Goal: Task Accomplishment & Management: Complete application form

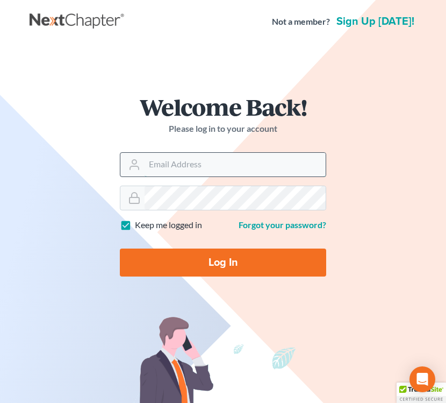
click at [207, 166] on input "Email Address" at bounding box center [235, 165] width 181 height 24
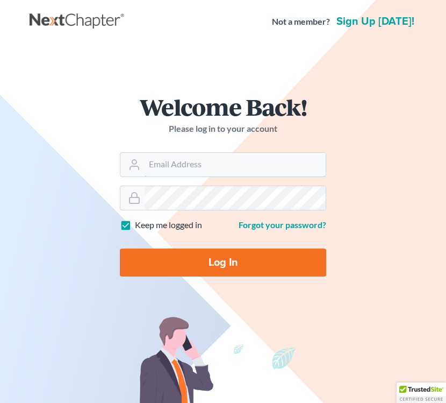
type input "dakota@semradlawok.com"
click at [219, 260] on input "Log In" at bounding box center [223, 262] width 206 height 28
type input "Thinking..."
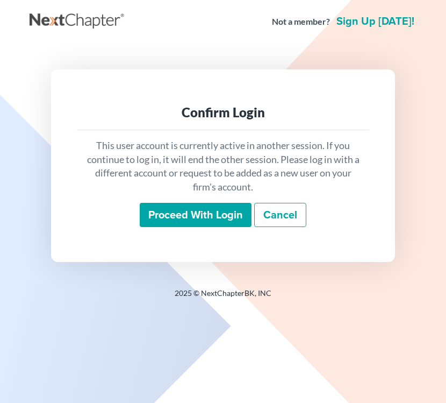
click at [213, 221] on input "Proceed with login" at bounding box center [196, 215] width 112 height 25
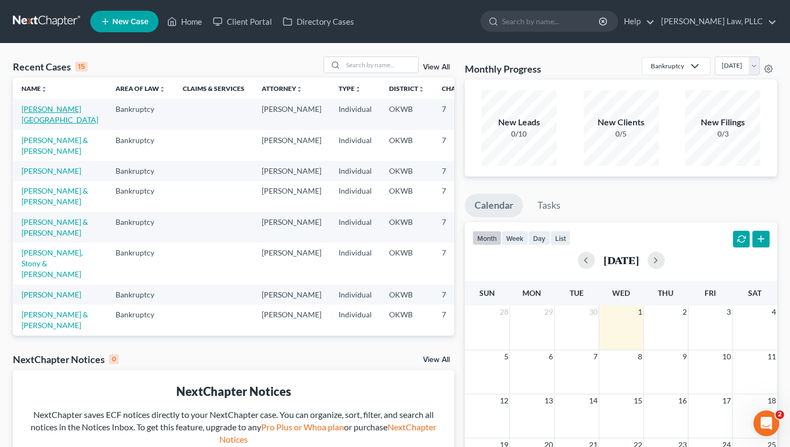
click at [51, 113] on link "Hommertzheim-Bohnet, Ashlee" at bounding box center [60, 114] width 77 height 20
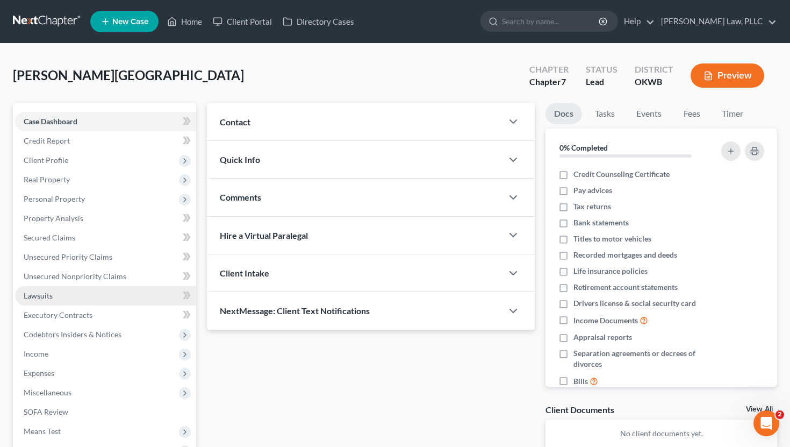
click at [54, 296] on link "Lawsuits" at bounding box center [105, 295] width 181 height 19
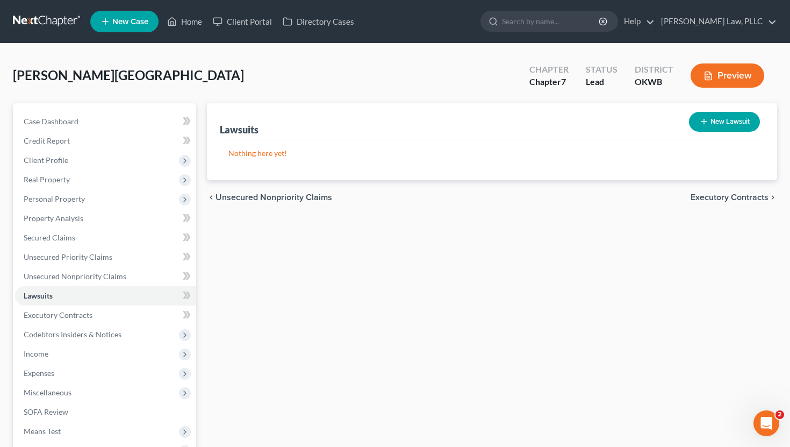
click at [446, 123] on button "New Lawsuit" at bounding box center [724, 122] width 71 height 20
select select "0"
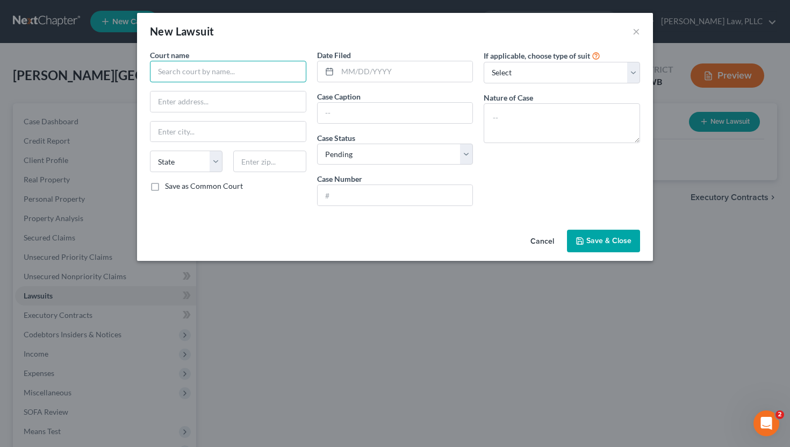
click at [198, 68] on input "text" at bounding box center [228, 72] width 156 height 22
click at [446, 239] on button "Cancel" at bounding box center [542, 242] width 41 height 22
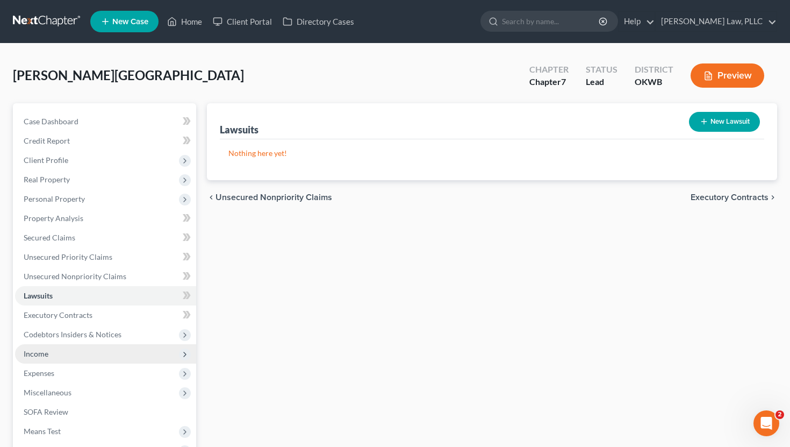
click at [89, 359] on span "Income" at bounding box center [105, 353] width 181 height 19
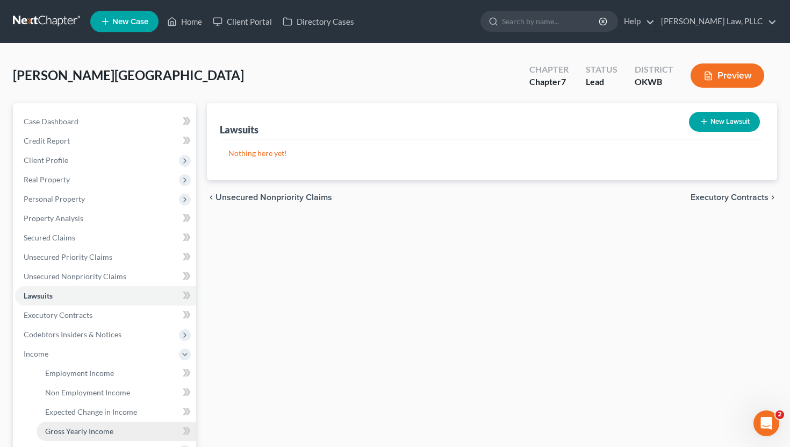
click at [72, 402] on span "Gross Yearly Income" at bounding box center [79, 430] width 68 height 9
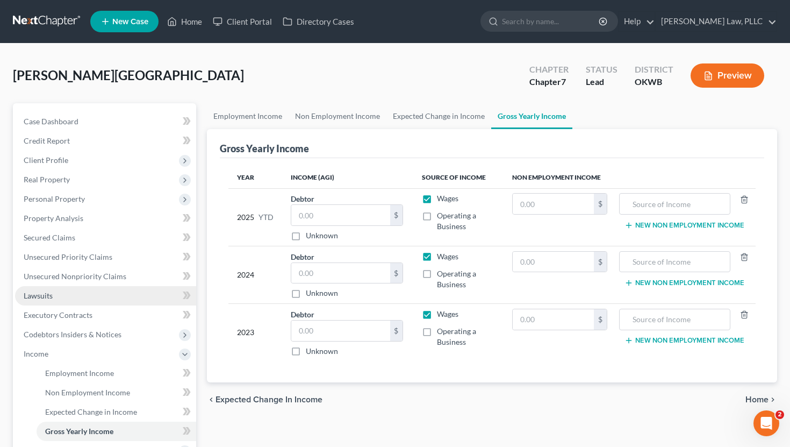
scroll to position [201, 0]
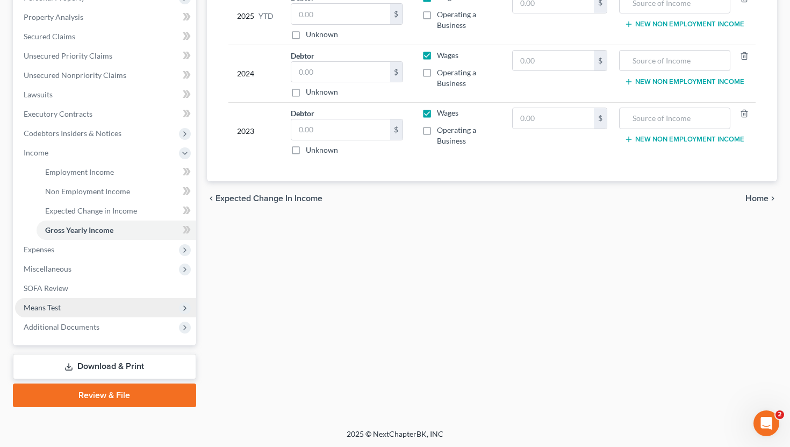
click at [76, 305] on span "Means Test" at bounding box center [105, 307] width 181 height 19
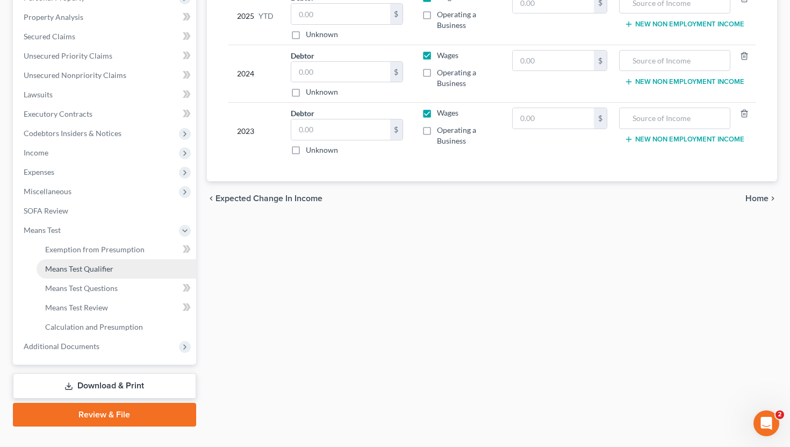
click at [89, 269] on span "Means Test Qualifier" at bounding box center [79, 268] width 68 height 9
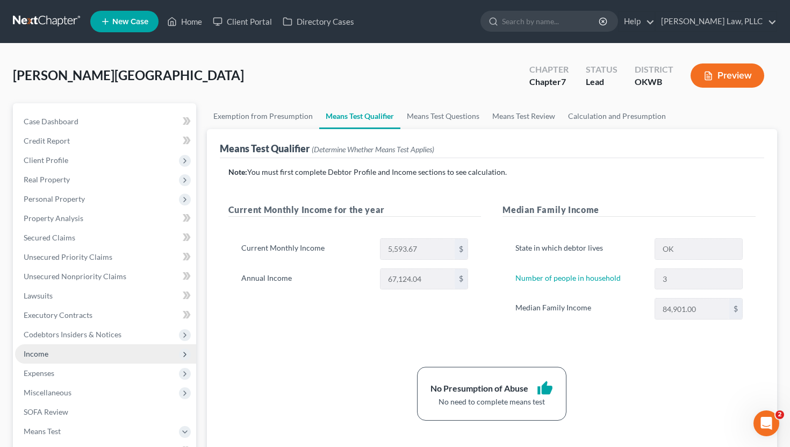
click at [83, 348] on span "Income" at bounding box center [105, 353] width 181 height 19
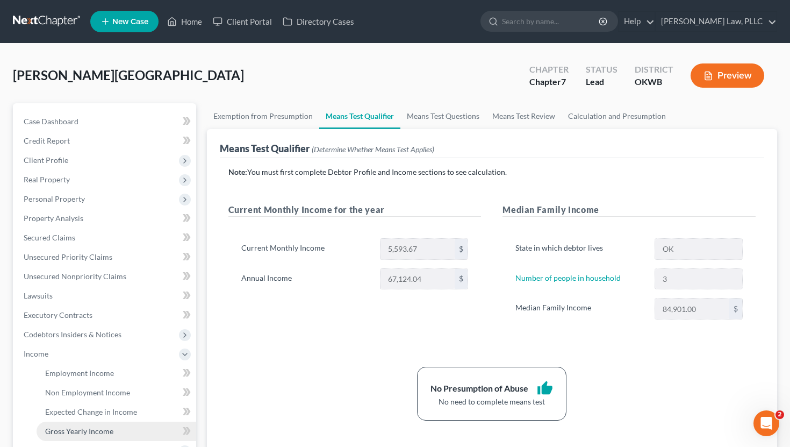
click at [72, 402] on span "Gross Yearly Income" at bounding box center [79, 430] width 68 height 9
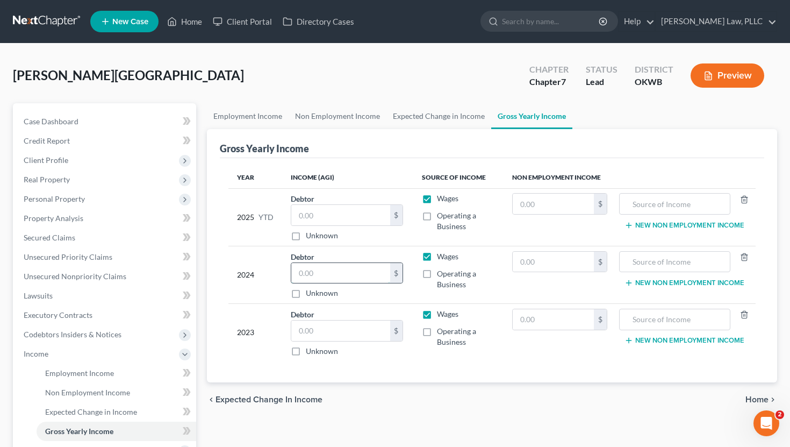
click at [341, 277] on input "text" at bounding box center [340, 273] width 99 height 20
type input "78,120"
click at [347, 333] on input "text" at bounding box center [340, 330] width 99 height 20
type input "71,437"
click at [437, 396] on div "chevron_left Expected Change in Income Home chevron_right" at bounding box center [492, 399] width 571 height 34
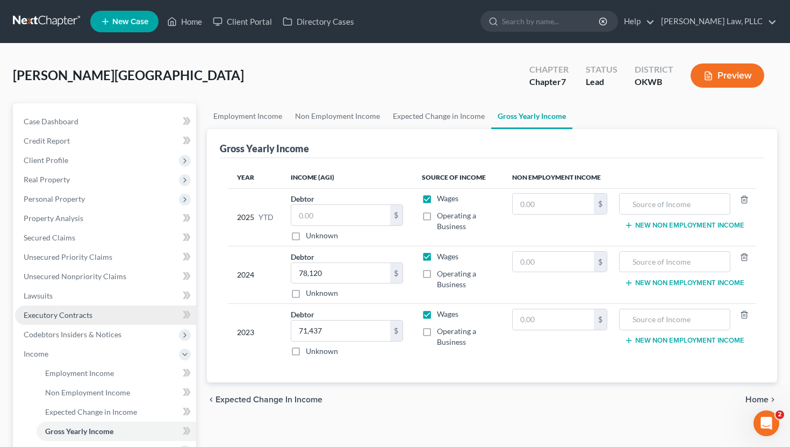
click at [107, 311] on link "Executory Contracts" at bounding box center [105, 314] width 181 height 19
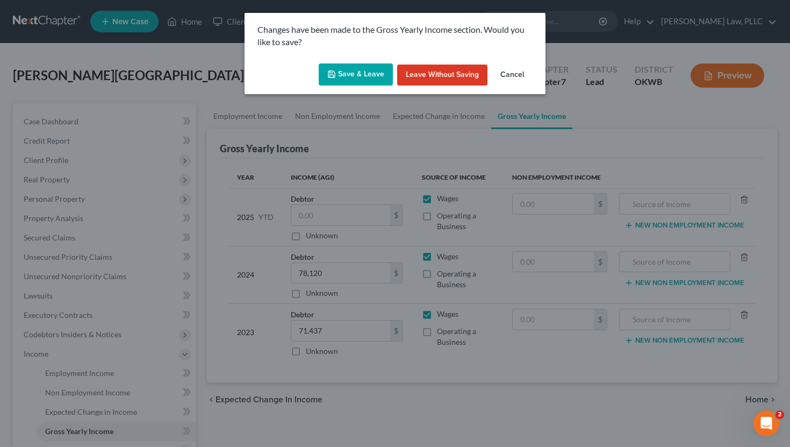
click at [330, 82] on button "Save & Leave" at bounding box center [356, 74] width 74 height 23
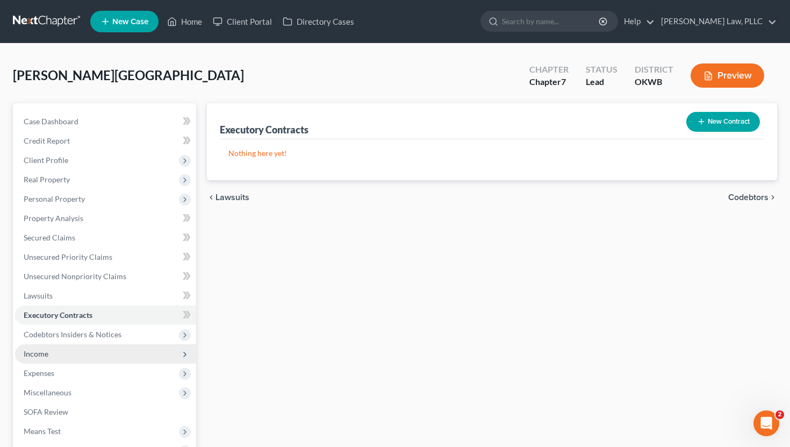
click at [47, 354] on span "Income" at bounding box center [36, 353] width 25 height 9
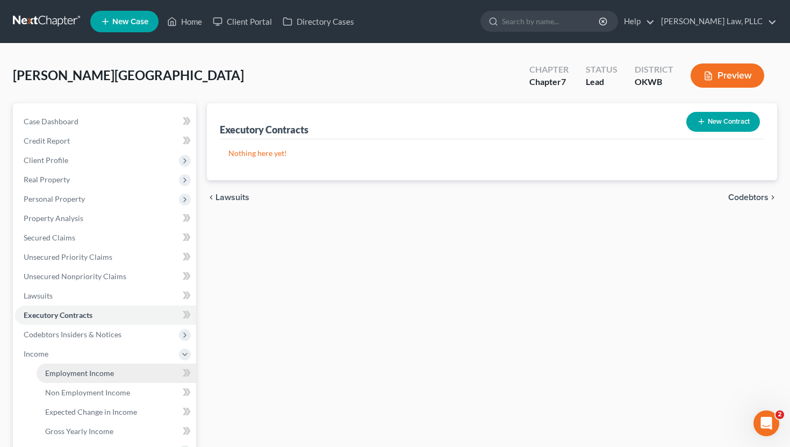
click at [60, 368] on span "Employment Income" at bounding box center [79, 372] width 69 height 9
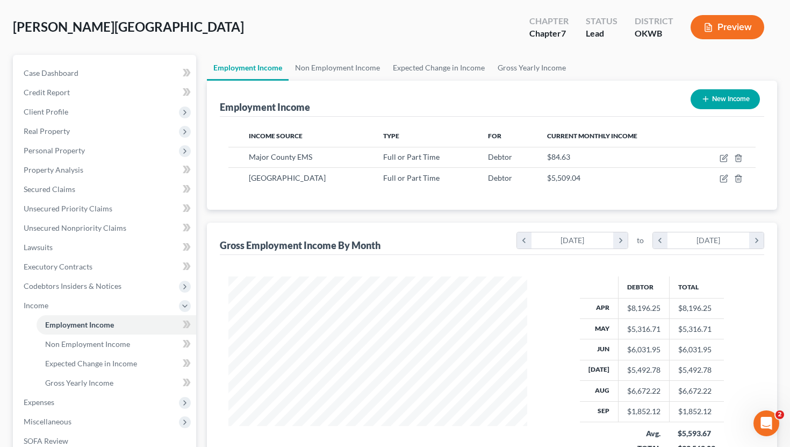
scroll to position [52, 0]
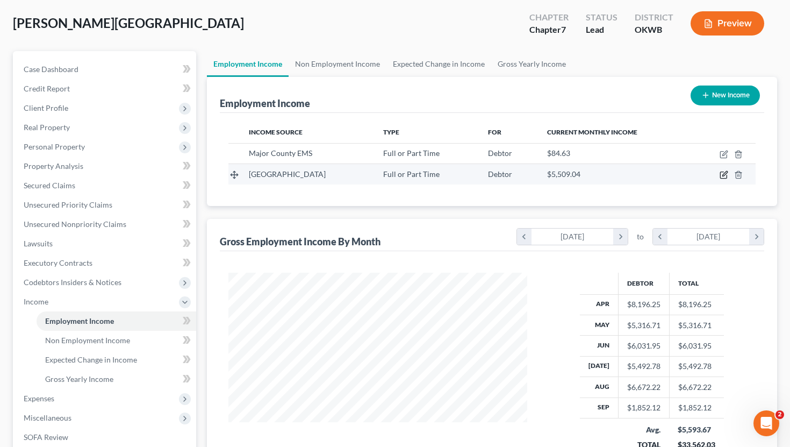
click at [446, 175] on icon "button" at bounding box center [724, 174] width 9 height 9
select select "0"
select select "37"
select select "2"
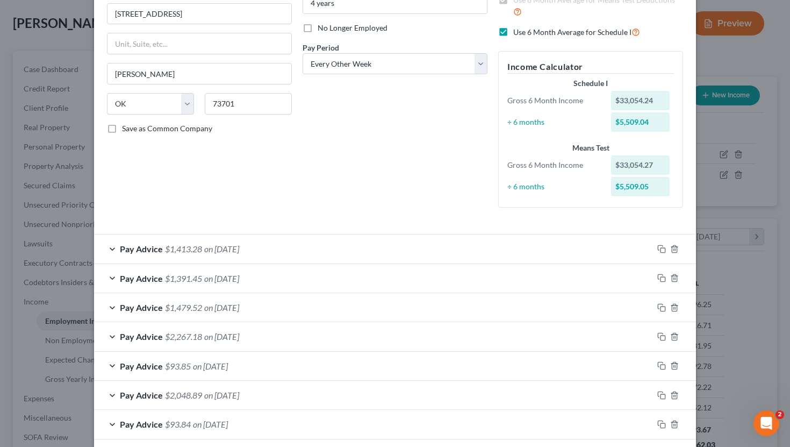
scroll to position [221, 0]
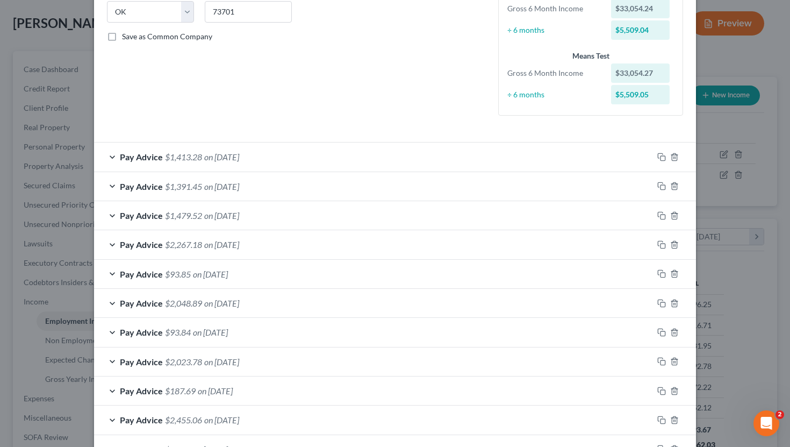
click at [446, 304] on div "Edit Income Source × Employment Type * Select Full or Part Time Employment Self…" at bounding box center [395, 223] width 790 height 447
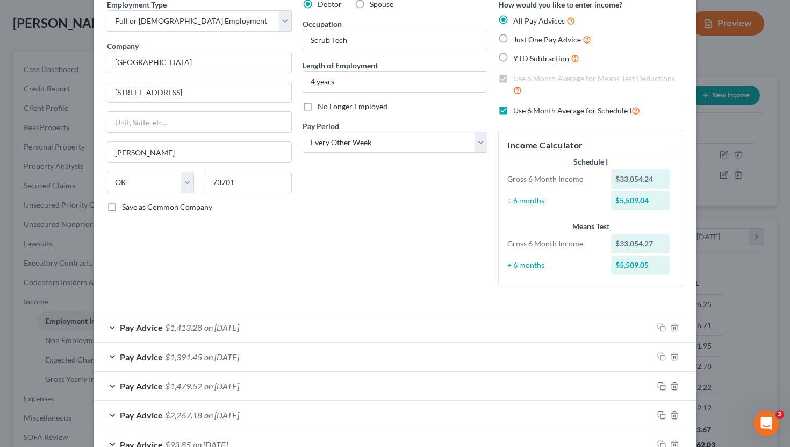
scroll to position [0, 0]
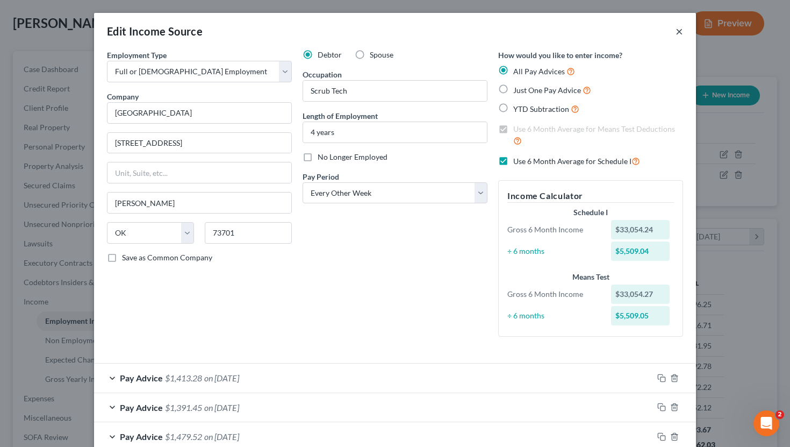
click at [446, 31] on button "×" at bounding box center [680, 31] width 8 height 13
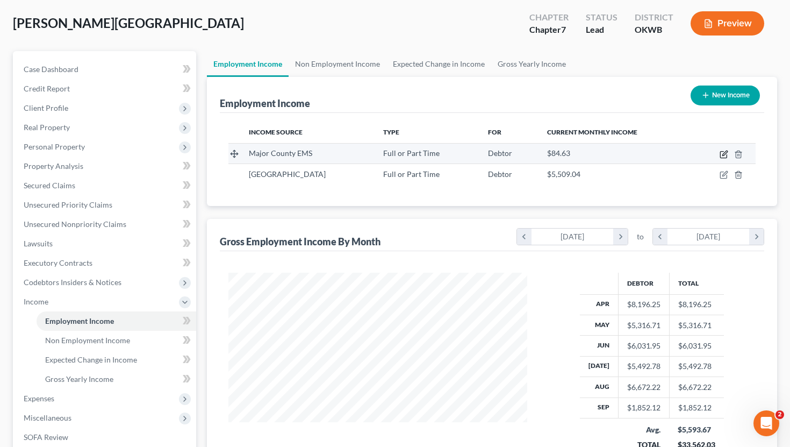
click at [446, 152] on icon "button" at bounding box center [724, 154] width 9 height 9
select select "0"
select select "37"
select select "0"
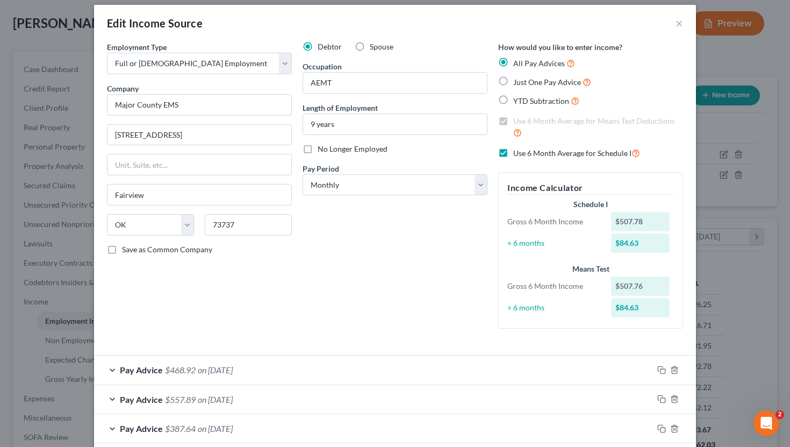
scroll to position [7, 0]
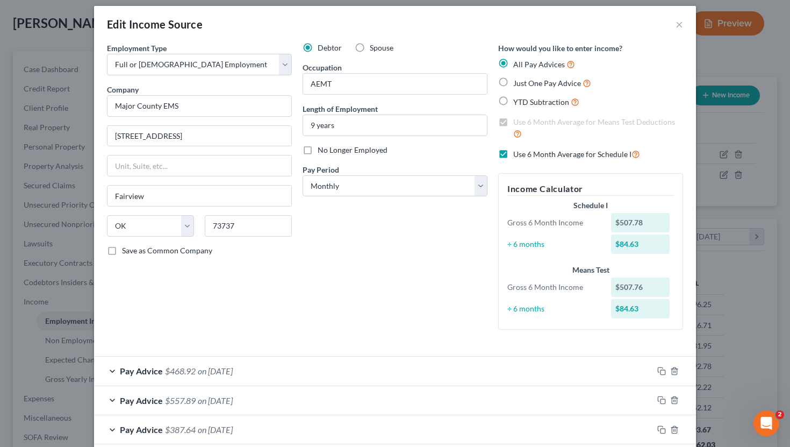
click at [446, 267] on div "Edit Income Source × Employment Type * Select Full or Part Time Employment Self…" at bounding box center [395, 223] width 790 height 447
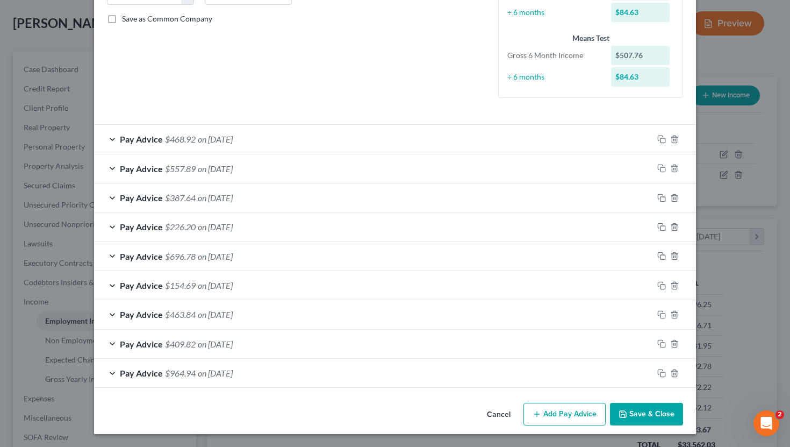
click at [446, 402] on button "Cancel" at bounding box center [498, 415] width 41 height 22
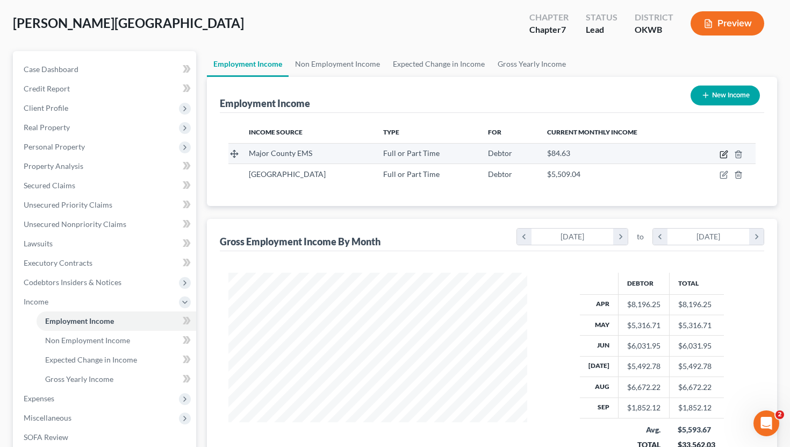
click at [446, 154] on icon "button" at bounding box center [724, 154] width 9 height 9
select select "0"
select select "37"
select select "0"
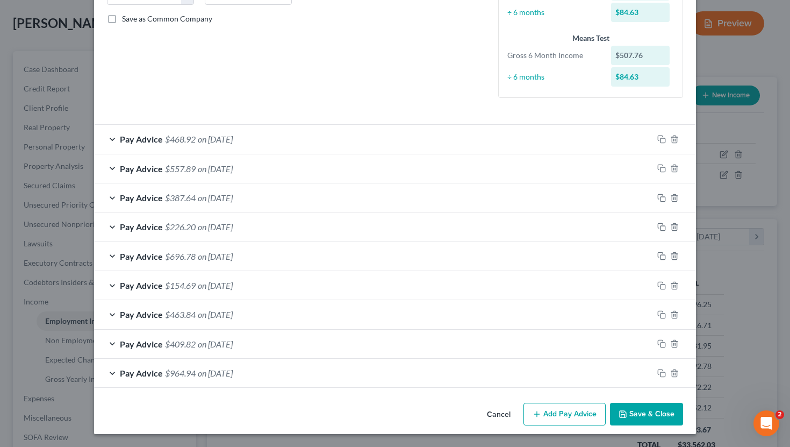
click at [446, 402] on button "Cancel" at bounding box center [498, 415] width 41 height 22
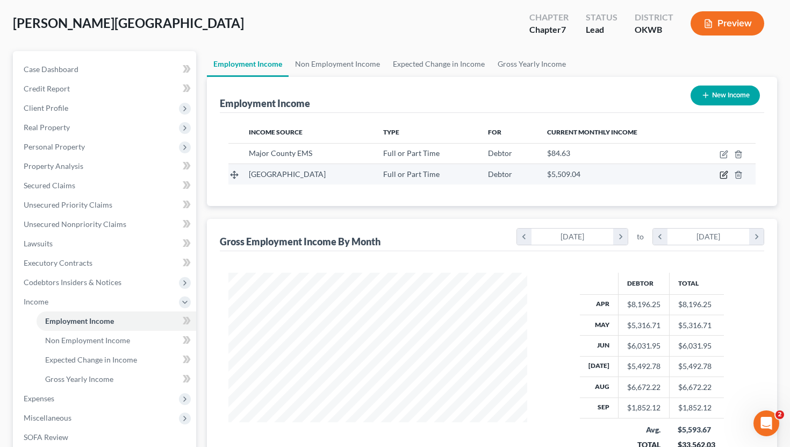
click at [446, 175] on icon "button" at bounding box center [724, 173] width 5 height 5
select select "0"
select select "37"
select select "2"
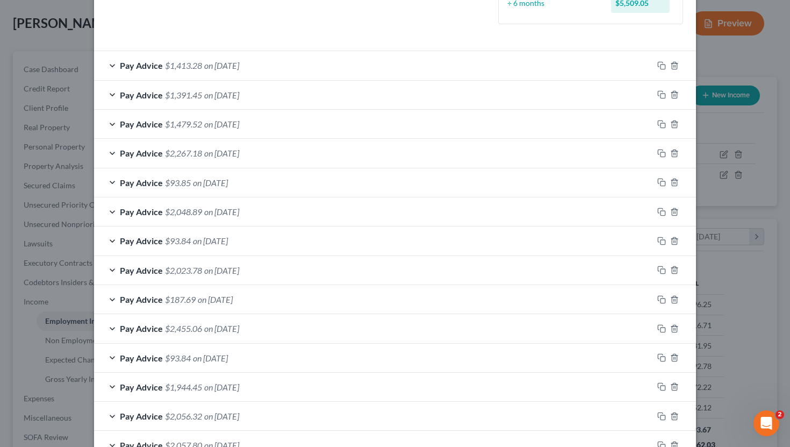
scroll to position [322, 0]
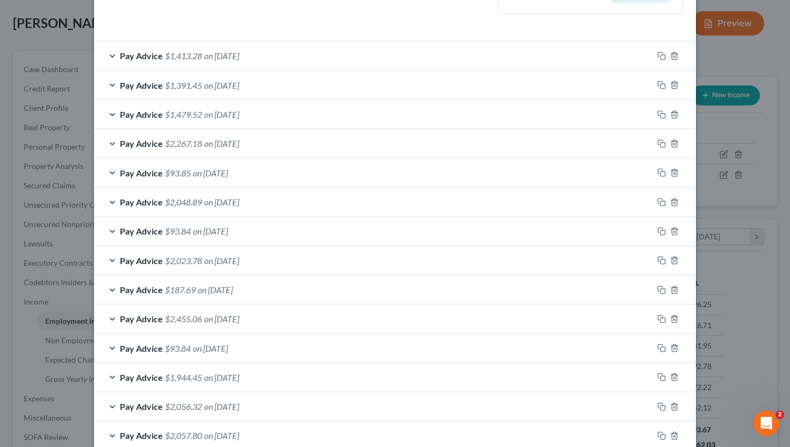
click at [383, 289] on div "Pay Advice $187.69 on 06/20/2025" at bounding box center [373, 289] width 559 height 28
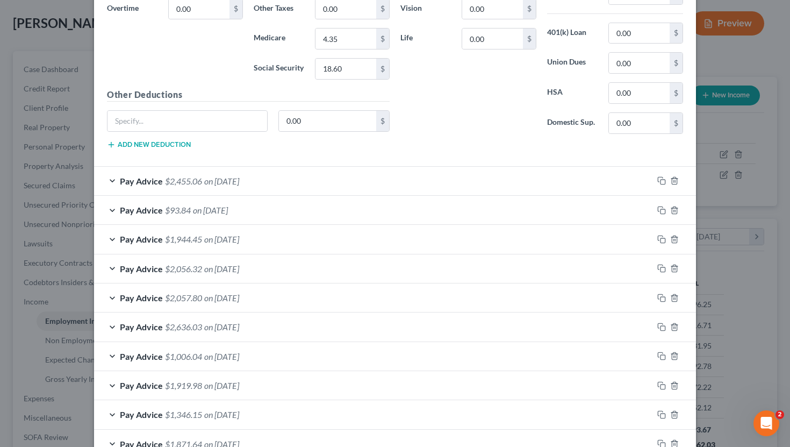
scroll to position [767, 0]
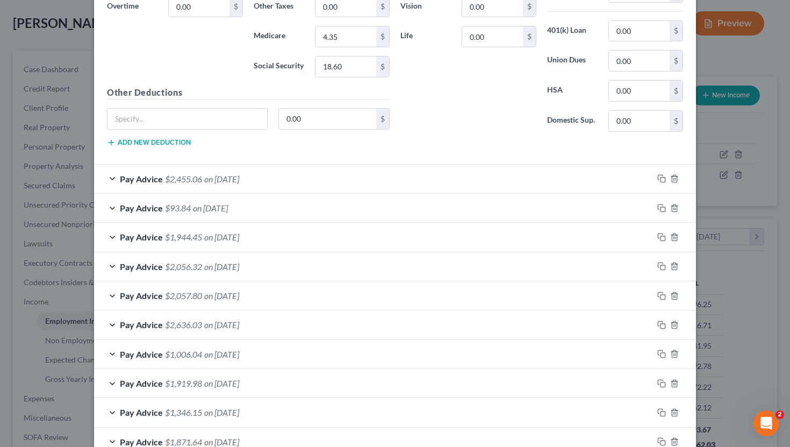
click at [446, 275] on div "Edit Income Source × Employment Type * Select Full or Part Time Employment Self…" at bounding box center [395, 223] width 790 height 447
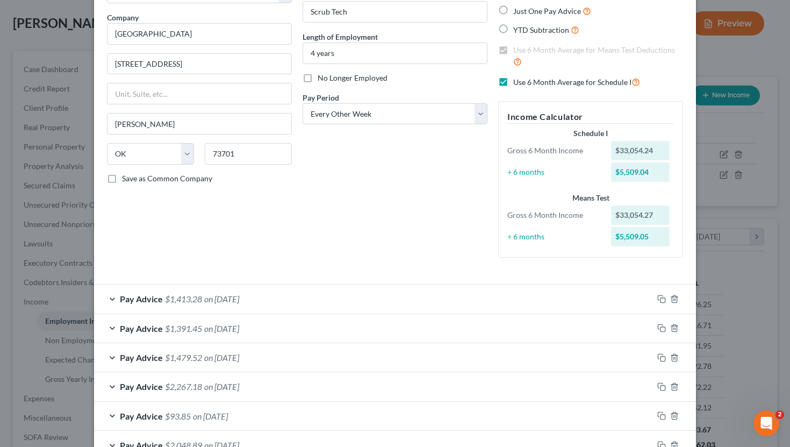
scroll to position [0, 0]
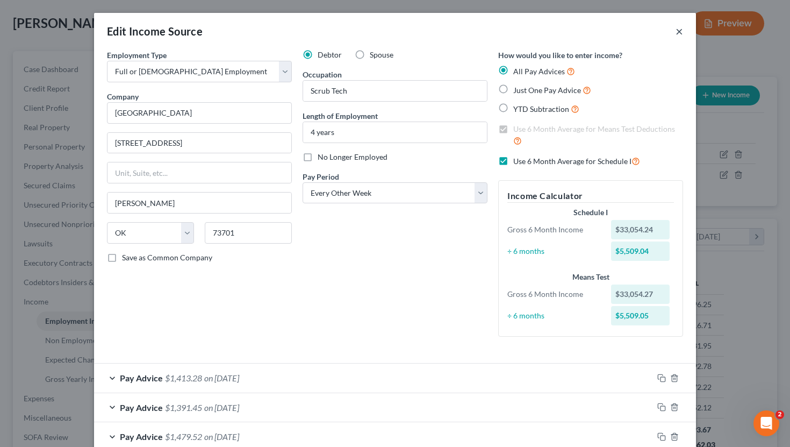
click at [446, 26] on button "×" at bounding box center [680, 31] width 8 height 13
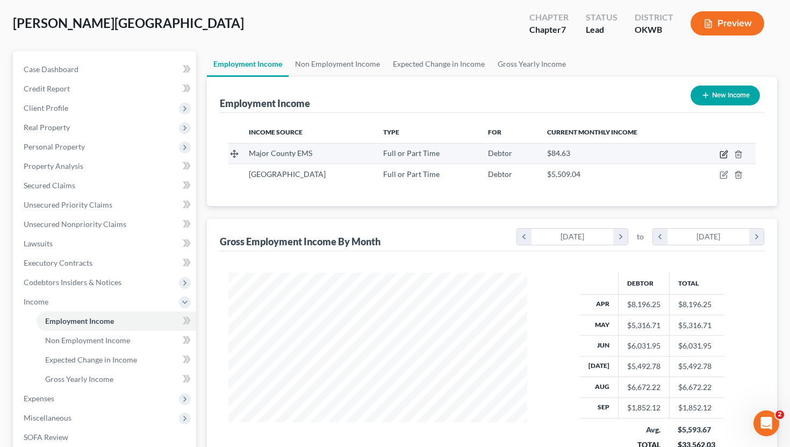
click at [446, 153] on icon "button" at bounding box center [724, 153] width 5 height 5
select select "0"
select select "37"
select select "0"
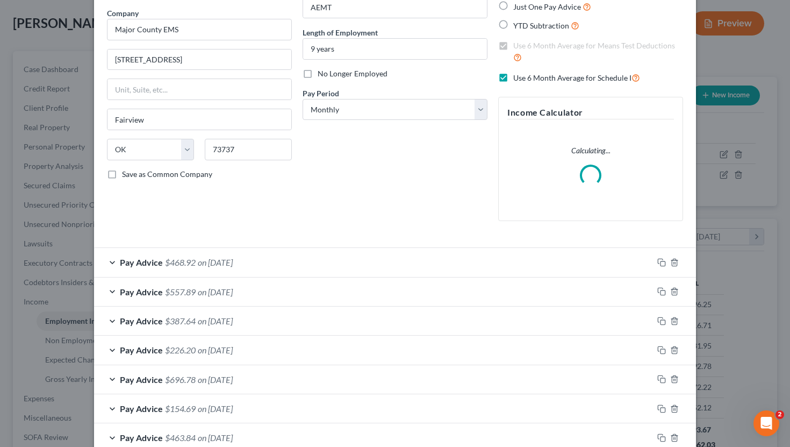
scroll to position [206, 0]
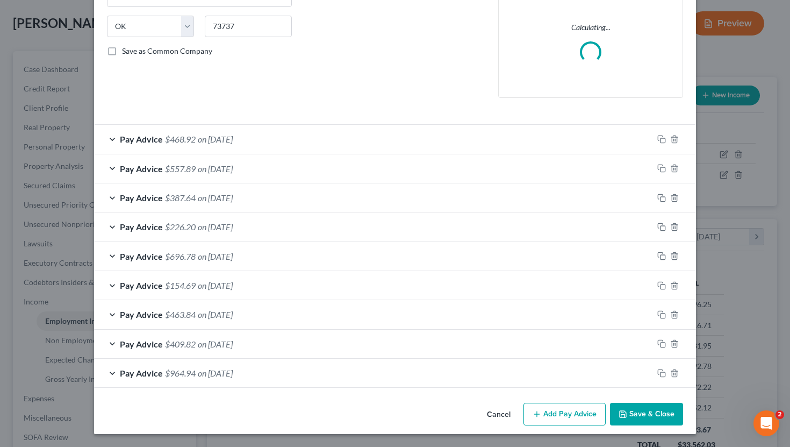
click at [446, 402] on line "button" at bounding box center [536, 414] width 5 height 0
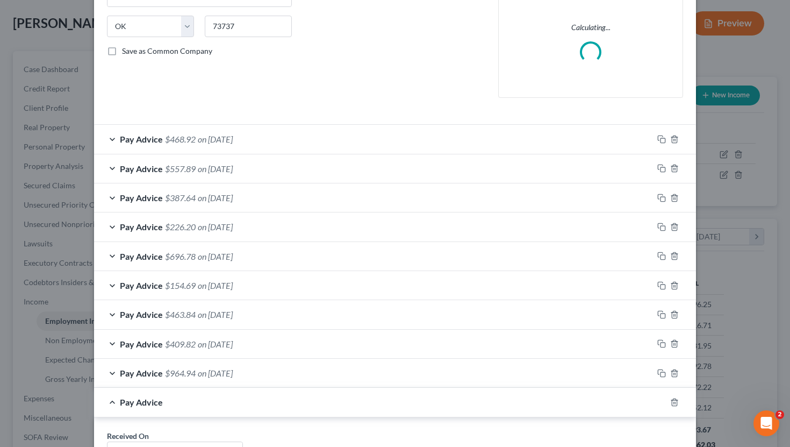
scroll to position [266, 0]
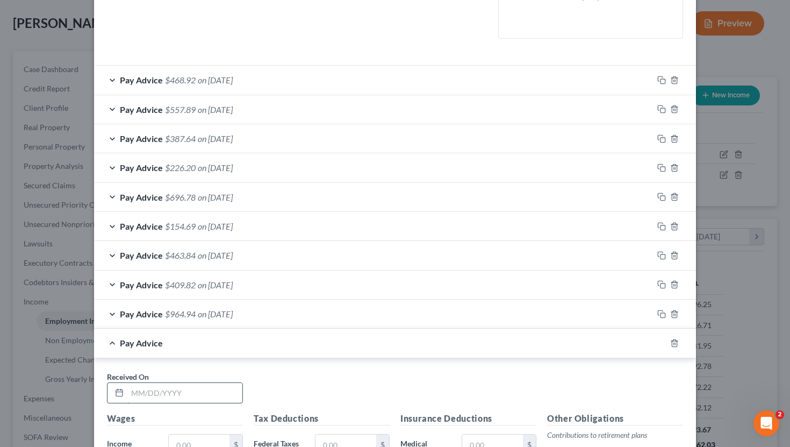
click at [180, 394] on input "text" at bounding box center [184, 393] width 115 height 20
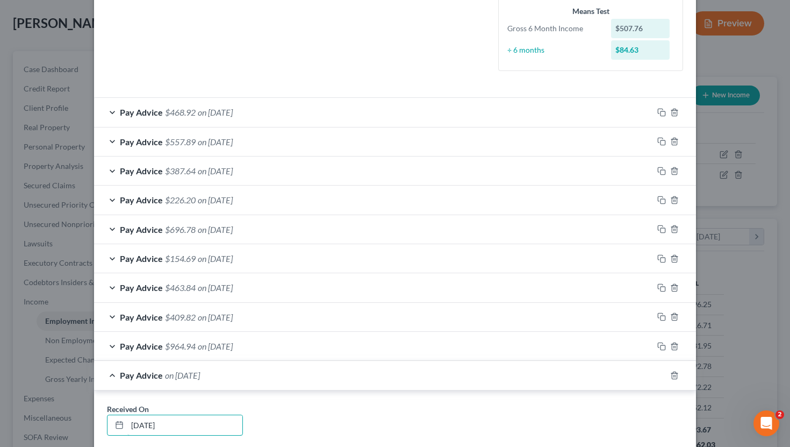
type input "09/30/2025"
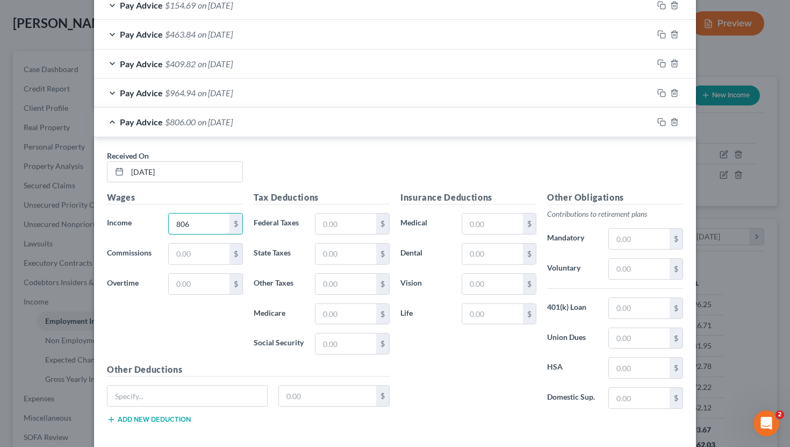
type input "806"
type input "27.27"
type input "2"
type input "11.69"
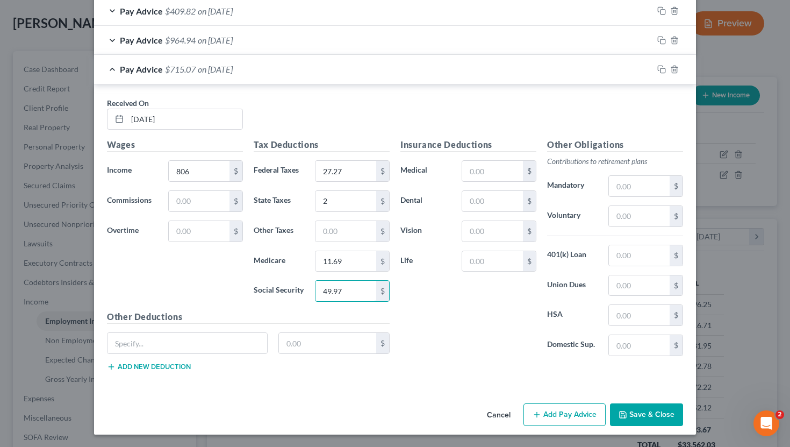
type input "49.97"
click at [446, 402] on button "Save & Close" at bounding box center [646, 414] width 73 height 23
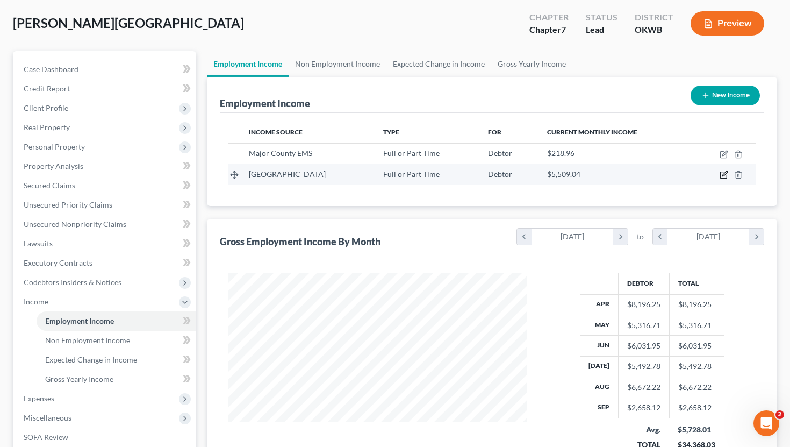
click at [446, 173] on icon "button" at bounding box center [724, 174] width 9 height 9
select select "0"
select select "37"
select select "2"
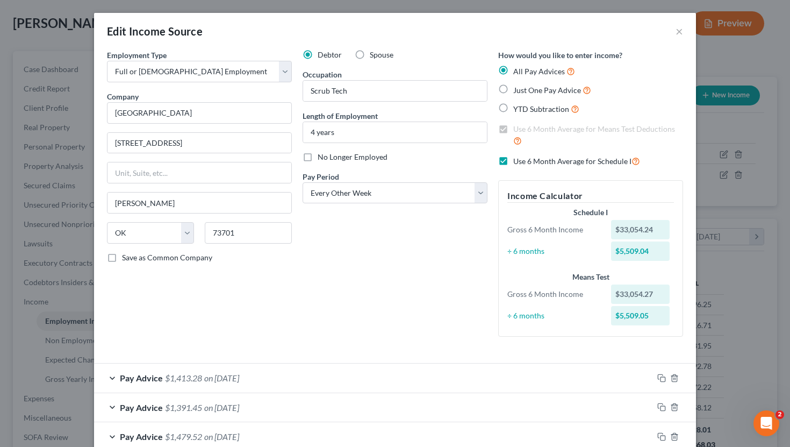
click at [446, 286] on div "Edit Income Source × Employment Type * Select Full or Part Time Employment Self…" at bounding box center [395, 223] width 790 height 447
click at [446, 34] on button "×" at bounding box center [680, 31] width 8 height 13
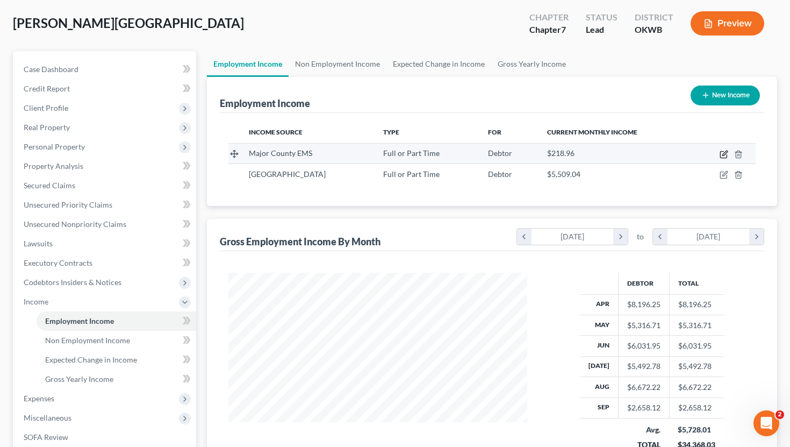
click at [446, 153] on icon "button" at bounding box center [724, 154] width 9 height 9
select select "0"
select select "37"
select select "0"
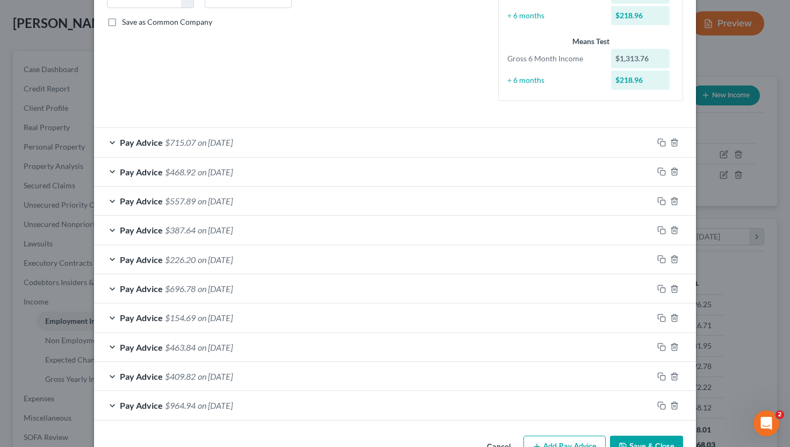
scroll to position [268, 0]
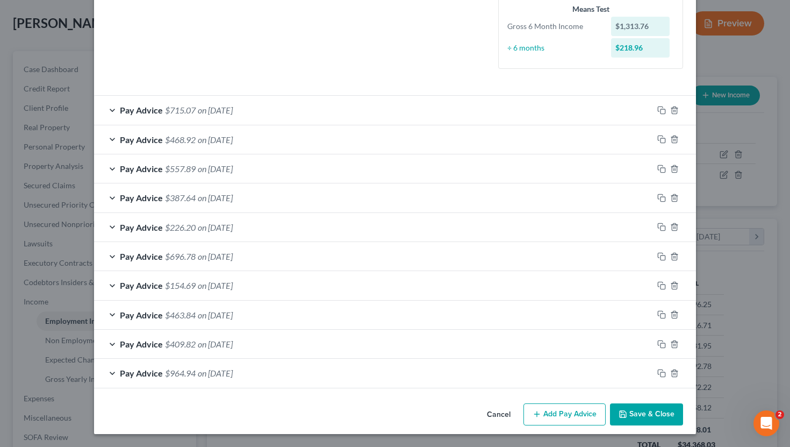
click at [446, 402] on icon "button" at bounding box center [537, 414] width 9 height 9
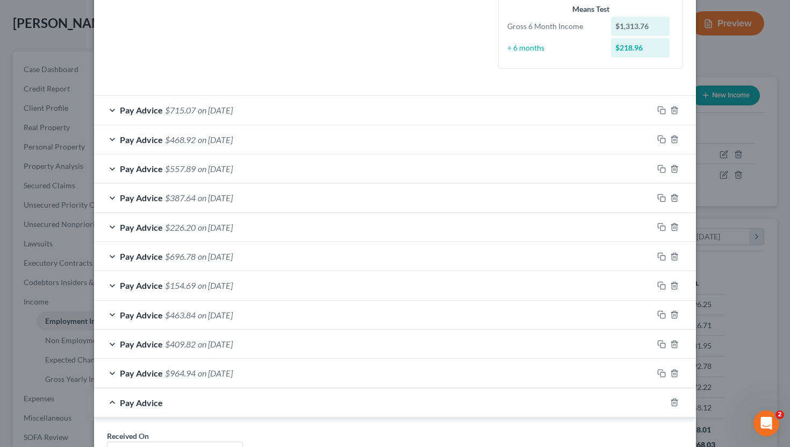
scroll to position [364, 0]
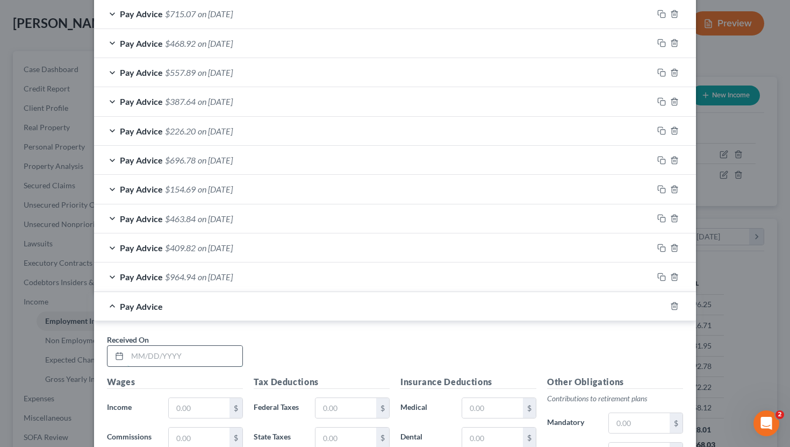
click at [155, 362] on input "text" at bounding box center [184, 356] width 115 height 20
type input "05/21/2025"
type input "94"
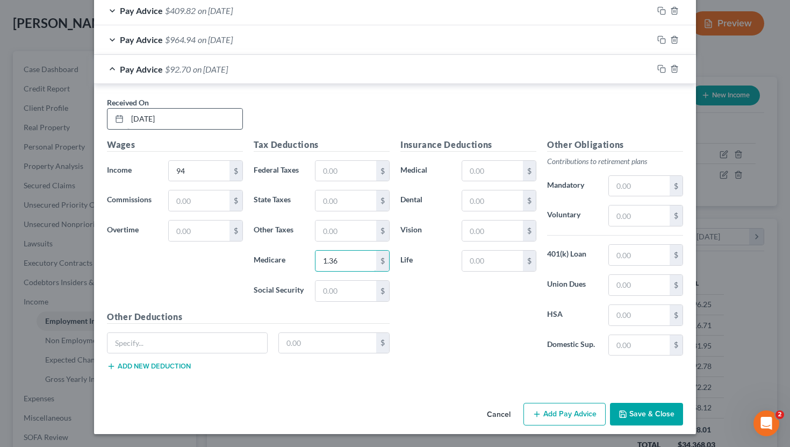
type input "1.36"
type input "5.83"
click at [446, 402] on button "Add Pay Advice" at bounding box center [565, 414] width 82 height 23
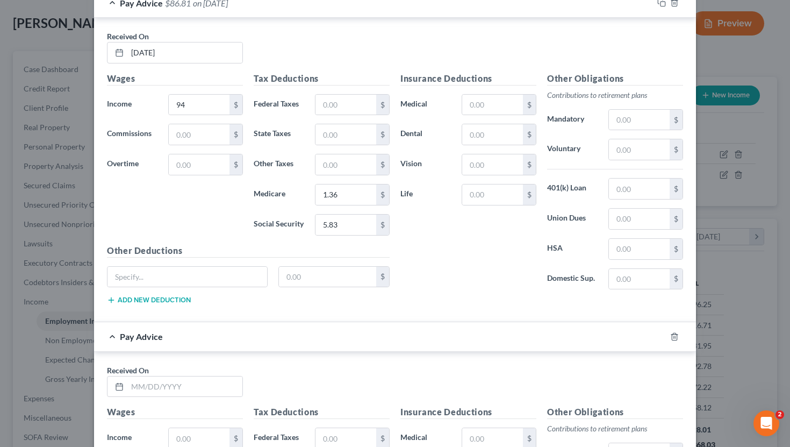
scroll to position [731, 0]
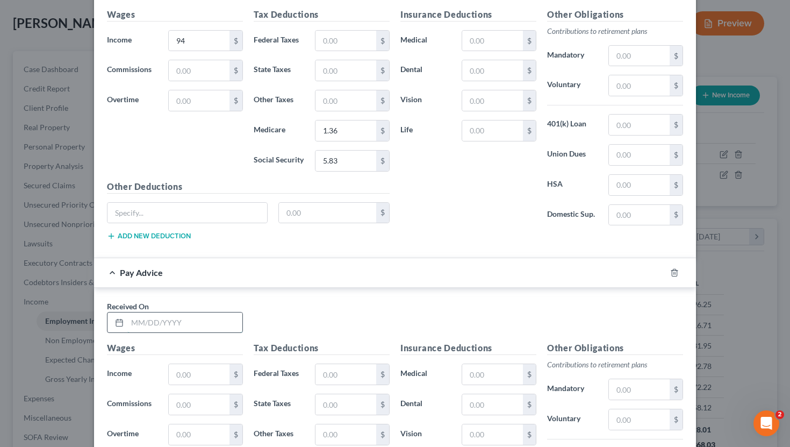
click at [173, 318] on input "text" at bounding box center [184, 322] width 115 height 20
type input "06/18/2025"
type input "336"
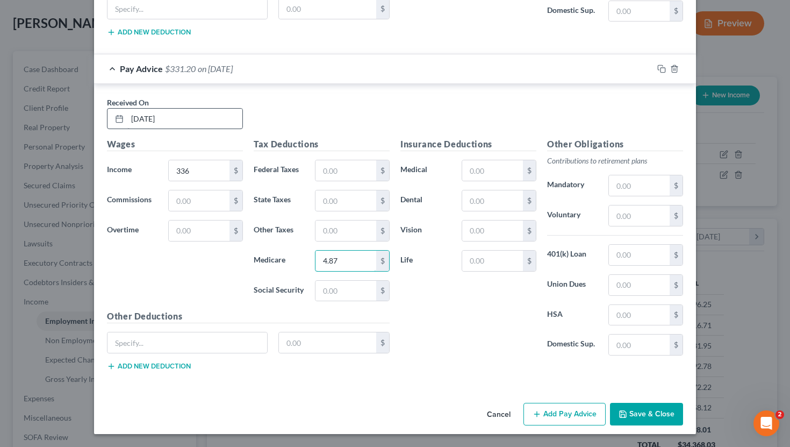
type input "4.87"
type input "20.83"
click at [446, 402] on button "Add Pay Advice" at bounding box center [565, 414] width 82 height 23
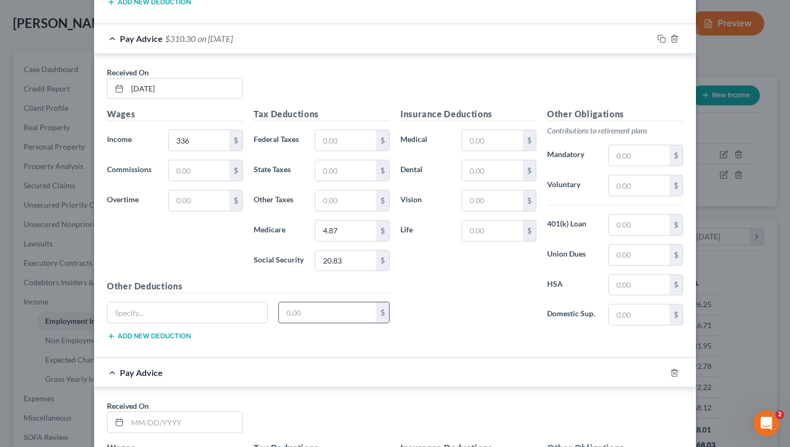
scroll to position [976, 0]
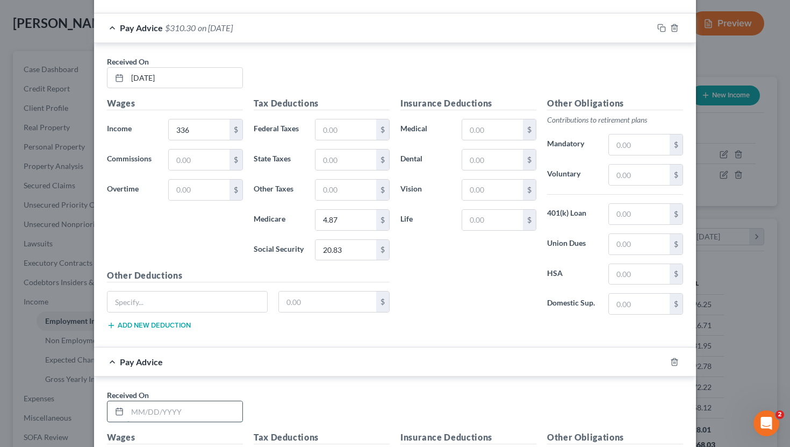
click at [193, 402] on input "text" at bounding box center [184, 411] width 115 height 20
type input "07/16/2025"
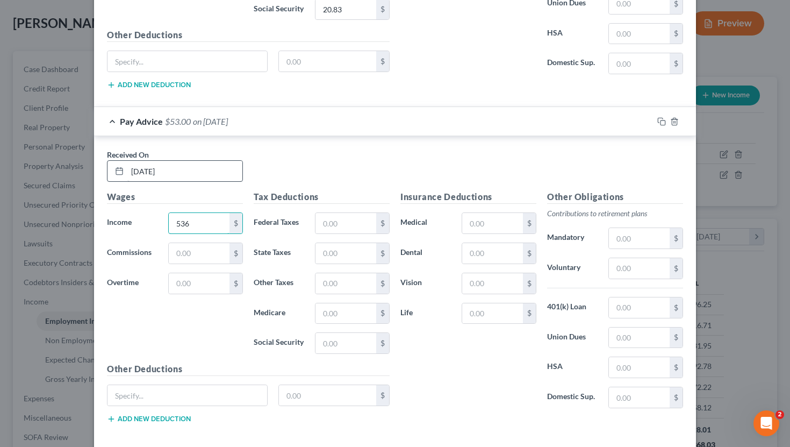
type input "536"
type input "7.77"
type input "33.23"
click at [334, 228] on input "text" at bounding box center [346, 223] width 61 height 20
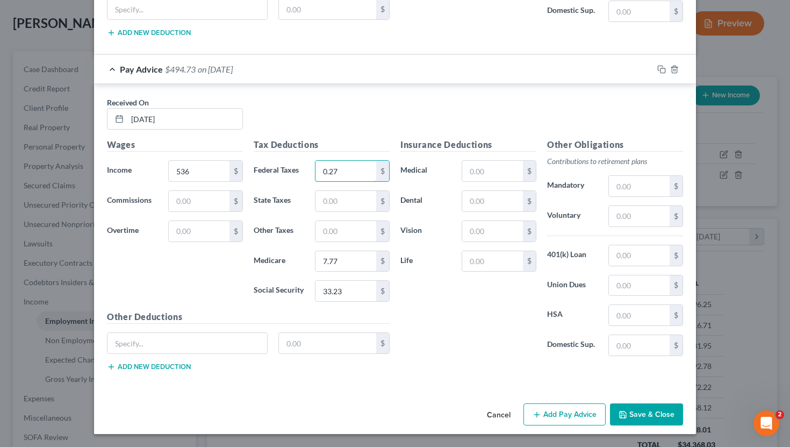
type input "0.27"
click at [446, 402] on button "Save & Close" at bounding box center [646, 414] width 73 height 23
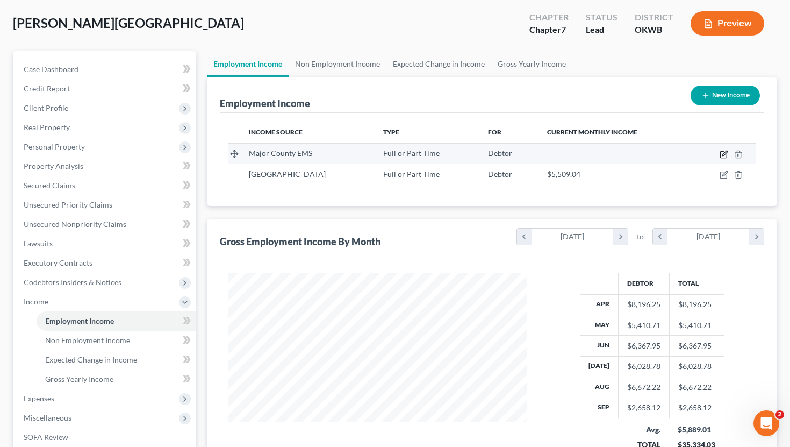
click at [446, 153] on icon "button" at bounding box center [724, 154] width 9 height 9
select select "0"
select select "37"
select select "0"
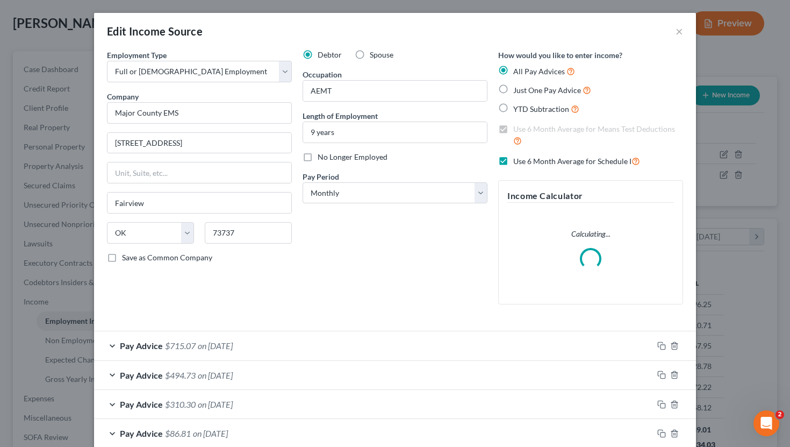
click at [446, 288] on div "Edit Income Source × Employment Type * Select Full or Part Time Employment Self…" at bounding box center [395, 223] width 790 height 447
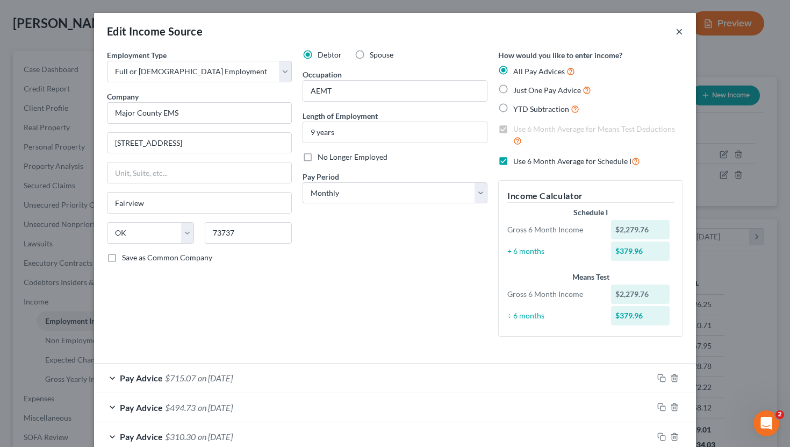
click at [446, 30] on button "×" at bounding box center [680, 31] width 8 height 13
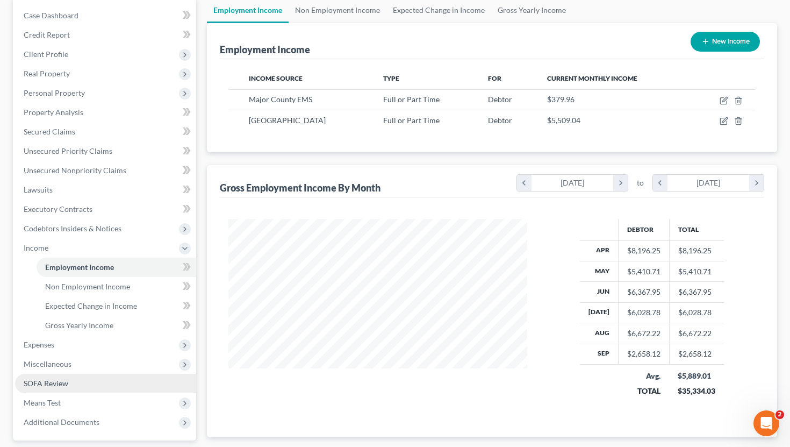
scroll to position [108, 0]
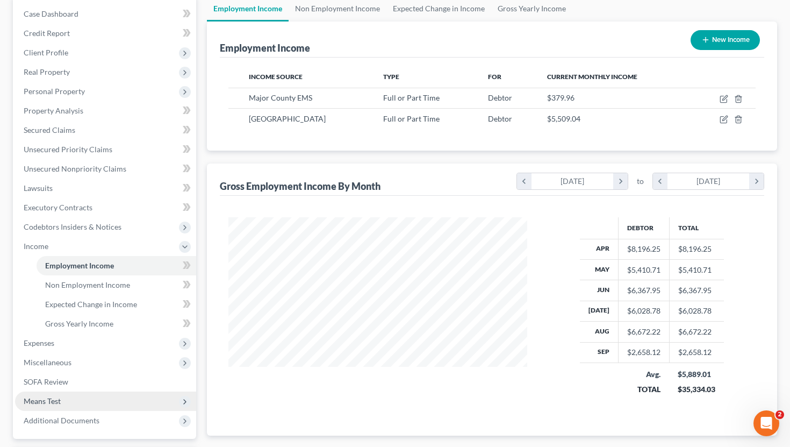
click at [102, 399] on span "Means Test" at bounding box center [105, 400] width 181 height 19
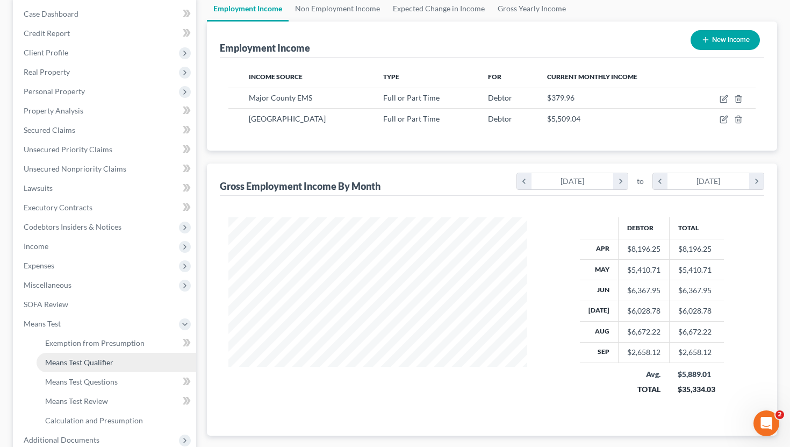
click at [103, 364] on span "Means Test Qualifier" at bounding box center [79, 361] width 68 height 9
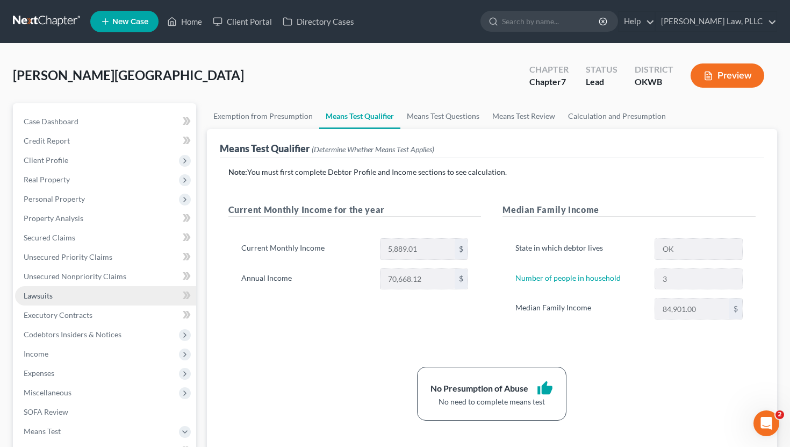
click at [75, 297] on link "Lawsuits" at bounding box center [105, 295] width 181 height 19
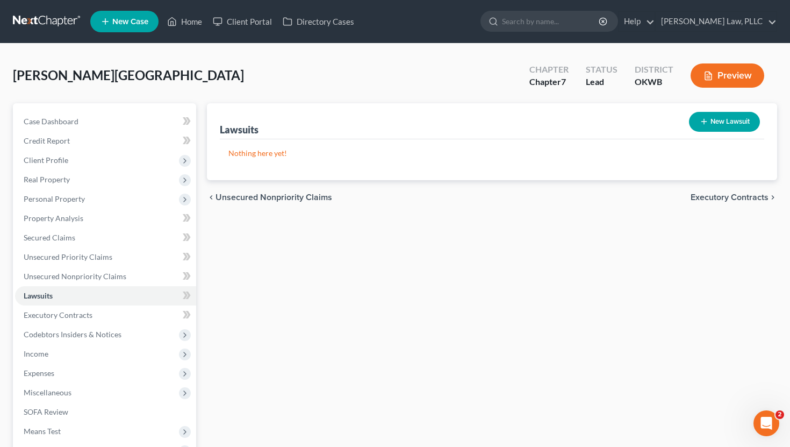
click at [446, 112] on button "New Lawsuit" at bounding box center [724, 122] width 71 height 20
select select "0"
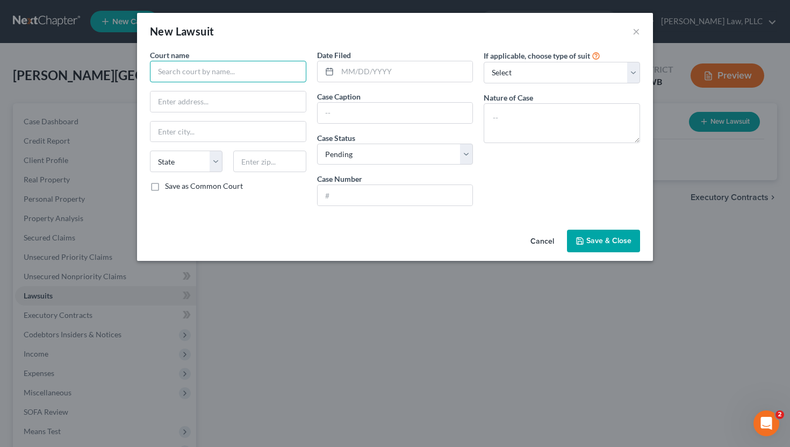
click at [276, 76] on input "text" at bounding box center [228, 72] width 156 height 22
type input "Distirct Court of Major County"
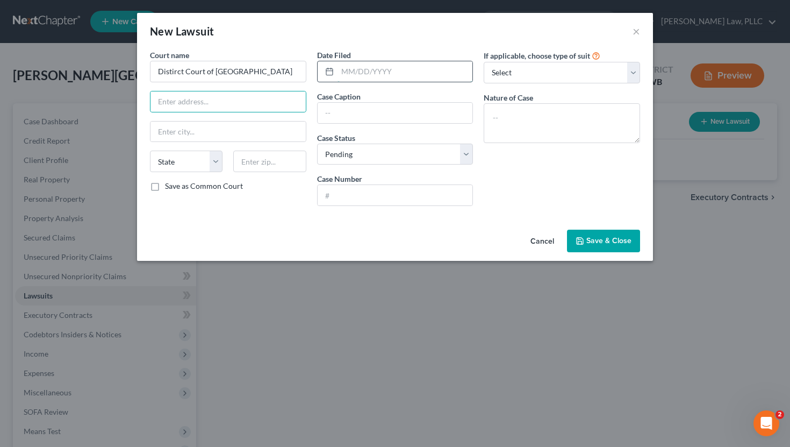
click at [409, 72] on input "text" at bounding box center [405, 71] width 135 height 20
type input "08/06/2025"
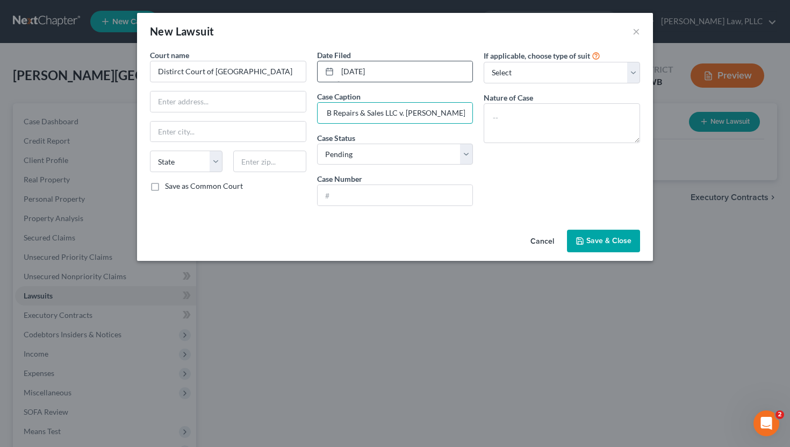
scroll to position [0, 34]
type input "Circle B Repairs & Sales LLC v. Ashlee Hommertzheim"
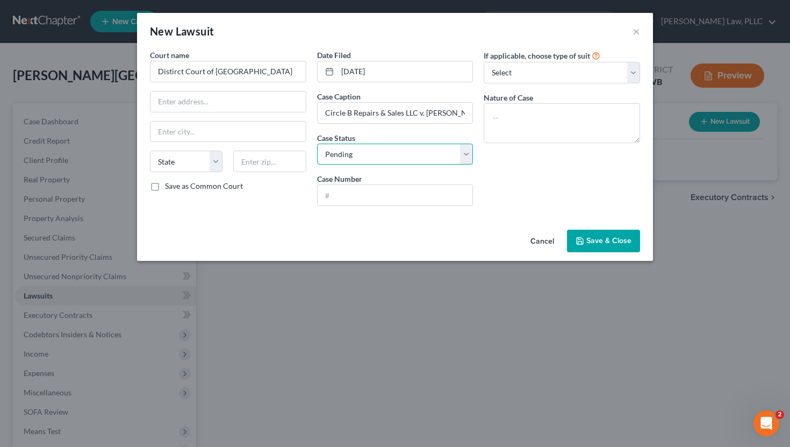
click at [443, 151] on select "Select Pending On Appeal Concluded" at bounding box center [395, 155] width 156 height 22
click at [317, 144] on select "Select Pending On Appeal Concluded" at bounding box center [395, 155] width 156 height 22
click at [402, 191] on input "text" at bounding box center [395, 195] width 155 height 20
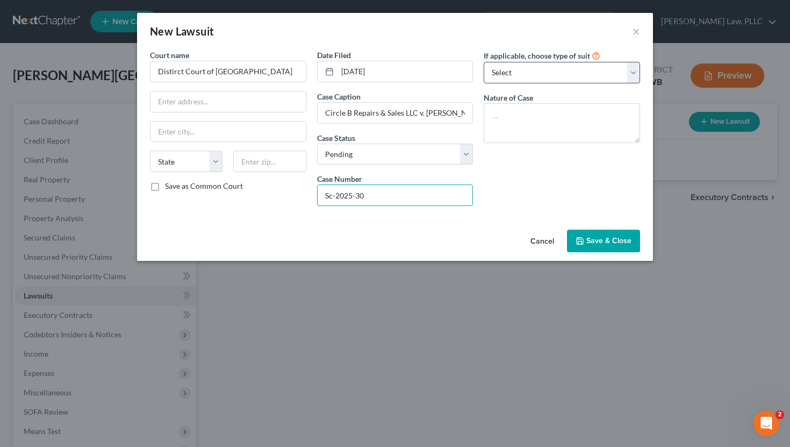
type input "Sc-2025-30"
click at [446, 81] on select "Select Repossession Garnishment Foreclosure Attached, Seized, Or Levied Other" at bounding box center [562, 73] width 156 height 22
select select "4"
click at [446, 62] on select "Select Repossession Garnishment Foreclosure Attached, Seized, Or Levied Other" at bounding box center [562, 73] width 156 height 22
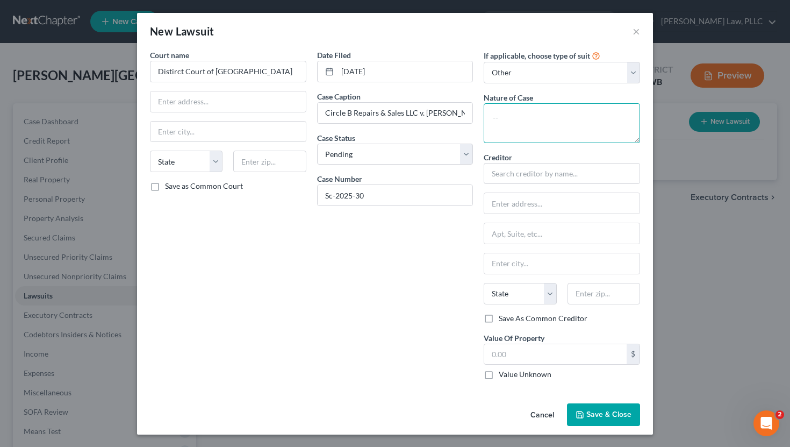
click at [446, 112] on textarea at bounding box center [562, 123] width 156 height 40
type textarea "Indebtedness"
click at [446, 176] on input "text" at bounding box center [562, 174] width 156 height 22
type input "C"
click at [412, 255] on div "Date Filed 08/06/2025 Case Caption Circle B Repairs & Sales LLC v. Ashlee Homme…" at bounding box center [395, 218] width 167 height 339
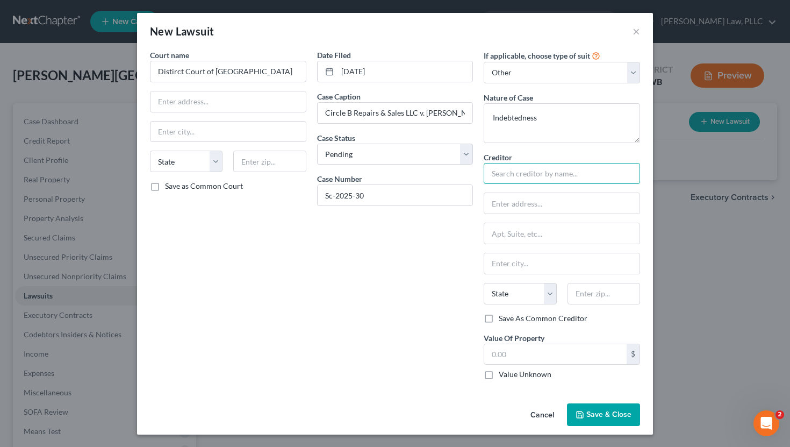
click at [446, 164] on input "text" at bounding box center [562, 174] width 156 height 22
type input "Circle B Repairs & Sales LLC"
click at [446, 204] on input "text" at bounding box center [561, 203] width 155 height 20
type input "904 N. Main St."
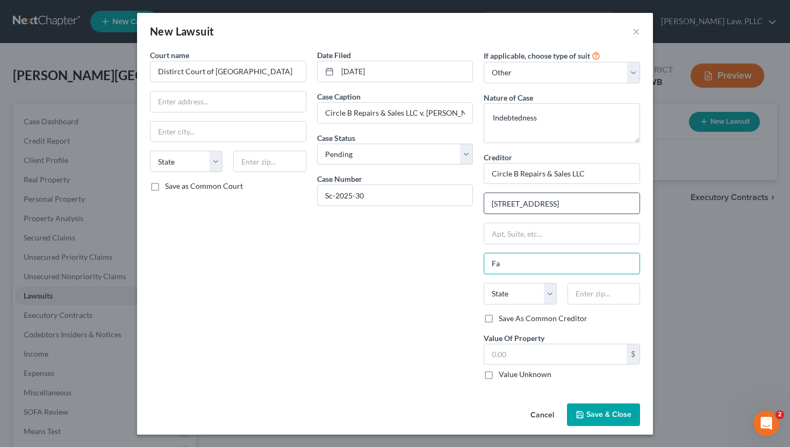
type input "F"
type input "73737"
type input "Fairview"
select select "37"
click at [446, 318] on label "Save As Common Creditor" at bounding box center [543, 318] width 89 height 11
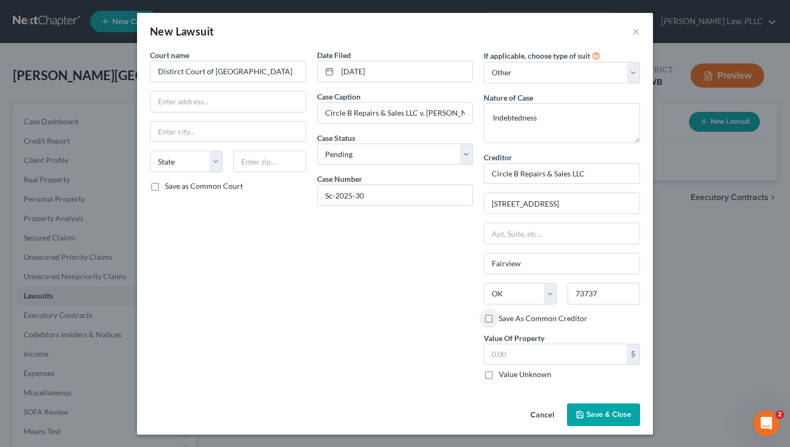
click at [446, 318] on input "Save As Common Creditor" at bounding box center [506, 316] width 7 height 7
checkbox input "true"
click at [446, 375] on label "Value Unknown" at bounding box center [525, 374] width 53 height 11
click at [446, 375] on input "Value Unknown" at bounding box center [506, 372] width 7 height 7
checkbox input "true"
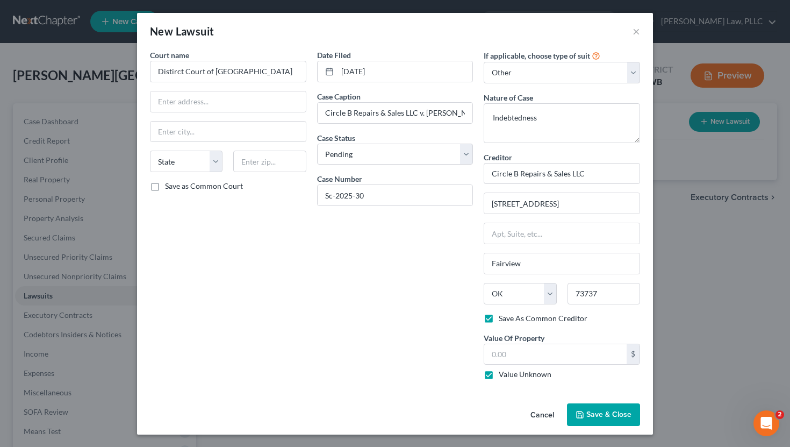
type input "0.00"
click at [212, 97] on input "text" at bounding box center [228, 101] width 155 height 20
type input "M"
type input "500 E. Broadway St."
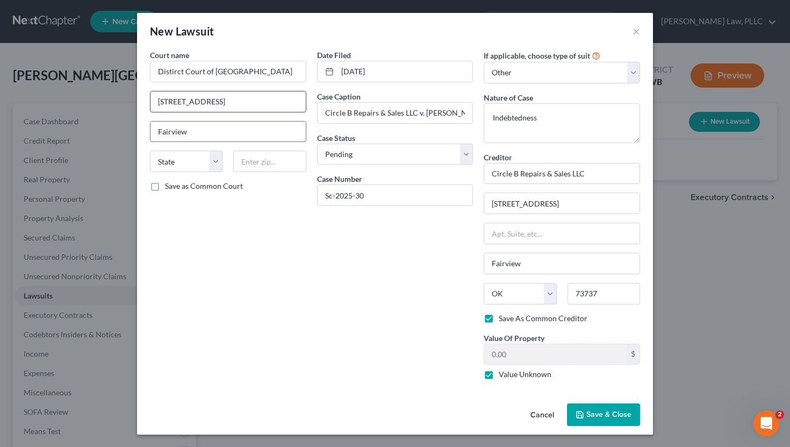
type input "Fairview"
select select "37"
type input "73737"
click at [446, 402] on span "Save & Close" at bounding box center [608, 414] width 45 height 9
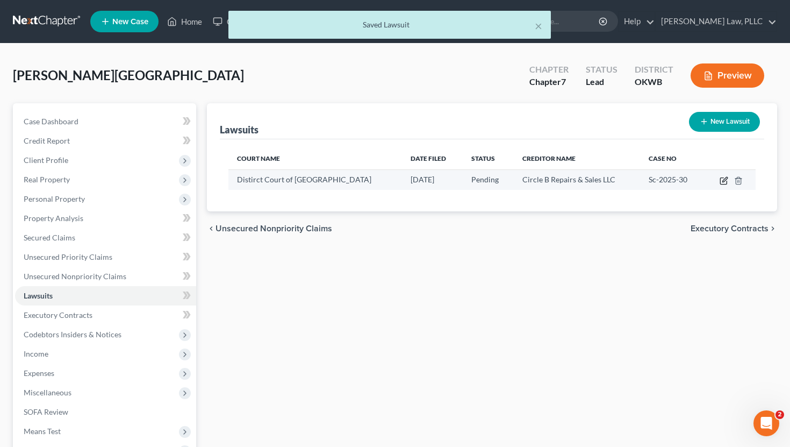
click at [446, 180] on icon "button" at bounding box center [724, 179] width 5 height 5
select select "37"
select select "0"
select select "4"
select select "37"
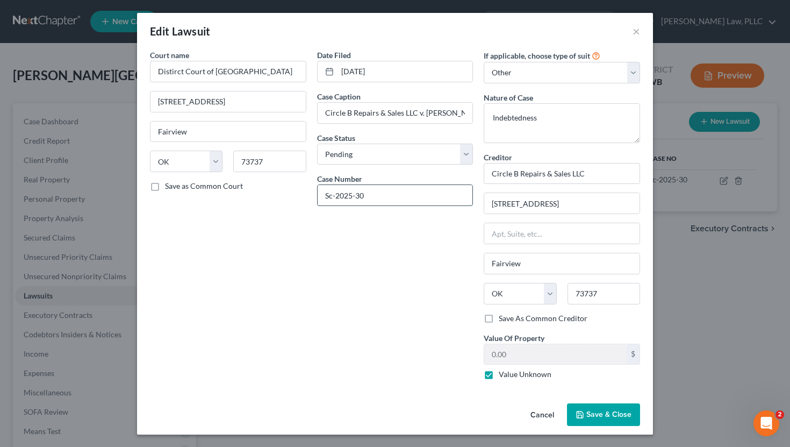
click at [335, 193] on input "Sc-2025-30" at bounding box center [395, 195] width 155 height 20
type input "SC-2025-30"
click at [446, 402] on span "Save & Close" at bounding box center [608, 414] width 45 height 9
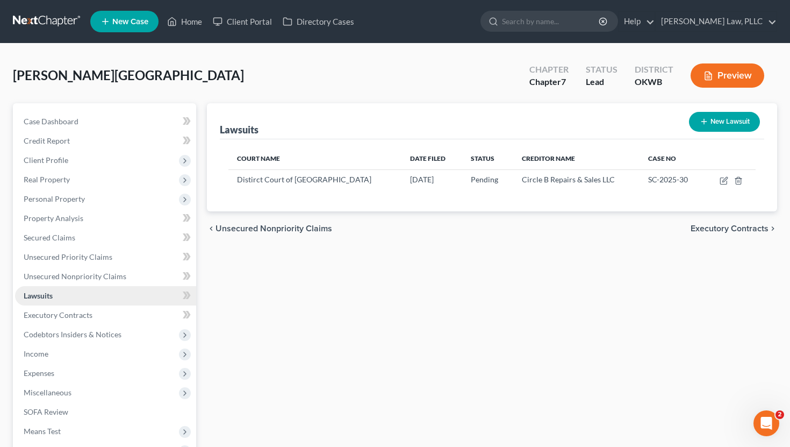
click at [114, 286] on link "Lawsuits" at bounding box center [105, 295] width 181 height 19
click at [115, 280] on span "Unsecured Nonpriority Claims" at bounding box center [75, 275] width 103 height 9
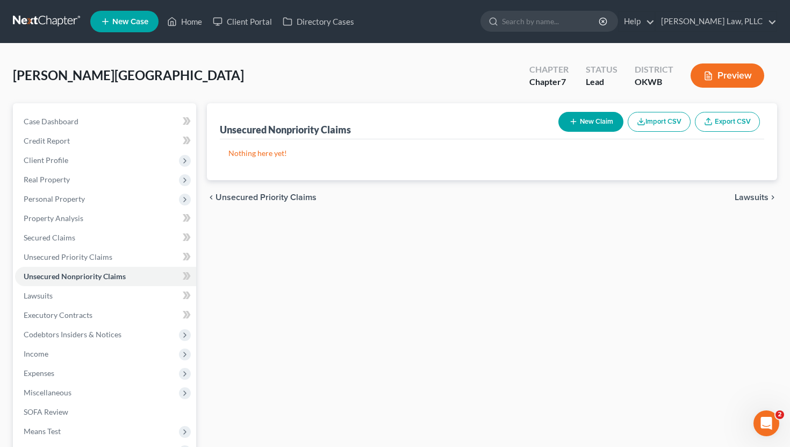
click at [446, 125] on icon "button" at bounding box center [573, 121] width 9 height 9
select select "0"
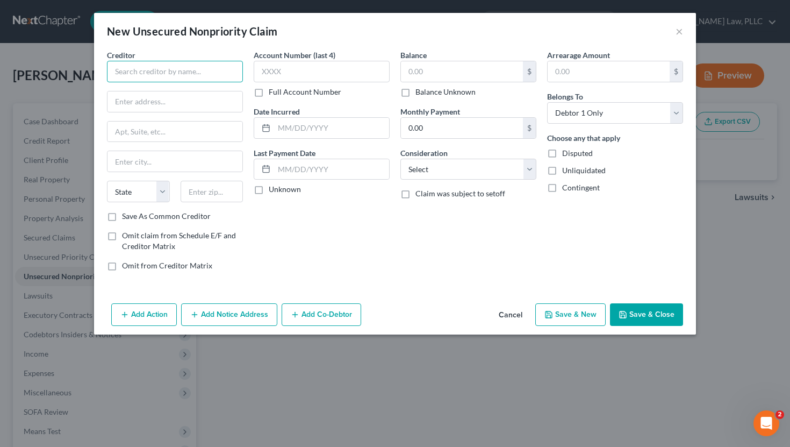
click at [169, 76] on input "text" at bounding box center [175, 72] width 136 height 22
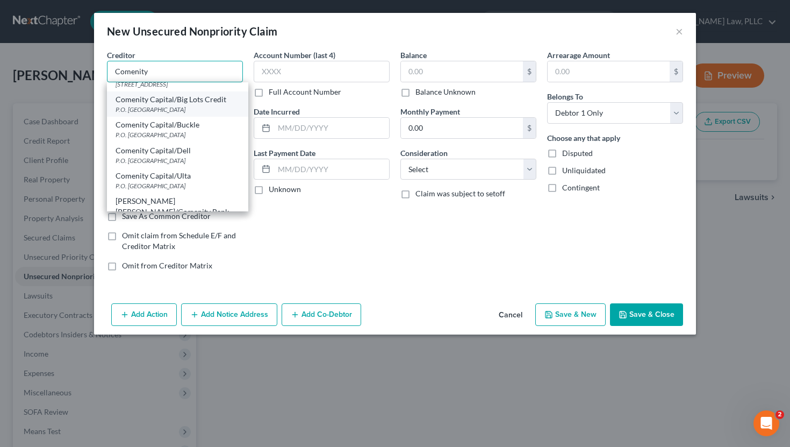
scroll to position [108, 0]
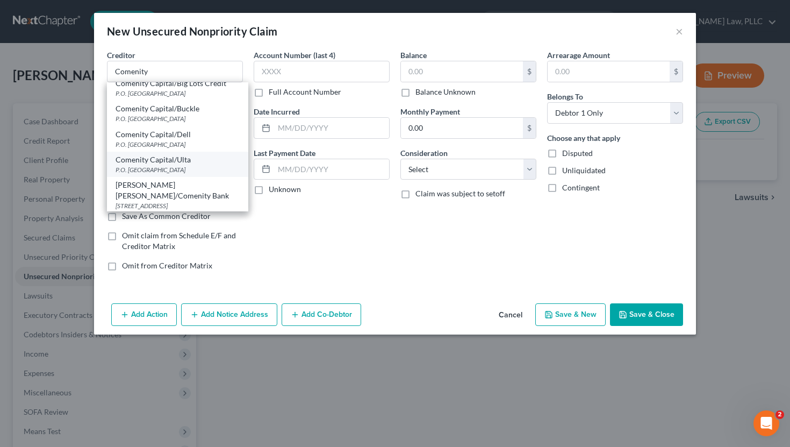
click at [203, 174] on div "P.O. Box 182120, Columbus, OH 43218" at bounding box center [178, 169] width 124 height 9
type input "Comenity Capital/Ulta"
type input "P.O. Box 182120"
type input "Columbus"
select select "36"
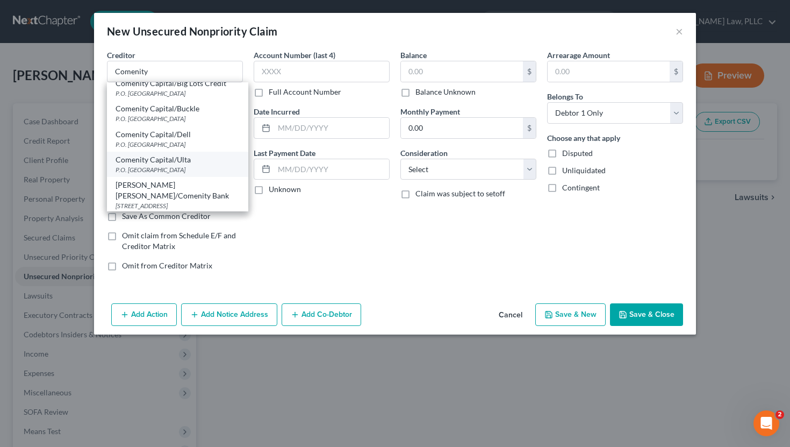
type input "43218"
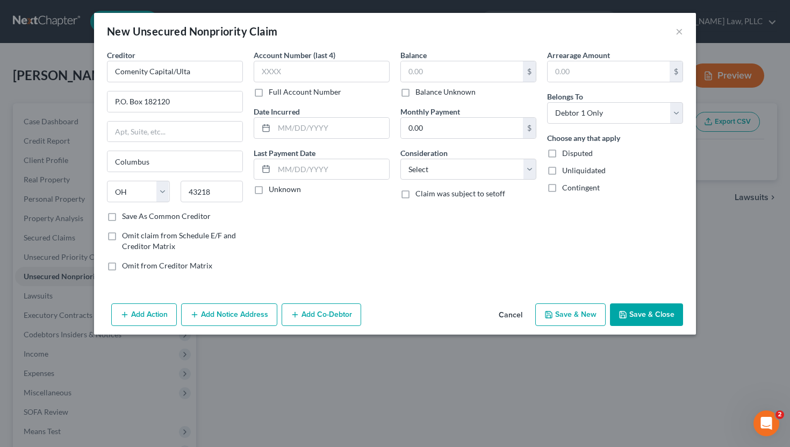
scroll to position [0, 0]
click at [319, 70] on input "text" at bounding box center [322, 72] width 136 height 22
click at [421, 68] on input "text" at bounding box center [462, 71] width 122 height 20
type input "8,431"
click at [410, 169] on select "Select Cable / Satellite Services Collection Agency Credit Card Debt Debt Couns…" at bounding box center [468, 170] width 136 height 22
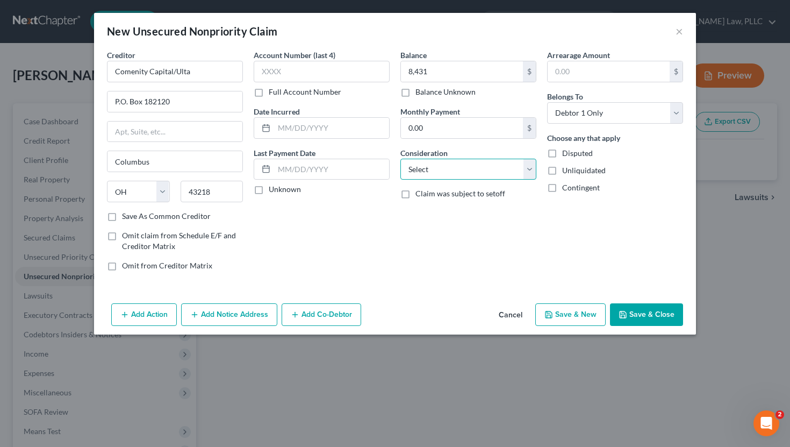
select select "2"
click at [400, 159] on select "Select Cable / Satellite Services Collection Agency Credit Card Debt Debt Couns…" at bounding box center [468, 170] width 136 height 22
click at [269, 190] on label "Unknown" at bounding box center [285, 189] width 32 height 11
click at [273, 190] on input "Unknown" at bounding box center [276, 187] width 7 height 7
checkbox input "true"
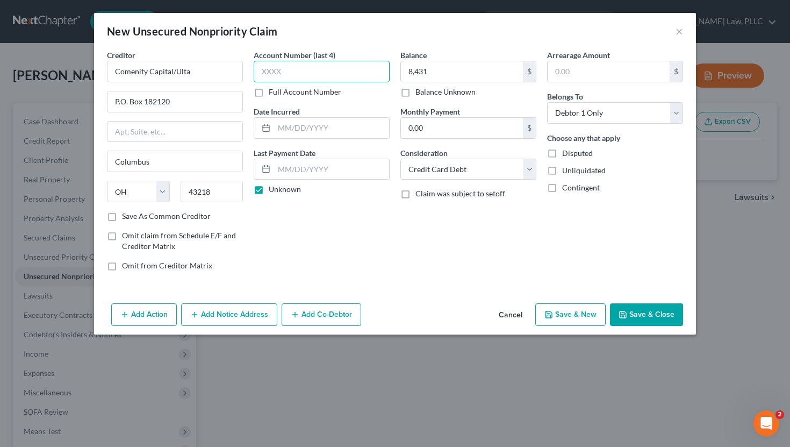
click at [321, 78] on input "text" at bounding box center [322, 72] width 136 height 22
type input "2908"
click at [446, 311] on button "Save & New" at bounding box center [570, 314] width 70 height 23
select select "0"
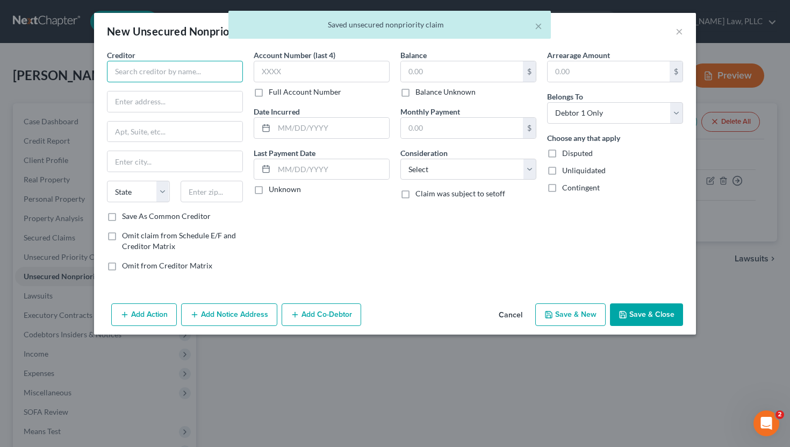
click at [197, 73] on input "text" at bounding box center [175, 72] width 136 height 22
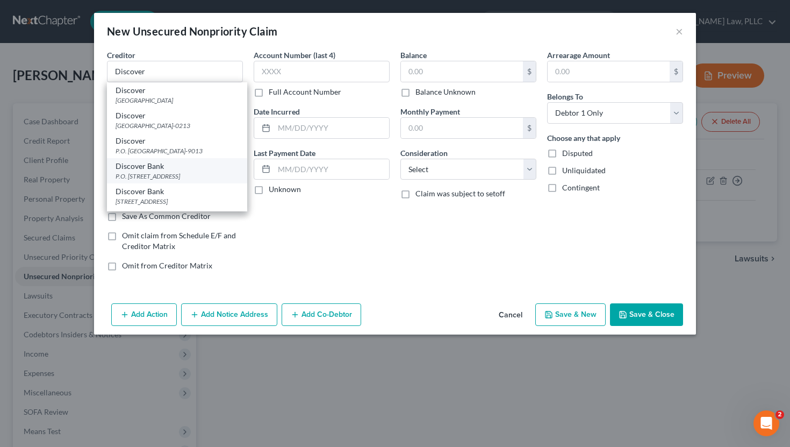
click at [175, 181] on div "P.O. Box 30939, Salt Lake City, UT 84130" at bounding box center [177, 175] width 123 height 9
type input "Discover Bank"
type input "P.O. Box 30939"
type input "Salt Lake City"
select select "46"
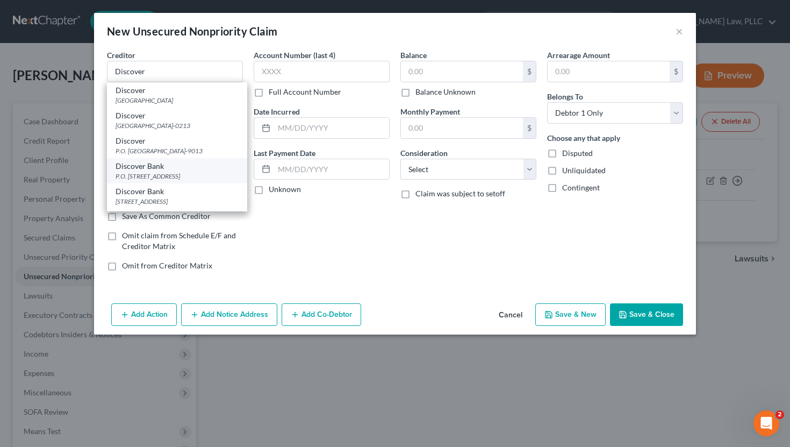
type input "84130"
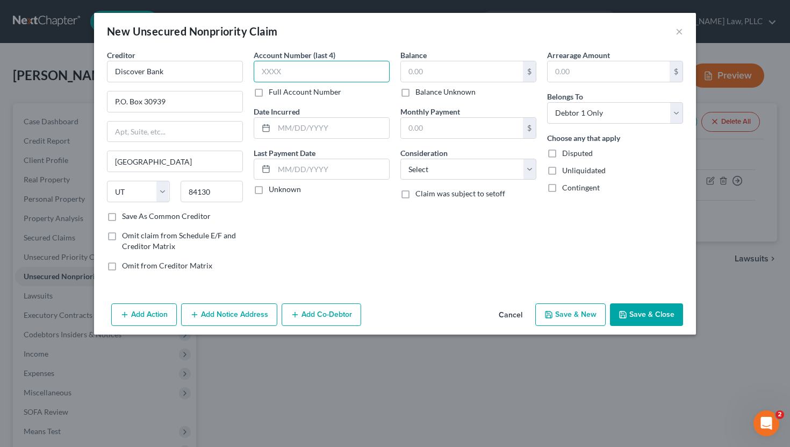
click at [324, 70] on input "text" at bounding box center [322, 72] width 136 height 22
type input "4374"
click at [281, 194] on label "Unknown" at bounding box center [285, 189] width 32 height 11
click at [280, 191] on input "Unknown" at bounding box center [276, 187] width 7 height 7
checkbox input "true"
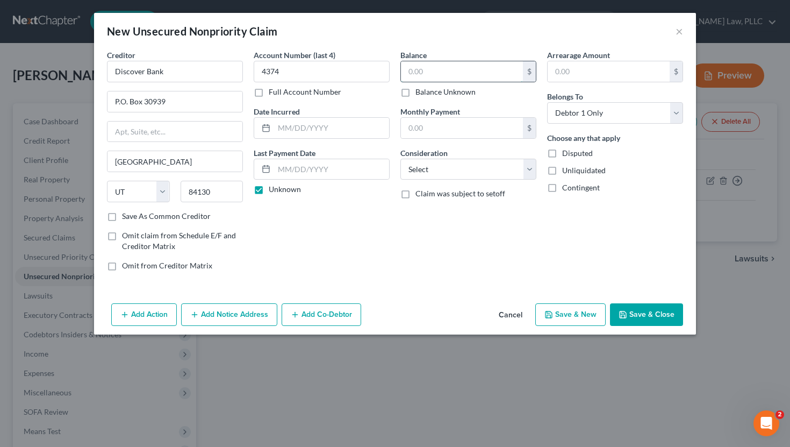
click at [446, 75] on input "text" at bounding box center [462, 71] width 122 height 20
type input "9,843"
click at [439, 169] on select "Select Cable / Satellite Services Collection Agency Credit Card Debt Debt Couns…" at bounding box center [468, 170] width 136 height 22
select select "2"
click at [400, 159] on select "Select Cable / Satellite Services Collection Agency Credit Card Debt Debt Couns…" at bounding box center [468, 170] width 136 height 22
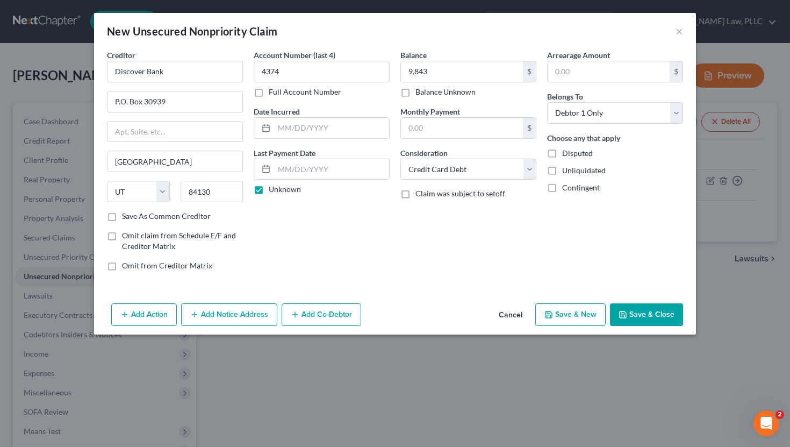
click at [446, 314] on button "Save & New" at bounding box center [570, 314] width 70 height 23
select select "0"
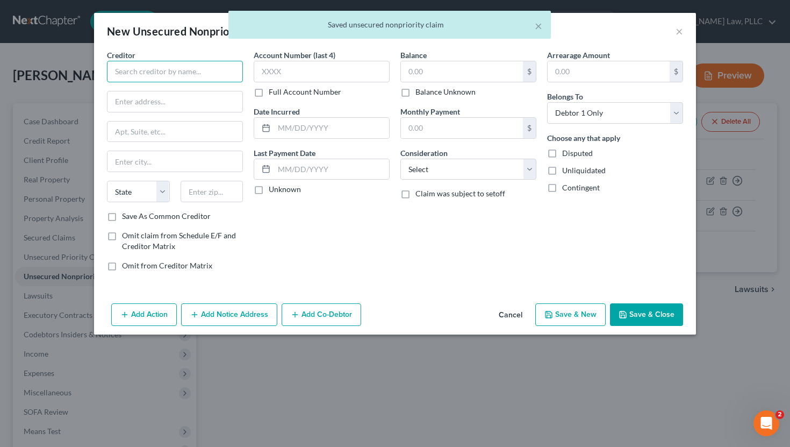
click at [168, 74] on input "text" at bounding box center [175, 72] width 136 height 22
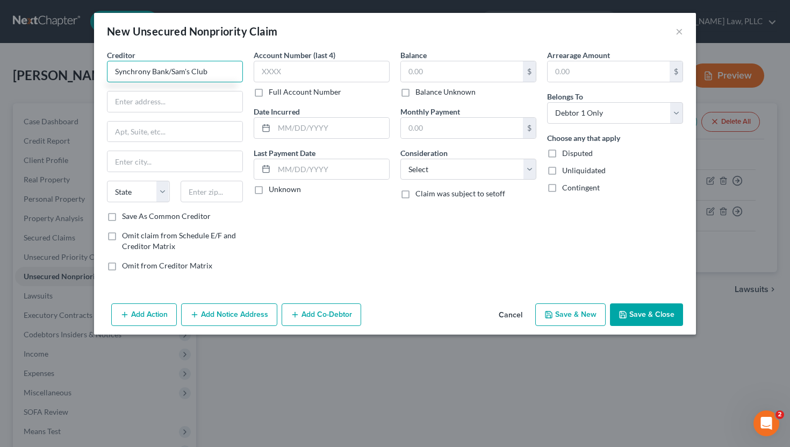
type input "Synchrony Bank/Sam's Club"
type input "P.O. Box 71727"
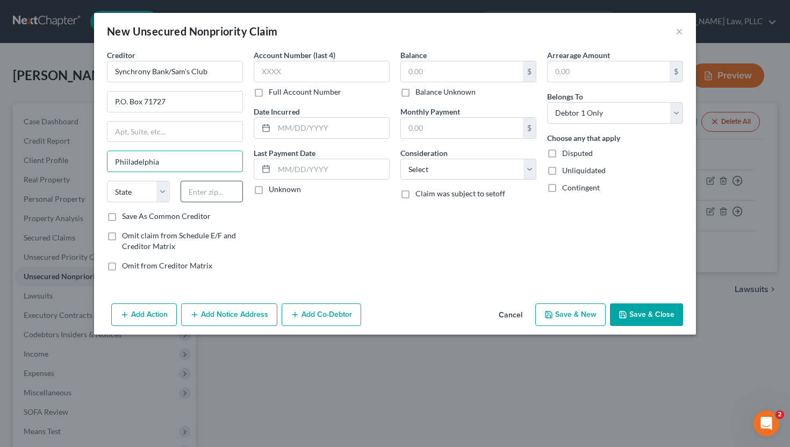
type input "Phiiladelphia"
select select "39"
type input "19176"
click at [177, 213] on label "Save As Common Creditor" at bounding box center [166, 216] width 89 height 11
click at [133, 213] on input "Save As Common Creditor" at bounding box center [129, 214] width 7 height 7
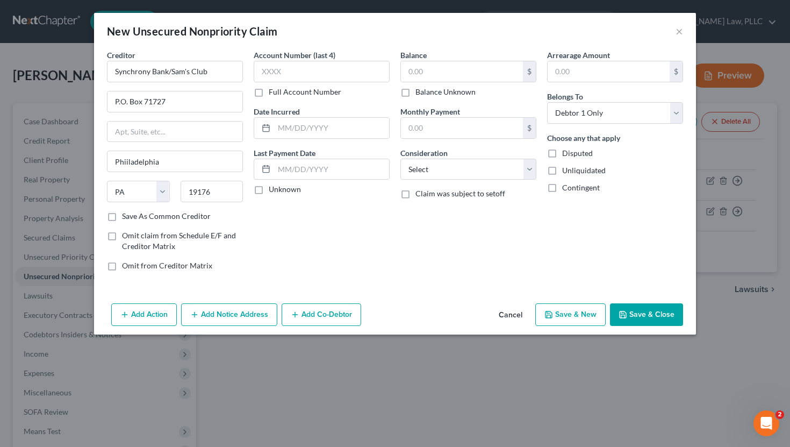
checkbox input "true"
click at [330, 74] on input "text" at bounding box center [322, 72] width 136 height 22
type input "4"
type input "2435"
type input "605"
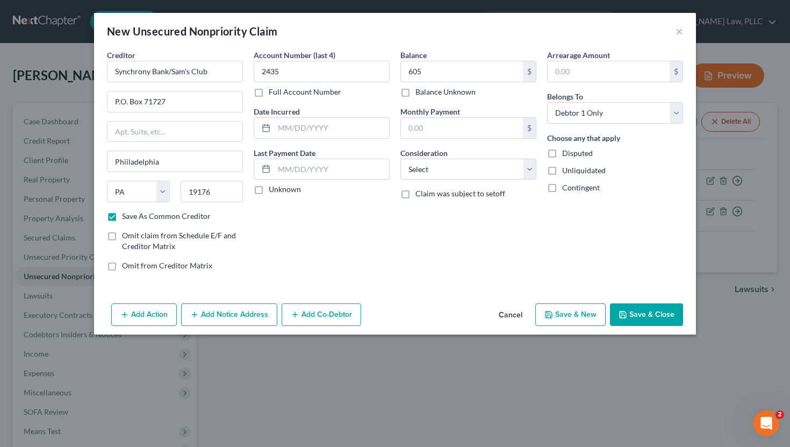
click at [289, 192] on label "Unknown" at bounding box center [285, 189] width 32 height 11
click at [280, 191] on input "Unknown" at bounding box center [276, 187] width 7 height 7
checkbox input "true"
click at [446, 163] on select "Select Cable / Satellite Services Collection Agency Credit Card Debt Debt Couns…" at bounding box center [468, 170] width 136 height 22
select select "2"
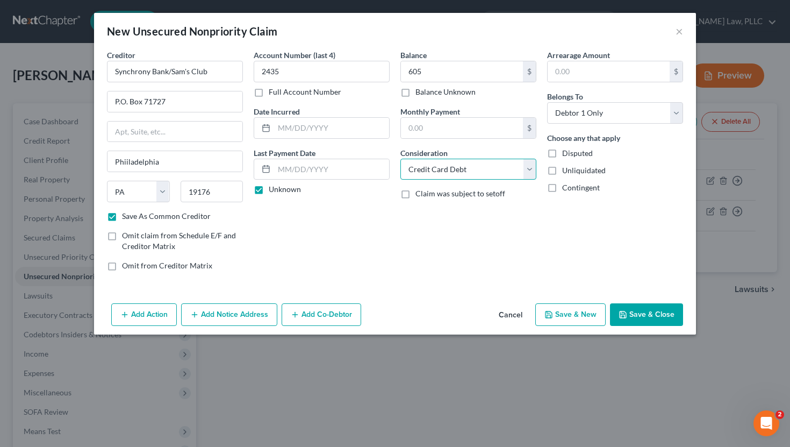
click at [400, 159] on select "Select Cable / Satellite Services Collection Agency Credit Card Debt Debt Couns…" at bounding box center [468, 170] width 136 height 22
click at [446, 316] on button "Save & New" at bounding box center [570, 314] width 70 height 23
checkbox input "false"
select select "0"
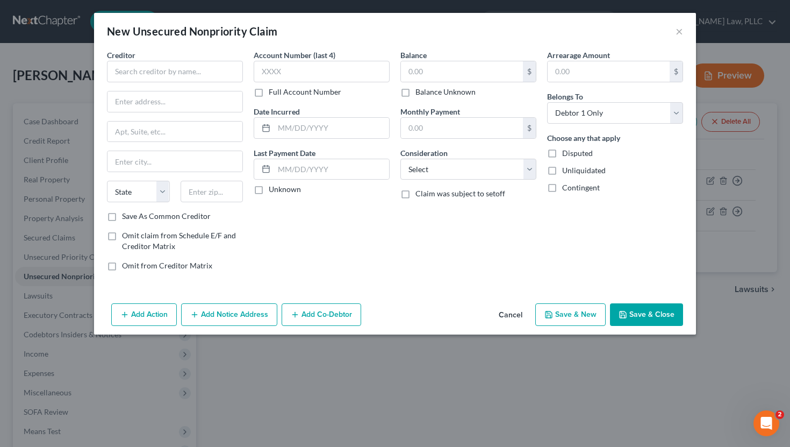
type input "605.00"
type input "0.00"
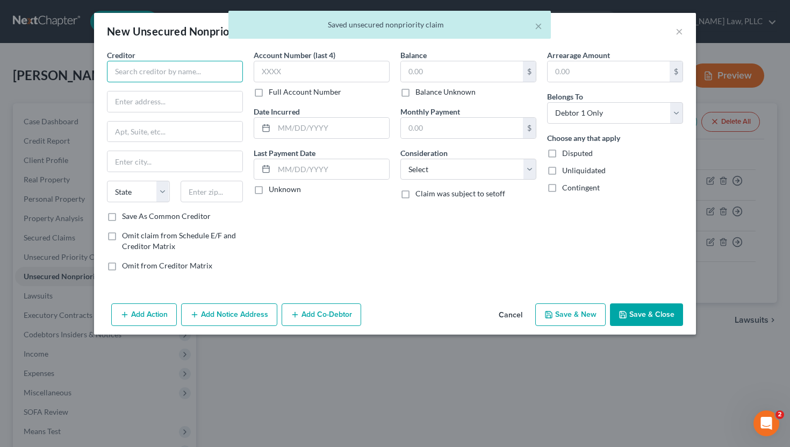
click at [153, 74] on input "text" at bounding box center [175, 72] width 136 height 22
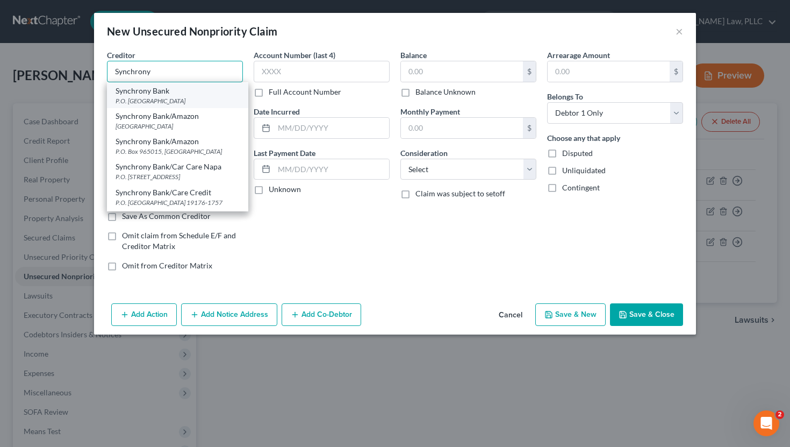
scroll to position [73, 0]
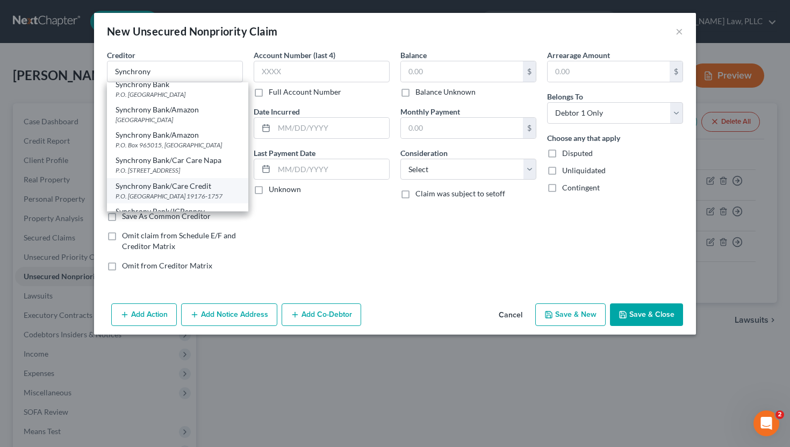
click at [195, 190] on div "Synchrony Bank/Care Credit" at bounding box center [178, 186] width 124 height 11
type input "Synchrony Bank/Care Credit"
type input "P.O. Box 71757"
type input "Philadelphia"
select select "39"
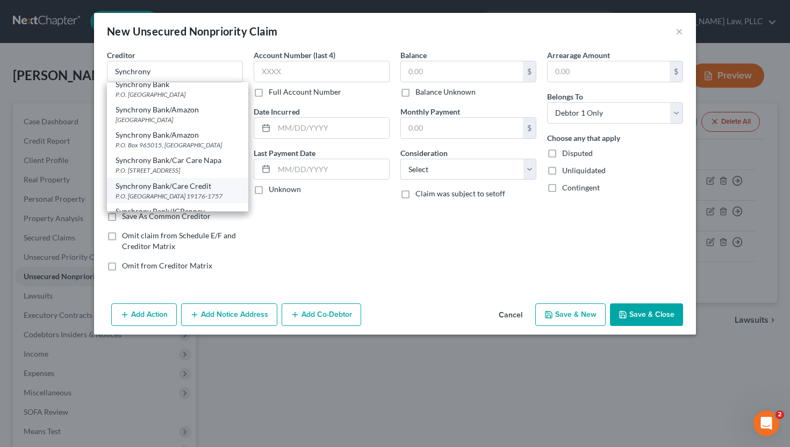
type input "19176-1757"
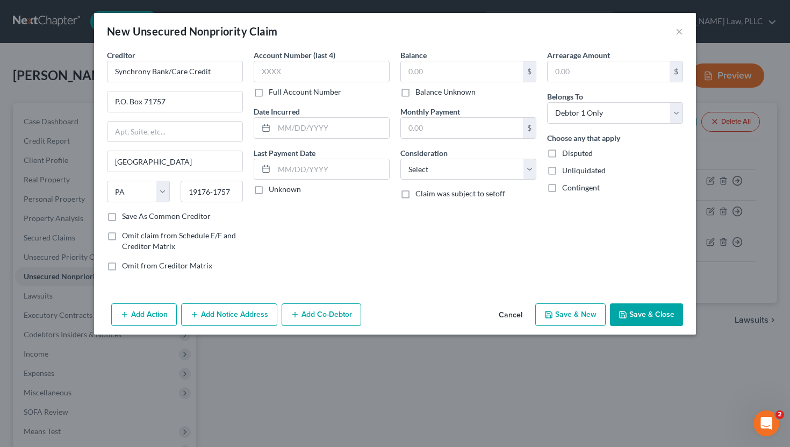
scroll to position [0, 0]
click at [270, 190] on label "Unknown" at bounding box center [285, 189] width 32 height 11
click at [273, 190] on input "Unknown" at bounding box center [276, 187] width 7 height 7
checkbox input "true"
click at [314, 67] on input "text" at bounding box center [322, 72] width 136 height 22
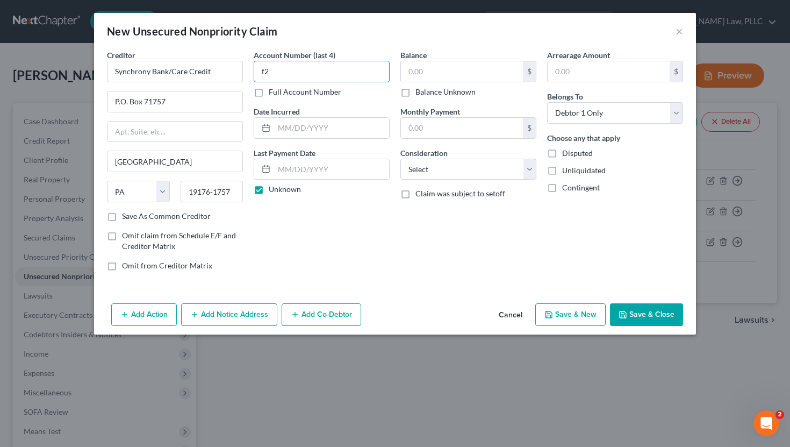
type input "f"
type input "2877"
click at [435, 67] on input "text" at bounding box center [462, 71] width 122 height 20
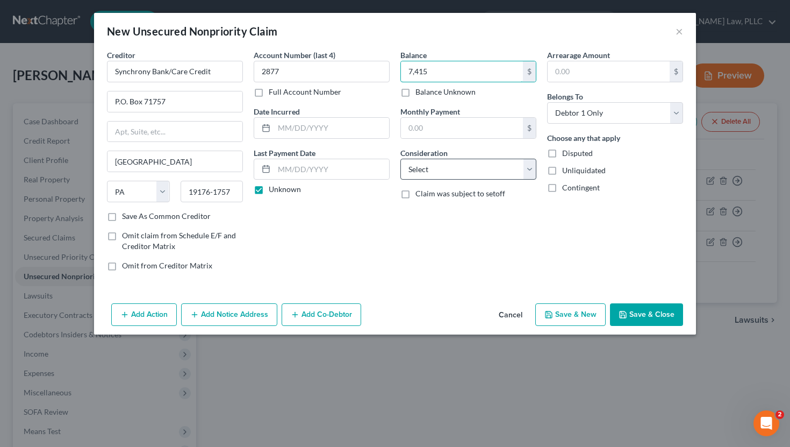
type input "7,415"
click at [426, 166] on select "Select Cable / Satellite Services Collection Agency Credit Card Debt Debt Couns…" at bounding box center [468, 170] width 136 height 22
select select "2"
click at [400, 159] on select "Select Cable / Satellite Services Collection Agency Credit Card Debt Debt Couns…" at bounding box center [468, 170] width 136 height 22
click at [446, 311] on button "Save & New" at bounding box center [570, 314] width 70 height 23
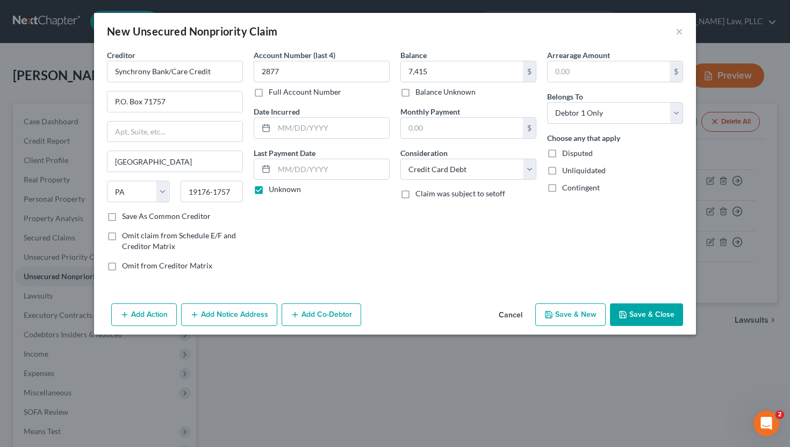
select select "0"
type input "7,415.00"
type input "0.00"
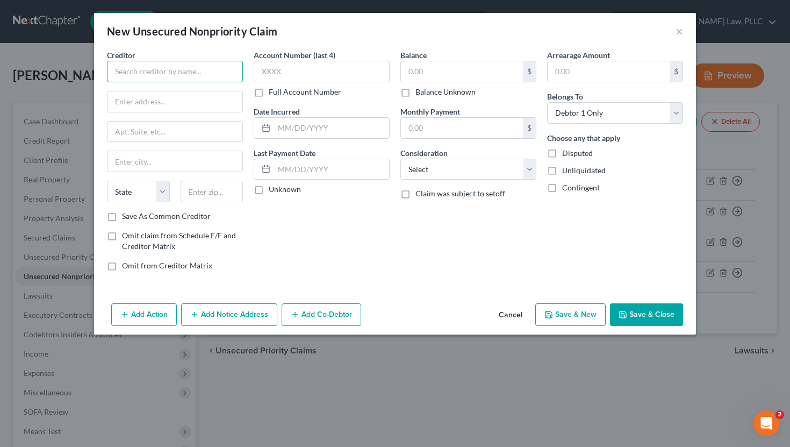
click at [168, 71] on input "text" at bounding box center [175, 72] width 136 height 22
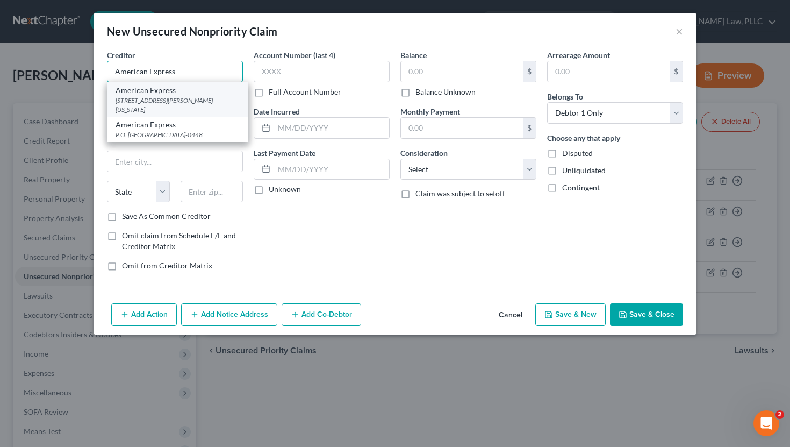
type input "American Express"
type input "200 Vesey Street"
type input "New York"
select select "35"
type input "10285"
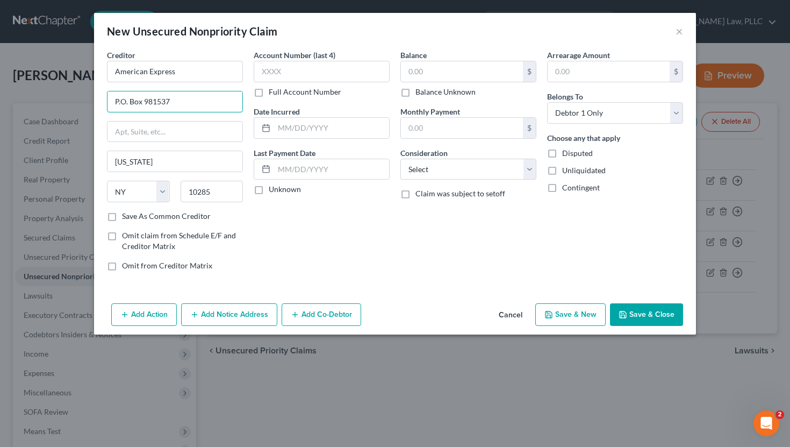
type input "P.O. Box 981537"
type input "El Paso"
select select "45"
type input "79998"
click at [145, 219] on label "Save As Common Creditor" at bounding box center [166, 216] width 89 height 11
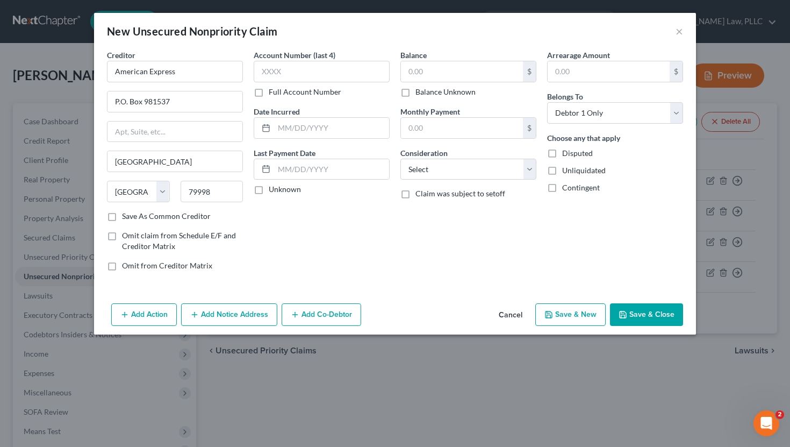
click at [133, 218] on input "Save As Common Creditor" at bounding box center [129, 214] width 7 height 7
checkbox input "true"
click at [294, 76] on input "text" at bounding box center [322, 72] width 136 height 22
type input "2483"
click at [269, 189] on label "Unknown" at bounding box center [285, 189] width 32 height 11
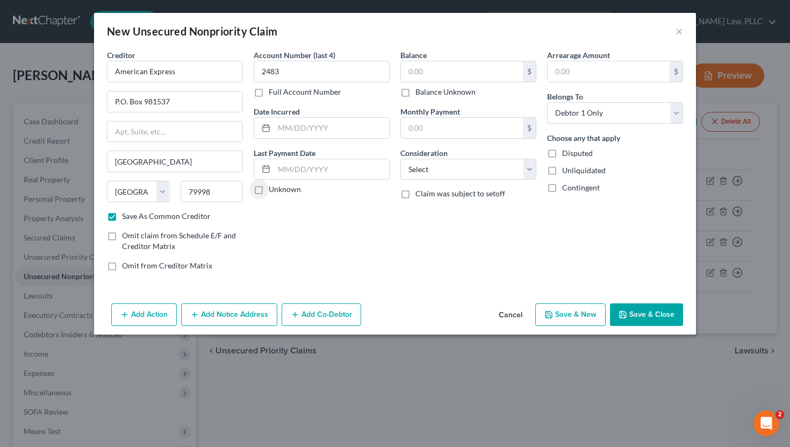
click at [273, 189] on input "Unknown" at bounding box center [276, 187] width 7 height 7
checkbox input "true"
click at [446, 67] on input "text" at bounding box center [462, 71] width 122 height 20
type input "690"
click at [446, 171] on select "Select Cable / Satellite Services Collection Agency Credit Card Debt Debt Couns…" at bounding box center [468, 170] width 136 height 22
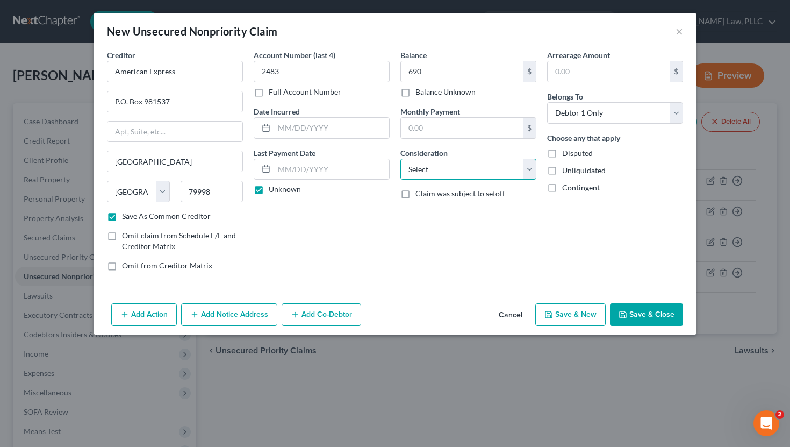
select select "2"
click at [400, 159] on select "Select Cable / Satellite Services Collection Agency Credit Card Debt Debt Couns…" at bounding box center [468, 170] width 136 height 22
click at [446, 318] on button "Save & New" at bounding box center [570, 314] width 70 height 23
checkbox input "false"
select select "0"
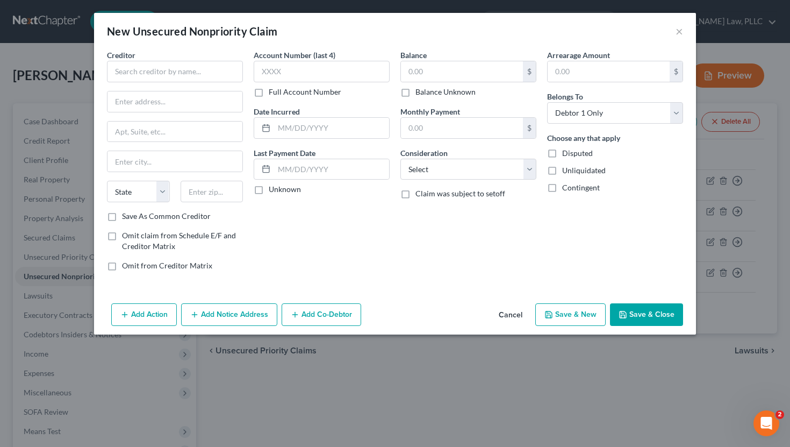
type input "690.00"
type input "0.00"
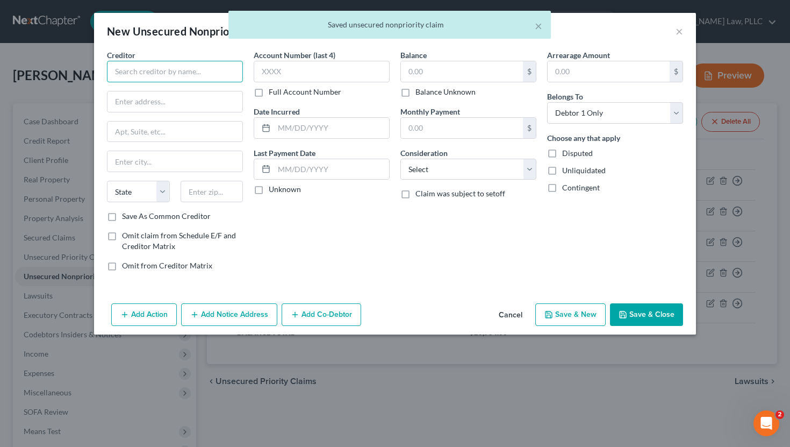
click at [180, 72] on input "text" at bounding box center [175, 72] width 136 height 22
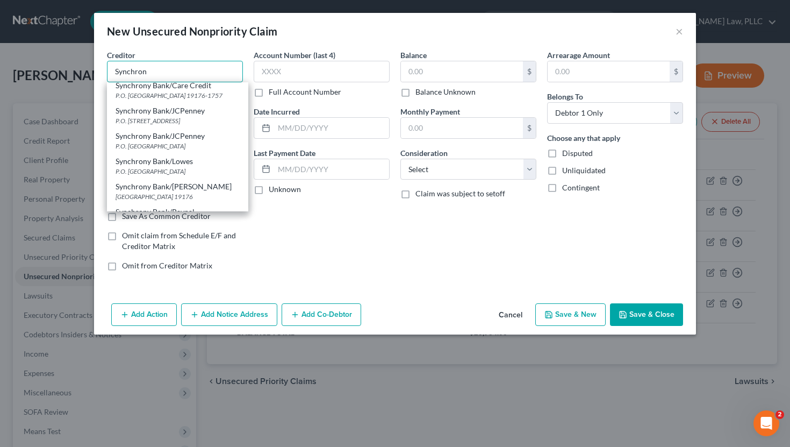
scroll to position [196, 0]
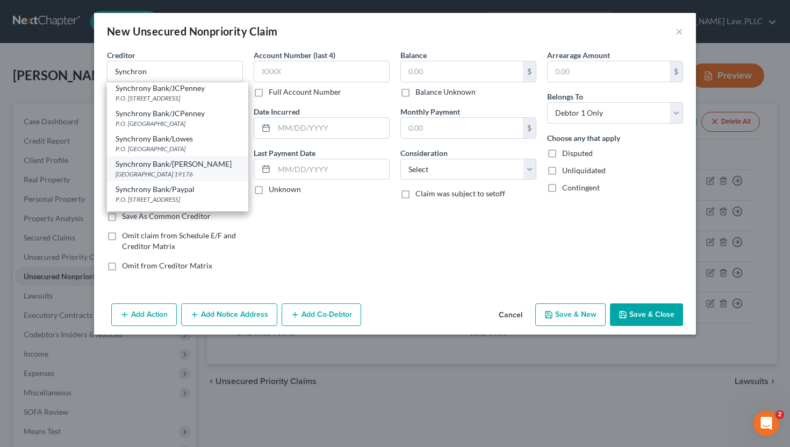
click at [193, 173] on div "PO Box 71727, Philadelphia, PA 19176" at bounding box center [178, 173] width 124 height 9
type input "Synchrony Bank/Lowe's"
type input "PO Box 71727"
type input "Philadelphia"
select select "39"
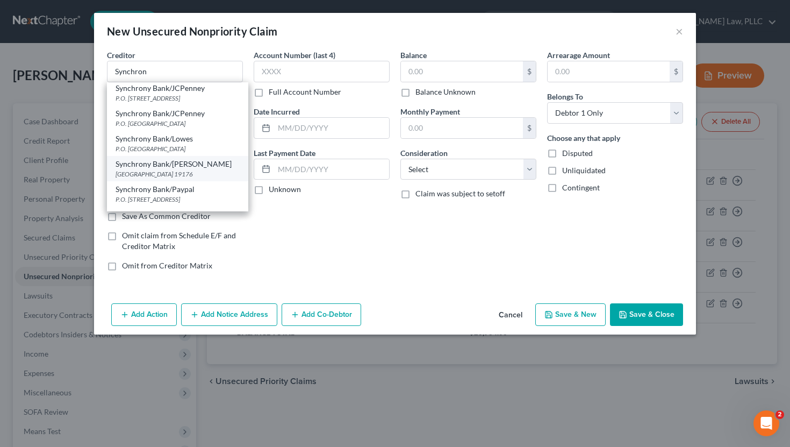
type input "19176"
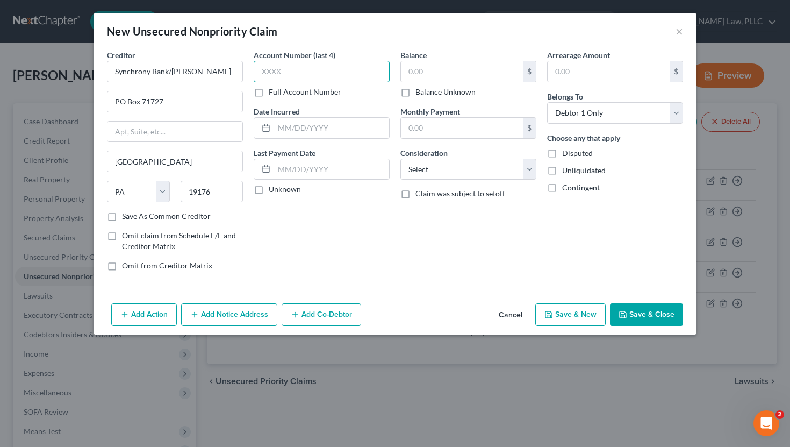
click at [363, 70] on input "text" at bounding box center [322, 72] width 136 height 22
type input "8334"
click at [446, 77] on input "text" at bounding box center [462, 71] width 122 height 20
type input "1,348"
click at [285, 189] on label "Unknown" at bounding box center [285, 189] width 32 height 11
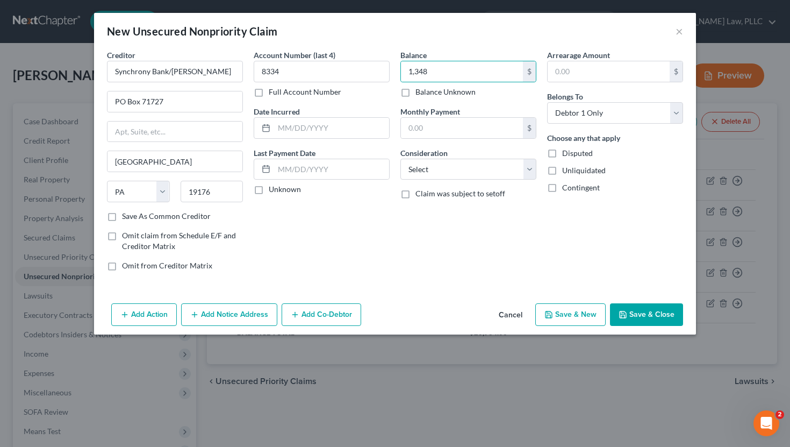
click at [280, 189] on input "Unknown" at bounding box center [276, 187] width 7 height 7
checkbox input "true"
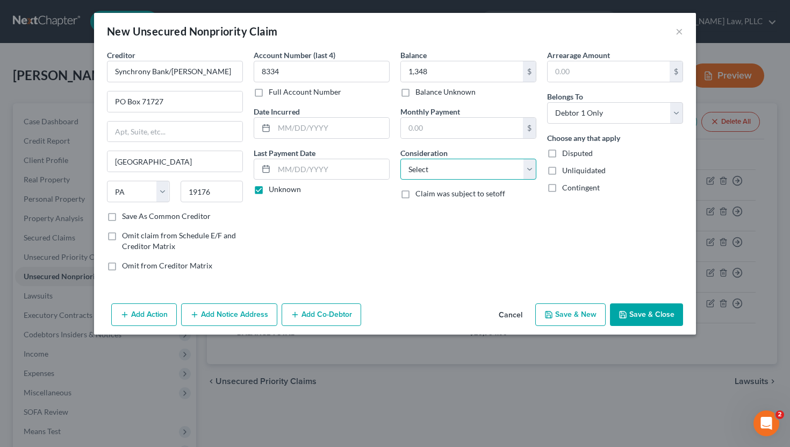
click at [446, 176] on select "Select Cable / Satellite Services Collection Agency Credit Card Debt Debt Couns…" at bounding box center [468, 170] width 136 height 22
select select "2"
click at [400, 159] on select "Select Cable / Satellite Services Collection Agency Credit Card Debt Debt Couns…" at bounding box center [468, 170] width 136 height 22
click at [446, 321] on button "Save & New" at bounding box center [570, 314] width 70 height 23
select select "0"
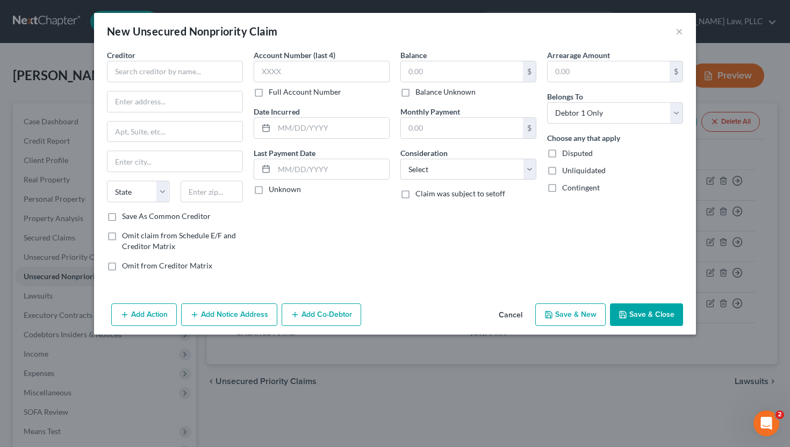
type input "1,348.00"
type input "0.00"
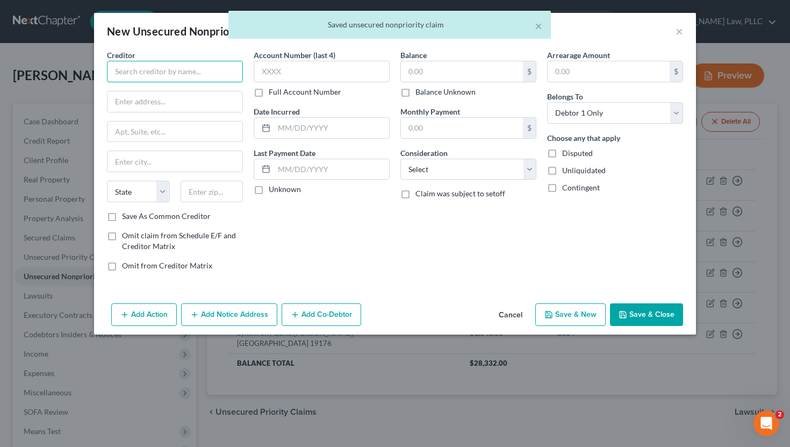
click at [146, 75] on input "text" at bounding box center [175, 72] width 136 height 22
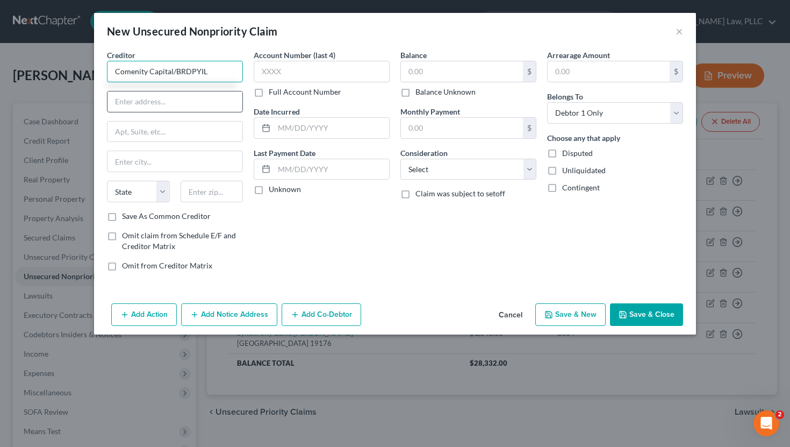
type input "Comenity Capital/BRDPYIL"
click at [139, 96] on input "text" at bounding box center [175, 101] width 135 height 20
type input "P.O. Box 182508"
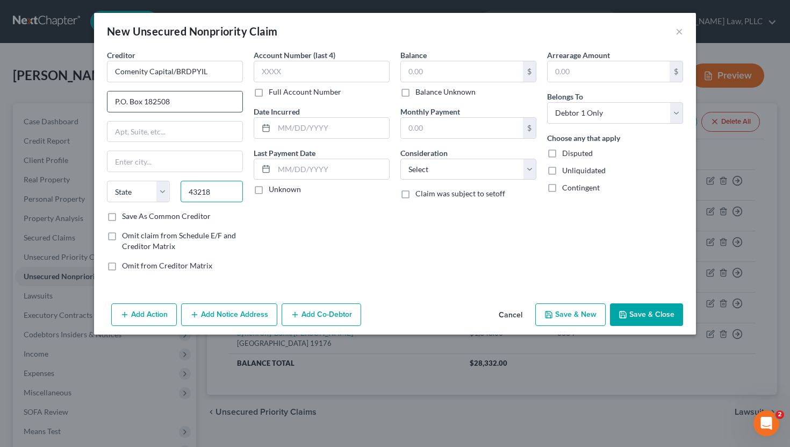
type input "43218"
type input "Columbus"
select select "36"
click at [342, 73] on input "text" at bounding box center [322, 72] width 136 height 22
click at [164, 218] on label "Save As Common Creditor" at bounding box center [166, 216] width 89 height 11
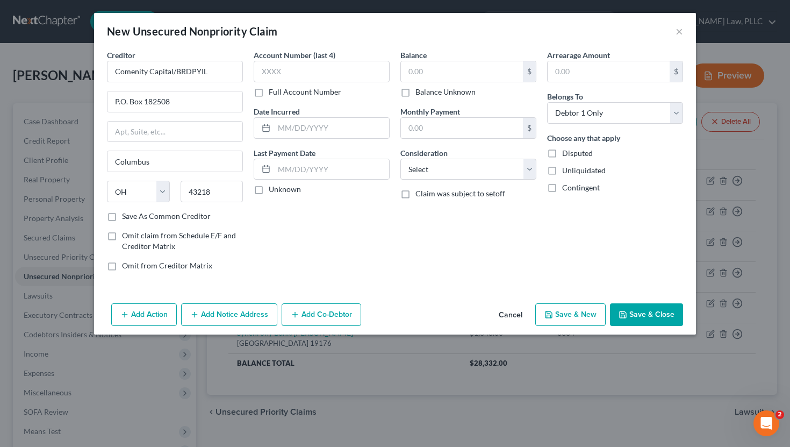
click at [133, 218] on input "Save As Common Creditor" at bounding box center [129, 214] width 7 height 7
checkbox input "true"
click at [343, 76] on input "text" at bounding box center [322, 72] width 136 height 22
type input "CJMF"
click at [267, 193] on div "Unknown" at bounding box center [322, 189] width 136 height 11
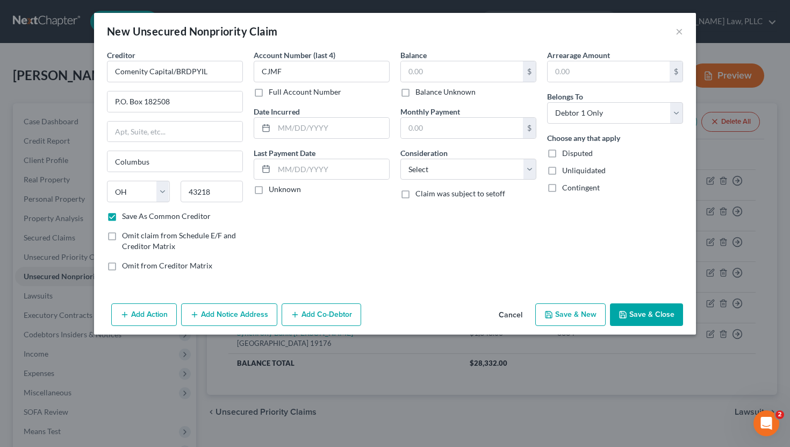
click at [295, 187] on label "Unknown" at bounding box center [285, 189] width 32 height 11
click at [280, 187] on input "Unknown" at bounding box center [276, 187] width 7 height 7
checkbox input "true"
click at [446, 59] on div "Balance $ Balance Unknown Balance Undetermined $ Balance Unknown" at bounding box center [468, 73] width 136 height 48
click at [445, 67] on input "text" at bounding box center [462, 71] width 122 height 20
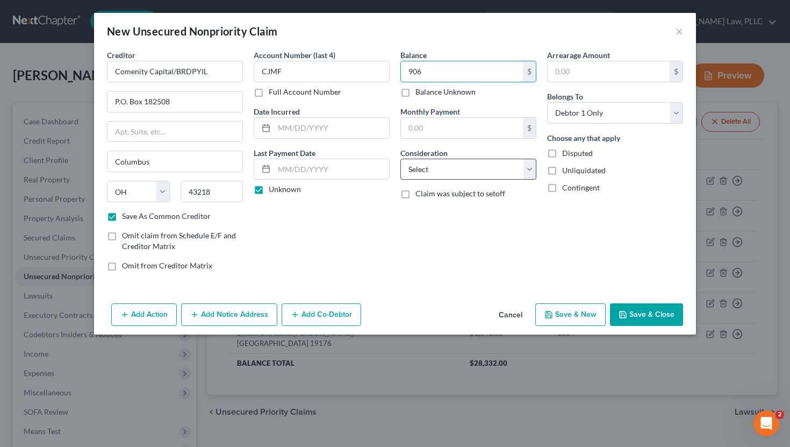
type input "906"
click at [446, 169] on select "Select Cable / Satellite Services Collection Agency Credit Card Debt Debt Couns…" at bounding box center [468, 170] width 136 height 22
select select "2"
click at [400, 159] on select "Select Cable / Satellite Services Collection Agency Credit Card Debt Debt Couns…" at bounding box center [468, 170] width 136 height 22
click at [446, 312] on button "Save & New" at bounding box center [570, 314] width 70 height 23
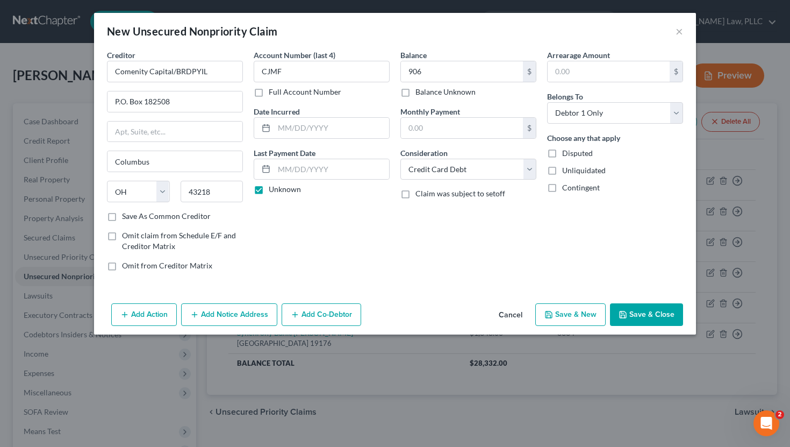
checkbox input "false"
select select "0"
type input "906.00"
type input "0.00"
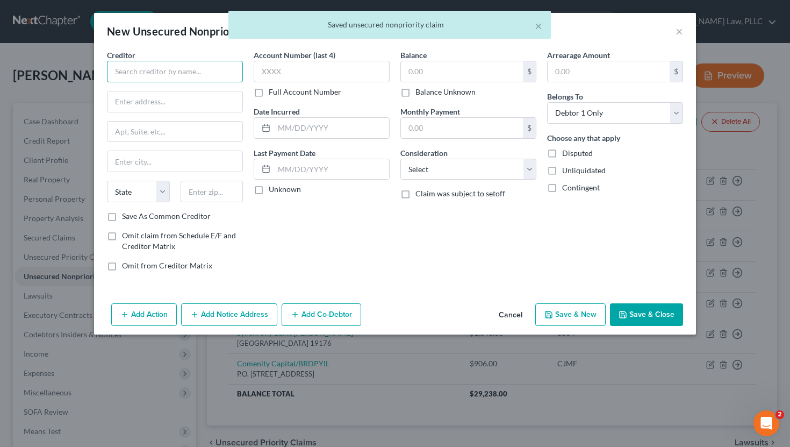
click at [166, 72] on input "text" at bounding box center [175, 72] width 136 height 22
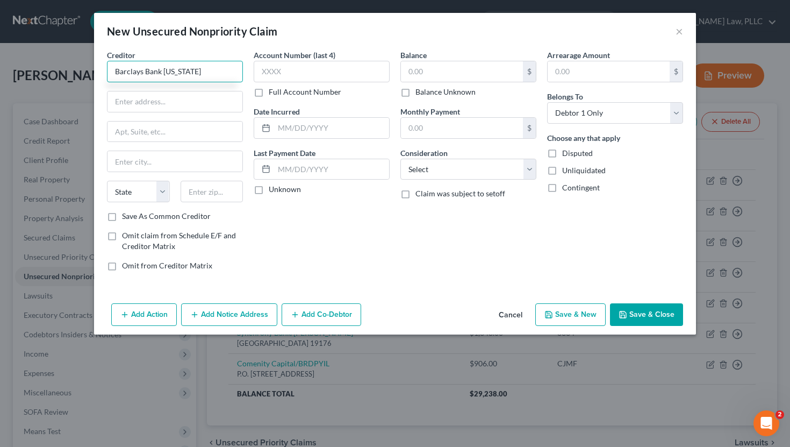
type input "Barclays Bank Delaware"
type input "125 S. West St."
type input "Wilmington"
select select "7"
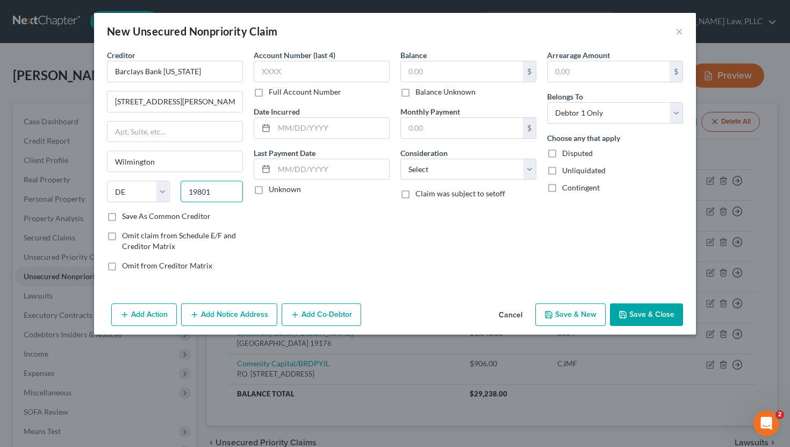
type input "19801"
click at [133, 216] on label "Save As Common Creditor" at bounding box center [166, 216] width 89 height 11
click at [133, 216] on input "Save As Common Creditor" at bounding box center [129, 214] width 7 height 7
checkbox input "true"
click at [315, 74] on input "text" at bounding box center [322, 72] width 136 height 22
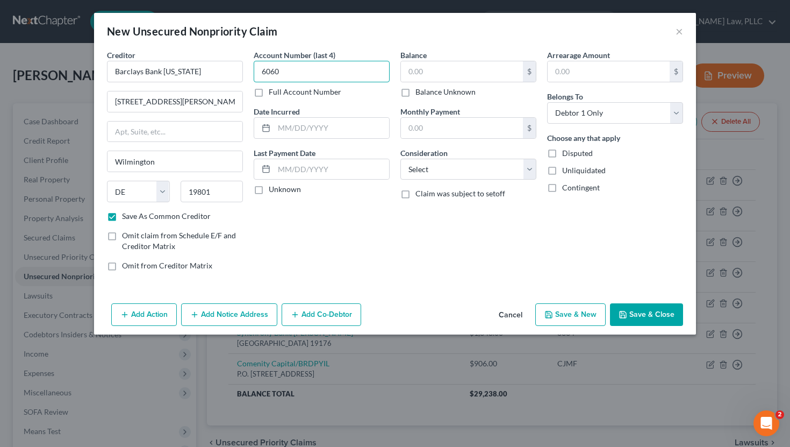
type input "6060"
click at [275, 195] on div "Account Number (last 4) 6060 Full Account Number Date Incurred Last Payment Dat…" at bounding box center [321, 164] width 147 height 230
click at [277, 193] on label "Unknown" at bounding box center [285, 189] width 32 height 11
click at [277, 191] on input "Unknown" at bounding box center [276, 187] width 7 height 7
checkbox input "true"
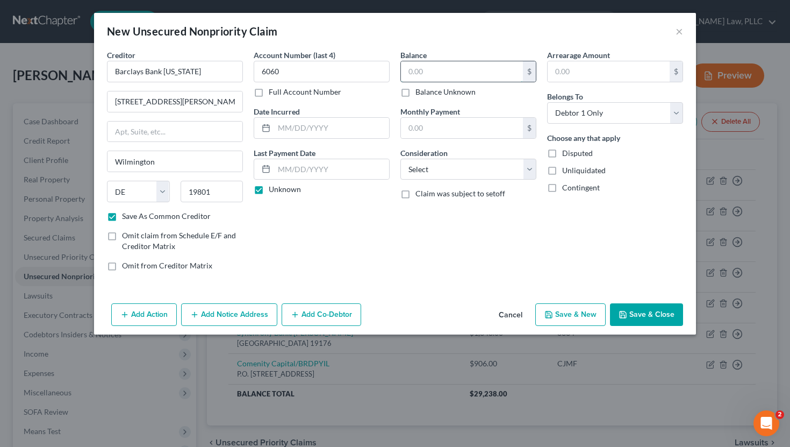
click at [446, 75] on input "text" at bounding box center [462, 71] width 122 height 20
type input "126"
click at [446, 175] on select "Select Cable / Satellite Services Collection Agency Credit Card Debt Debt Couns…" at bounding box center [468, 170] width 136 height 22
select select "2"
click at [400, 159] on select "Select Cable / Satellite Services Collection Agency Credit Card Debt Debt Couns…" at bounding box center [468, 170] width 136 height 22
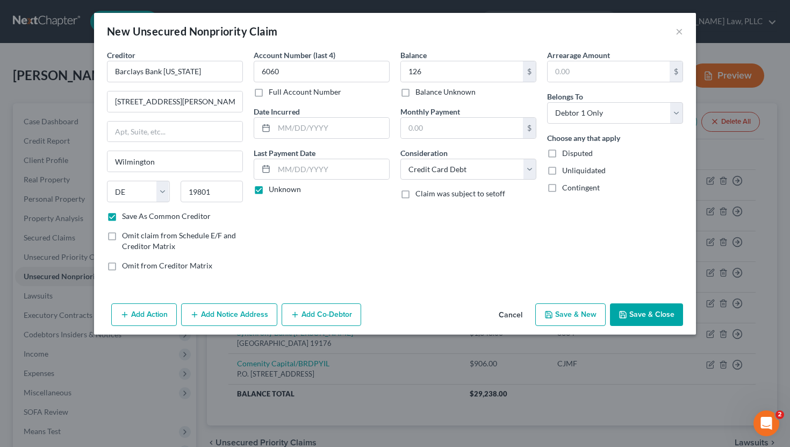
click at [446, 319] on button "Save & New" at bounding box center [570, 314] width 70 height 23
checkbox input "false"
select select "0"
type input "126.00"
type input "0.00"
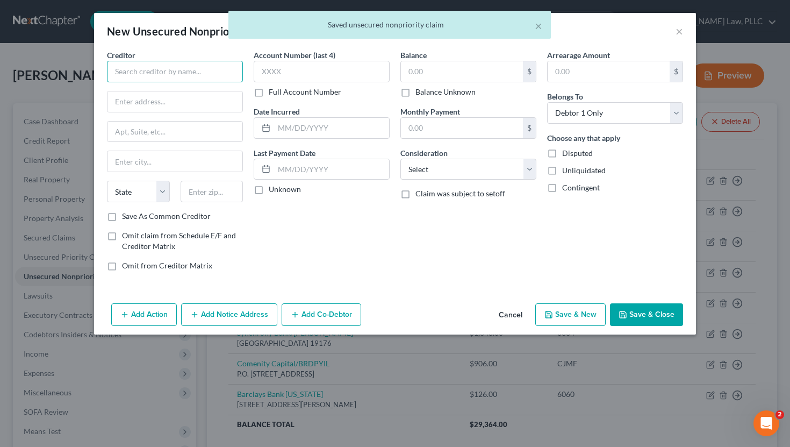
click at [127, 71] on input "text" at bounding box center [175, 72] width 136 height 22
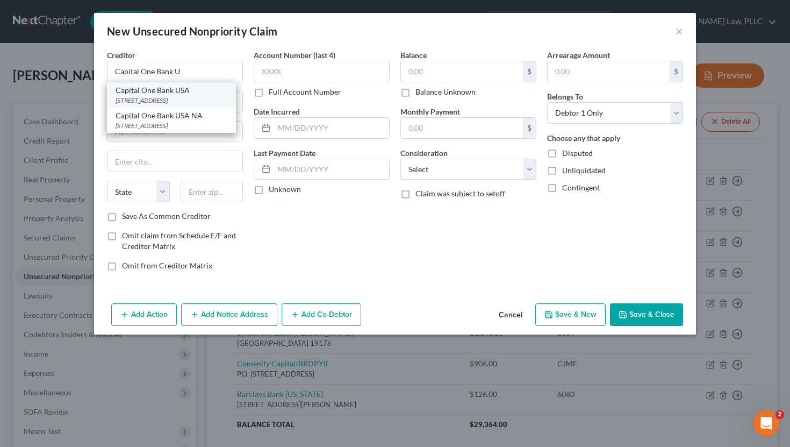
click at [195, 97] on div "PO Box 31293, Salt Lake City, UT 84131" at bounding box center [172, 100] width 112 height 9
type input "Capital One Bank USA"
type input "PO Box 31293"
type input "Salt Lake City"
select select "46"
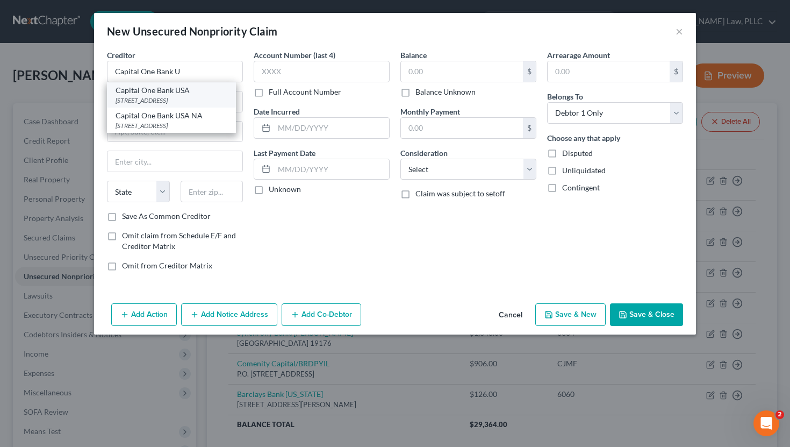
type input "84131"
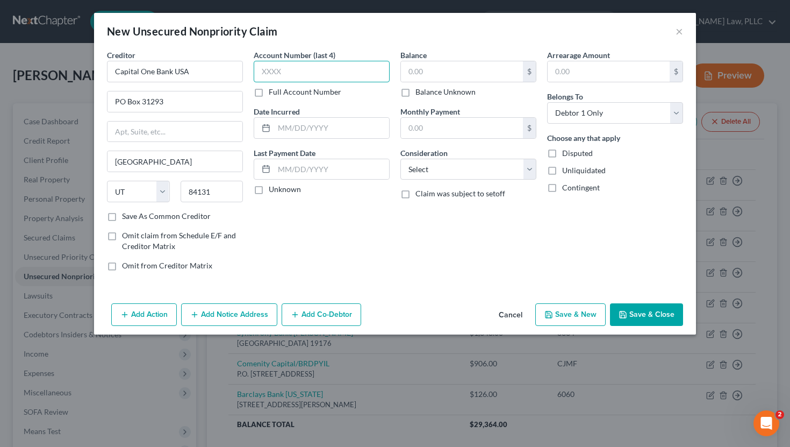
click at [287, 68] on input "text" at bounding box center [322, 72] width 136 height 22
type input "6439"
click at [446, 68] on input "text" at bounding box center [462, 71] width 122 height 20
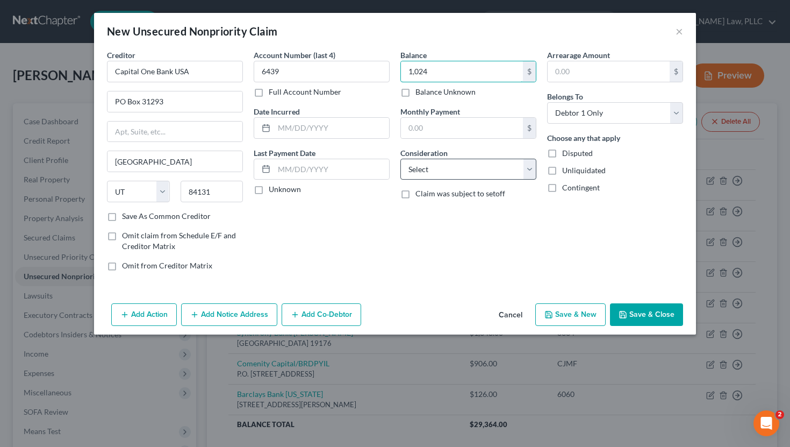
type input "1,024"
click at [446, 171] on select "Select Cable / Satellite Services Collection Agency Credit Card Debt Debt Couns…" at bounding box center [468, 170] width 136 height 22
select select "2"
click at [400, 159] on select "Select Cable / Satellite Services Collection Agency Credit Card Debt Debt Couns…" at bounding box center [468, 170] width 136 height 22
click at [273, 191] on label "Unknown" at bounding box center [285, 189] width 32 height 11
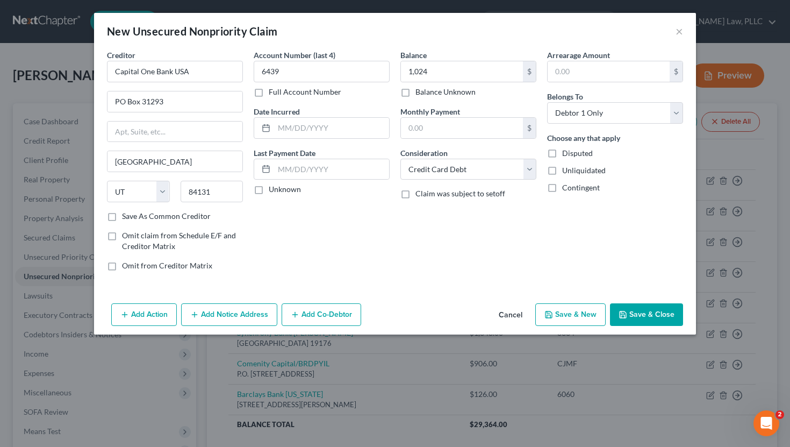
click at [273, 191] on input "Unknown" at bounding box center [276, 187] width 7 height 7
checkbox input "true"
click at [446, 310] on button "Save & New" at bounding box center [570, 314] width 70 height 23
select select "0"
type input "1,024.00"
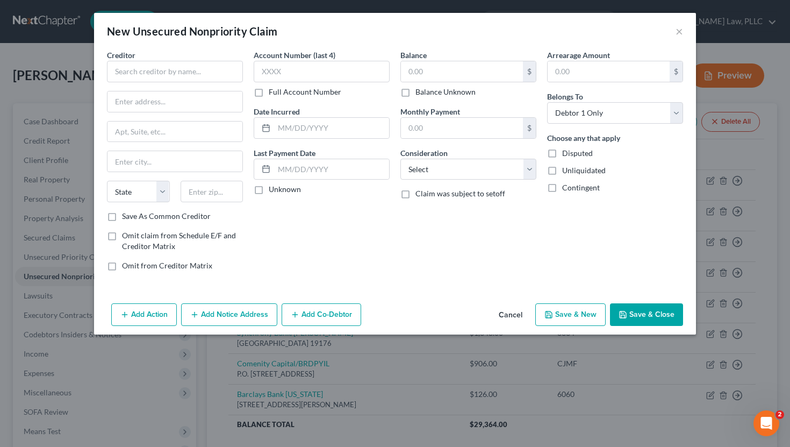
type input "0.00"
click at [135, 75] on input "text" at bounding box center [175, 72] width 136 height 22
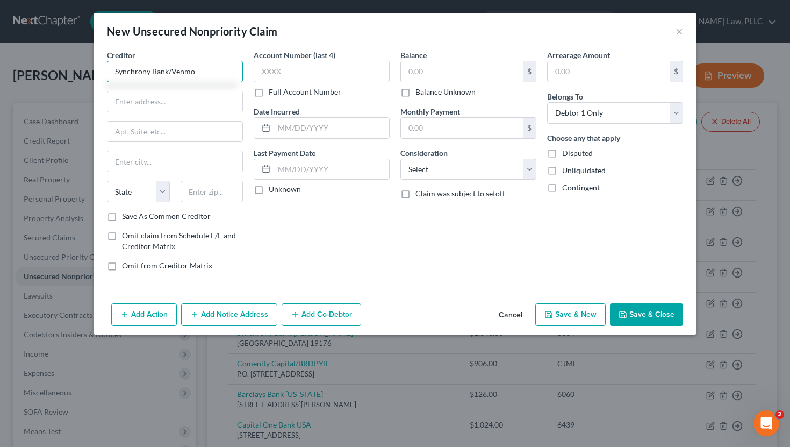
type input "Synchrony Bank/Venmo"
type input "P.O. Box 71737"
type input "Philadelphia"
select select "39"
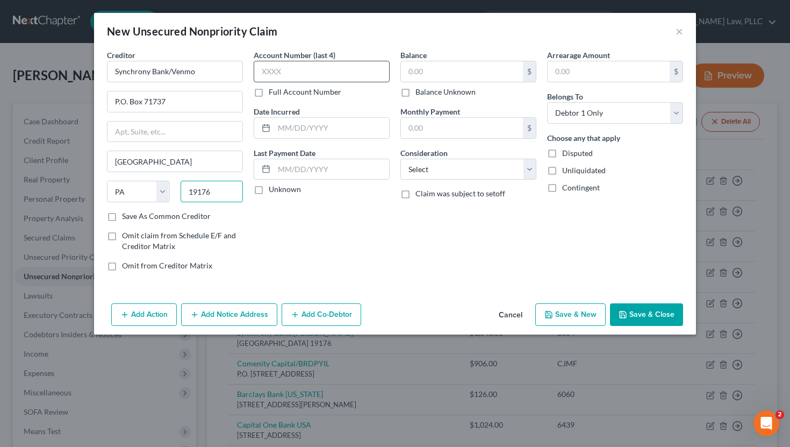
type input "19176"
click at [287, 73] on input "text" at bounding box center [322, 72] width 136 height 22
type input "7724"
click at [174, 218] on label "Save As Common Creditor" at bounding box center [166, 216] width 89 height 11
click at [133, 218] on input "Save As Common Creditor" at bounding box center [129, 214] width 7 height 7
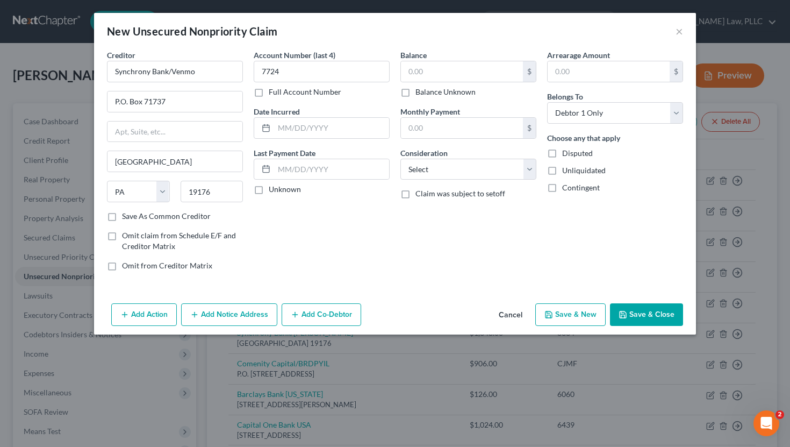
checkbox input "true"
click at [446, 66] on input "text" at bounding box center [462, 71] width 122 height 20
click at [446, 187] on div "Balance 864.00 $ Balance Unknown Balance Undetermined 864 $ Balance Unknown Mon…" at bounding box center [468, 164] width 147 height 230
click at [446, 180] on div "Balance 864.00 $ Balance Unknown Balance Undetermined 864 $ Balance Unknown Mon…" at bounding box center [468, 164] width 147 height 230
click at [446, 156] on div "Consideration Select Cable / Satellite Services Collection Agency Credit Card D…" at bounding box center [468, 163] width 136 height 33
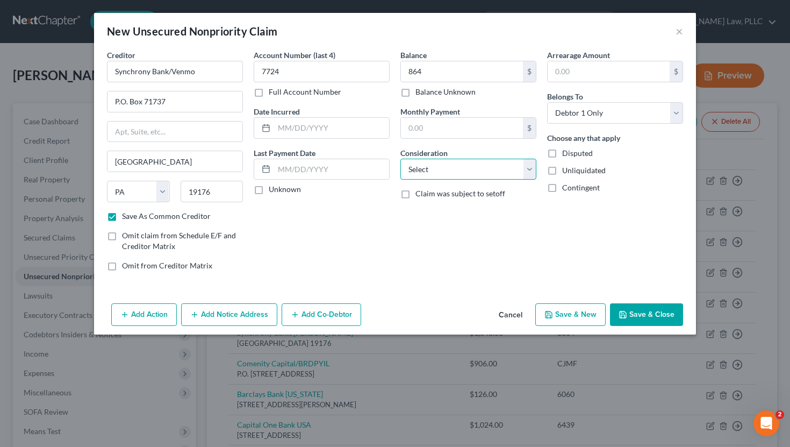
click at [446, 161] on select "Select Cable / Satellite Services Collection Agency Credit Card Debt Debt Couns…" at bounding box center [468, 170] width 136 height 22
click at [400, 159] on select "Select Cable / Satellite Services Collection Agency Credit Card Debt Debt Couns…" at bounding box center [468, 170] width 136 height 22
click at [446, 313] on button "Save & New" at bounding box center [570, 314] width 70 height 23
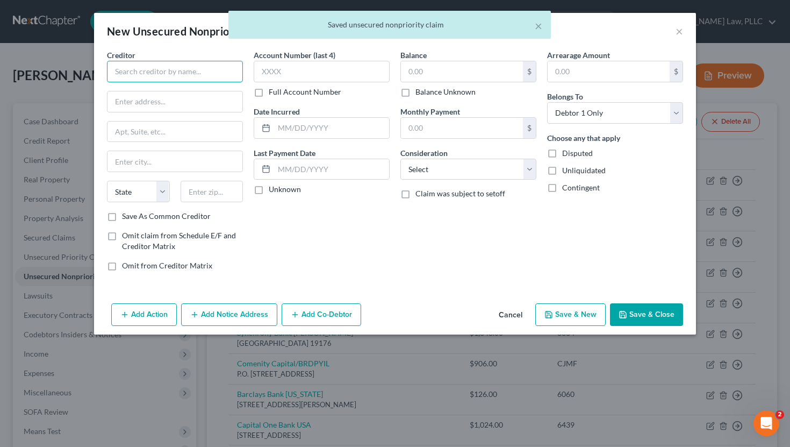
click at [155, 71] on input "text" at bounding box center [175, 72] width 136 height 22
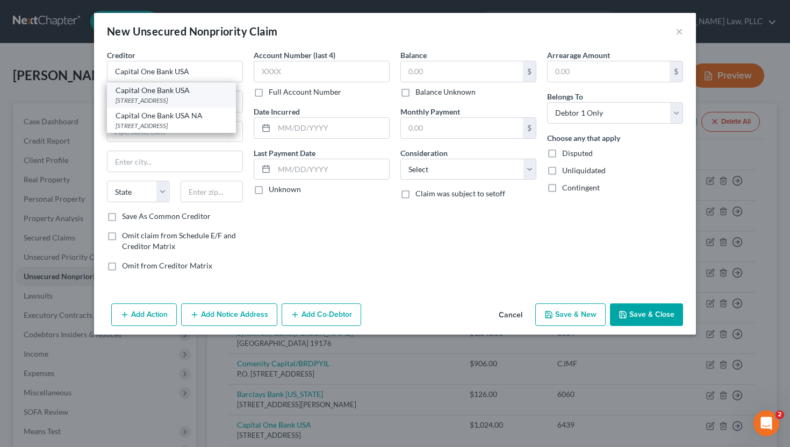
click at [180, 94] on div "Capital One Bank USA" at bounding box center [172, 90] width 112 height 11
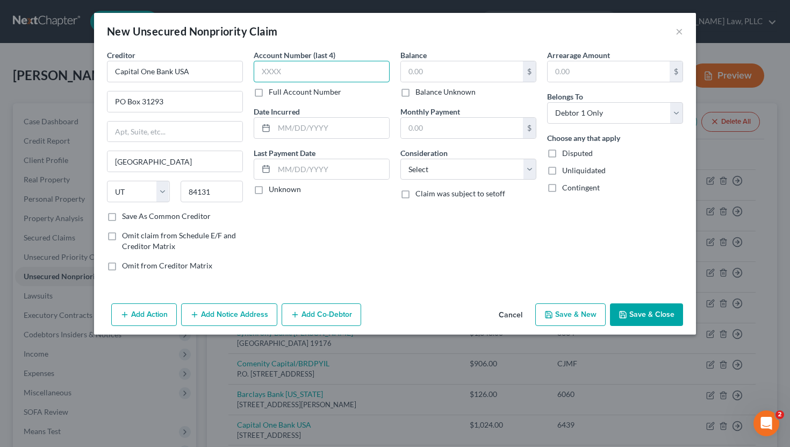
click at [311, 70] on input "text" at bounding box center [322, 72] width 136 height 22
click at [425, 75] on input "text" at bounding box center [462, 71] width 122 height 20
click at [290, 191] on label "Unknown" at bounding box center [285, 189] width 32 height 11
click at [280, 191] on input "Unknown" at bounding box center [276, 187] width 7 height 7
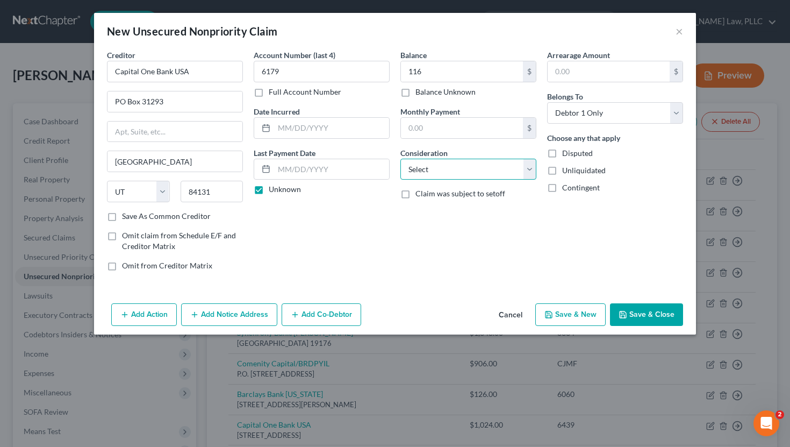
click at [446, 174] on select "Select Cable / Satellite Services Collection Agency Credit Card Debt Debt Couns…" at bounding box center [468, 170] width 136 height 22
click at [400, 159] on select "Select Cable / Satellite Services Collection Agency Credit Card Debt Debt Couns…" at bounding box center [468, 170] width 136 height 22
click at [446, 307] on button "Save & New" at bounding box center [570, 314] width 70 height 23
click at [446, 318] on button "Cancel" at bounding box center [510, 315] width 41 height 22
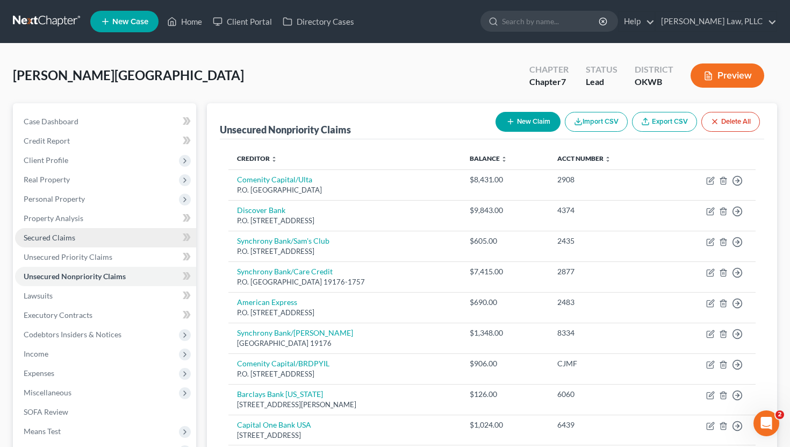
click at [73, 240] on span "Secured Claims" at bounding box center [50, 237] width 52 height 9
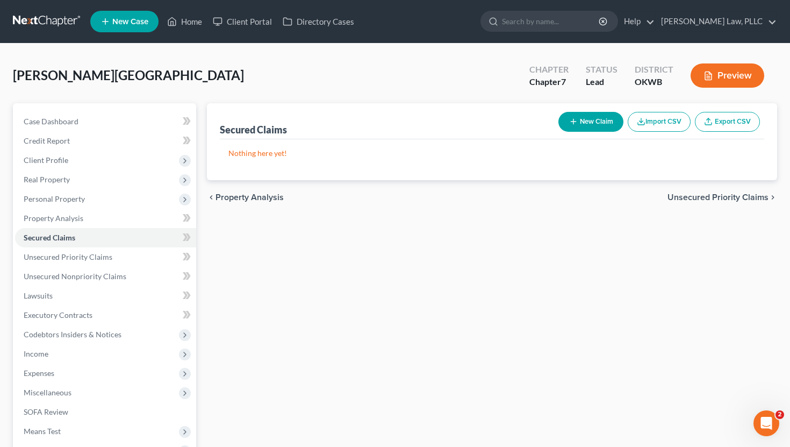
click at [446, 121] on line "button" at bounding box center [573, 121] width 5 height 0
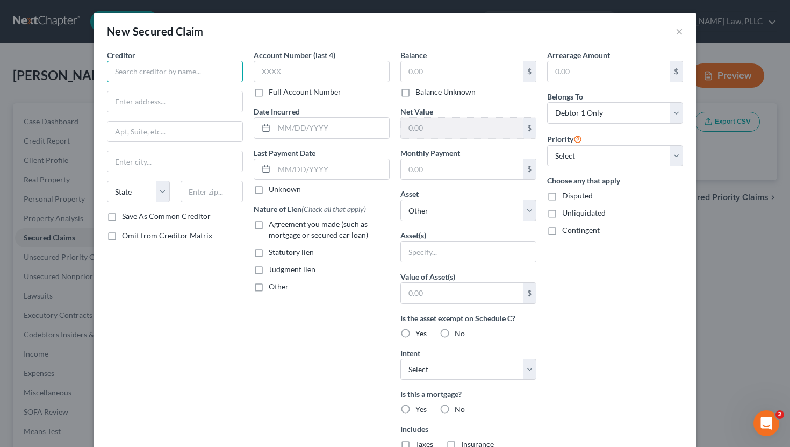
click at [163, 70] on input "text" at bounding box center [175, 72] width 136 height 22
click at [122, 213] on label "Save As Common Creditor" at bounding box center [166, 216] width 89 height 11
click at [126, 213] on input "Save As Common Creditor" at bounding box center [129, 214] width 7 height 7
click at [269, 193] on label "Unknown" at bounding box center [285, 189] width 32 height 11
click at [273, 191] on input "Unknown" at bounding box center [276, 187] width 7 height 7
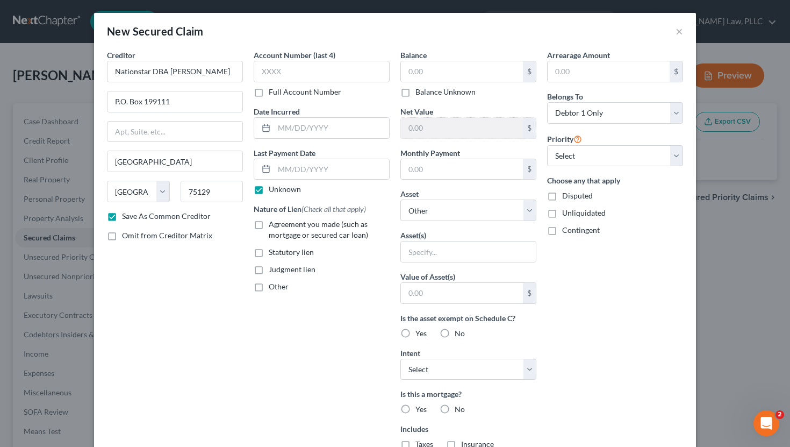
click at [269, 224] on label "Agreement you made (such as mortgage or secured car loan)" at bounding box center [329, 230] width 121 height 22
click at [273, 224] on input "Agreement you made (such as mortgage or secured car loan)" at bounding box center [276, 222] width 7 height 7
click at [310, 69] on input "text" at bounding box center [322, 72] width 136 height 22
click at [445, 76] on input "text" at bounding box center [462, 71] width 122 height 20
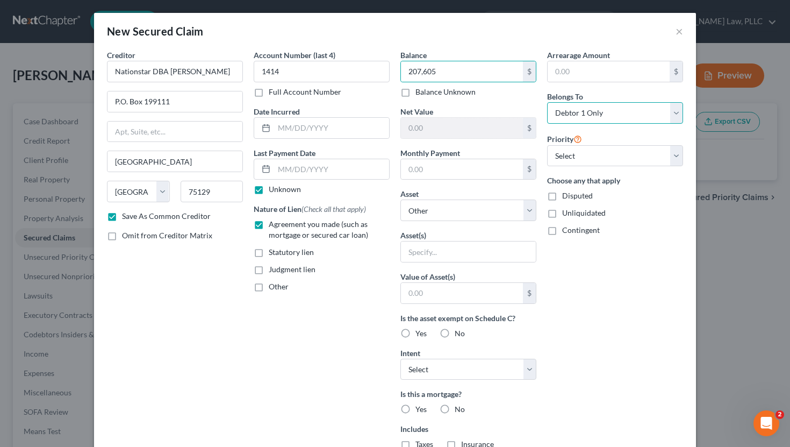
click at [446, 113] on select "Select Debtor 1 Only Debtor 2 Only Debtor 1 And Debtor 2 Only At Least One Of T…" at bounding box center [615, 113] width 136 height 22
click at [446, 102] on select "Select Debtor 1 Only Debtor 2 Only Debtor 1 And Debtor 2 Only At Least One Of T…" at bounding box center [615, 113] width 136 height 22
click at [446, 116] on select "Select Debtor 1 Only Debtor 2 Only Debtor 1 And Debtor 2 Only At Least One Of T…" at bounding box center [615, 113] width 136 height 22
click at [446, 102] on select "Select Debtor 1 Only Debtor 2 Only Debtor 1 And Debtor 2 Only At Least One Of T…" at bounding box center [615, 113] width 136 height 22
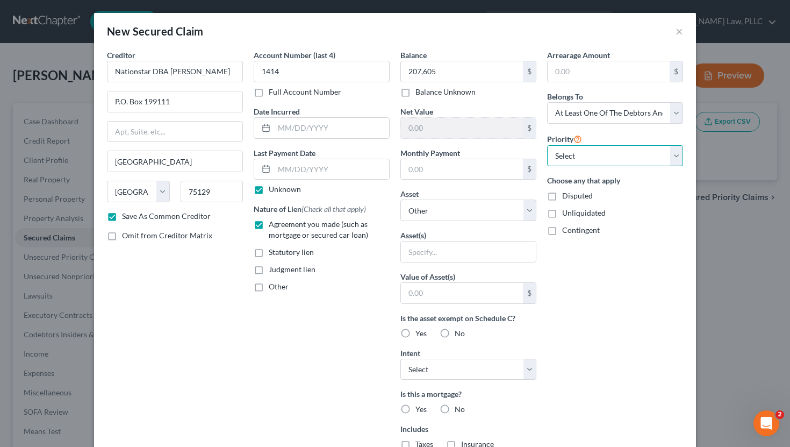
click at [446, 154] on select "Select 1st 2nd 3rd 4th 5th 6th 7th 8th 9th 10th 11th 12th 13th 14th 15th 16th 1…" at bounding box center [615, 156] width 136 height 22
click at [446, 145] on select "Select 1st 2nd 3rd 4th 5th 6th 7th 8th 9th 10th 11th 12th 13th 14th 15th 16th 1…" at bounding box center [615, 156] width 136 height 22
click at [446, 207] on select "Select Other Multiple Assets Retirement through St. Mary's - $0.0 2021 Honda Ci…" at bounding box center [468, 210] width 136 height 22
click at [446, 249] on input "text" at bounding box center [468, 251] width 135 height 20
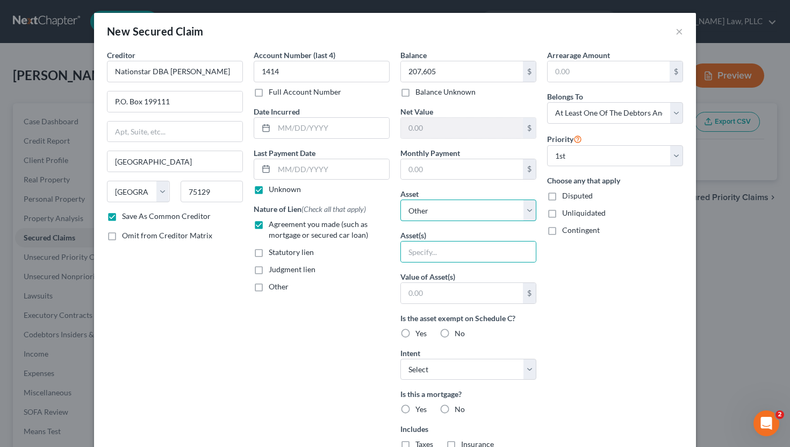
click at [446, 213] on select "Select Other Multiple Assets Retirement through St. Mary's - $0.0 2021 Honda Ci…" at bounding box center [468, 210] width 136 height 22
click at [400, 199] on select "Select Other Multiple Assets Retirement through St. Mary's - $0.0 2021 Honda Ci…" at bounding box center [468, 210] width 136 height 22
click at [416, 331] on label "Yes" at bounding box center [421, 333] width 11 height 11
click at [420, 331] on input "Yes" at bounding box center [423, 331] width 7 height 7
click at [446, 334] on label "No" at bounding box center [460, 333] width 10 height 11
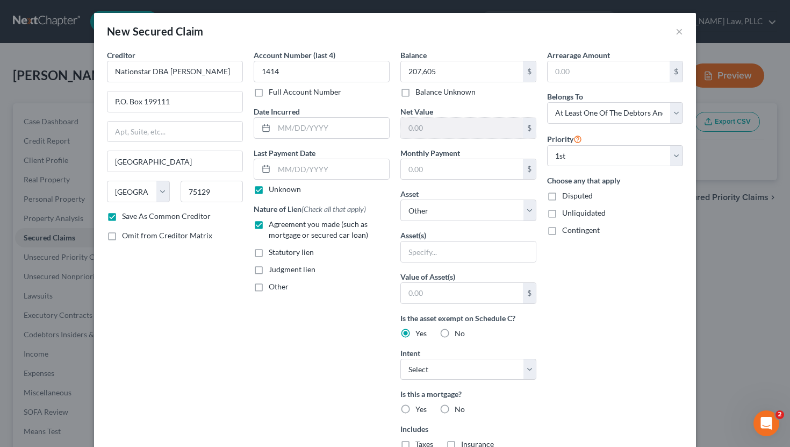
click at [446, 334] on input "No" at bounding box center [462, 331] width 7 height 7
click at [446, 366] on div "Arrearage Amount $ Belongs To * Select Debtor 1 Only Debtor 2 Only Debtor 1 And…" at bounding box center [615, 288] width 147 height 479
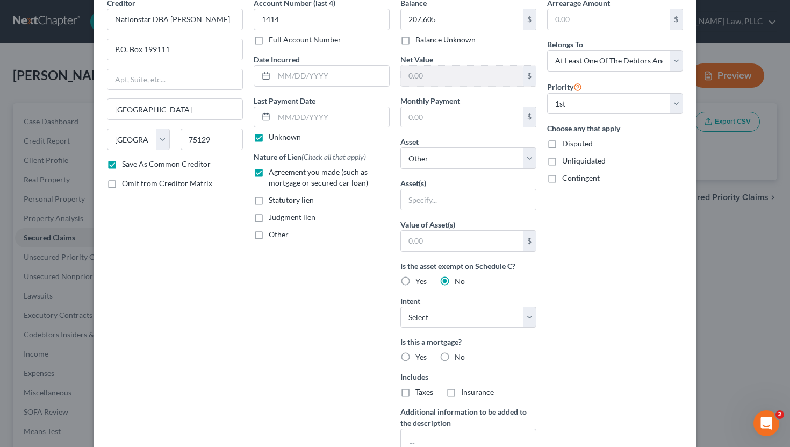
scroll to position [53, 0]
click at [446, 318] on select "Select Surrender Redeem Reaffirm Avoid Other" at bounding box center [468, 316] width 136 height 22
click at [400, 305] on select "Select Surrender Redeem Reaffirm Avoid Other" at bounding box center [468, 316] width 136 height 22
click at [446, 344] on div "Arrearage Amount $ Belongs To * Select Debtor 1 Only Debtor 2 Only Debtor 1 And…" at bounding box center [615, 235] width 147 height 479
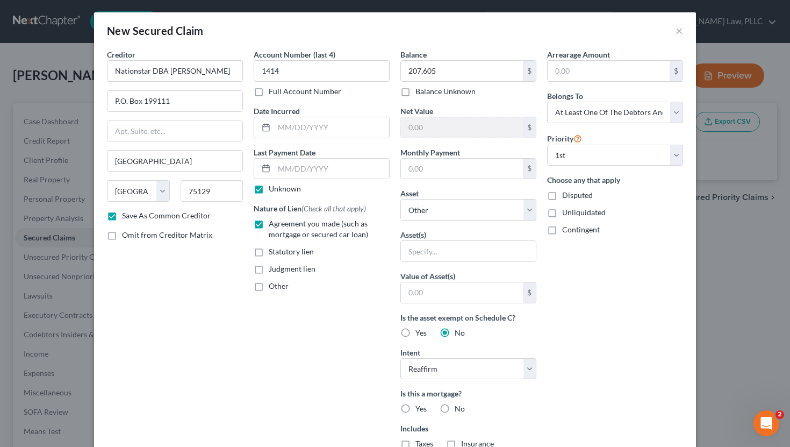
scroll to position [0, 0]
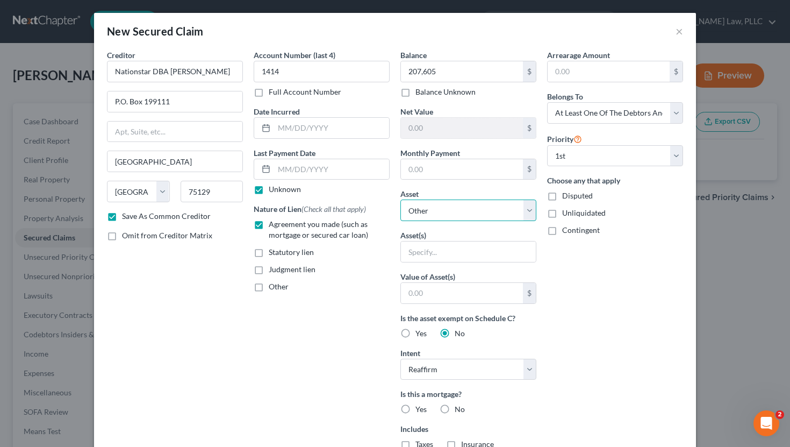
click at [446, 212] on select "Select Other Multiple Assets Retirement through St. Mary's - $0.0 2021 Honda Ci…" at bounding box center [468, 210] width 136 height 22
click at [400, 199] on select "Select Other Multiple Assets Retirement through St. Mary's - $0.0 2021 Honda Ci…" at bounding box center [468, 210] width 136 height 22
click at [446, 338] on div "Arrearage Amount $ Belongs To * Select Debtor 1 Only Debtor 2 Only Debtor 1 And…" at bounding box center [615, 288] width 147 height 479
click at [446, 246] on input "text" at bounding box center [468, 251] width 135 height 20
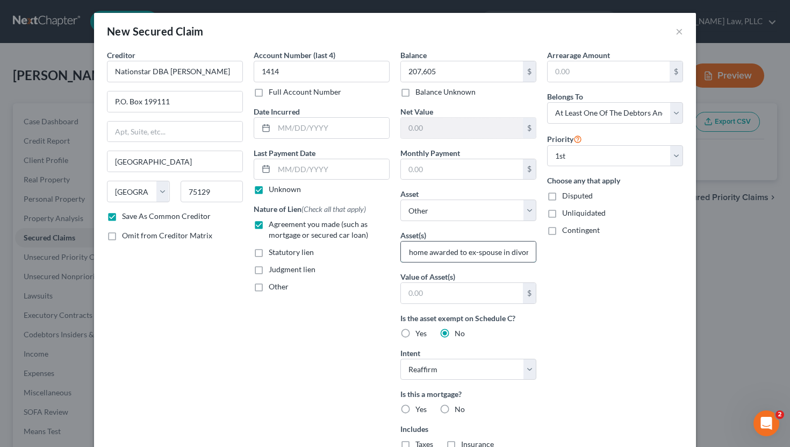
scroll to position [0, 56]
click at [446, 330] on div "Arrearage Amount $ Belongs To * Select Debtor 1 Only Debtor 2 Only Debtor 1 And…" at bounding box center [615, 288] width 147 height 479
click at [446, 297] on input "text" at bounding box center [462, 293] width 122 height 20
click at [446, 381] on div "Arrearage Amount $ Belongs To * Select Debtor 1 Only Debtor 2 Only Debtor 1 And…" at bounding box center [615, 288] width 147 height 479
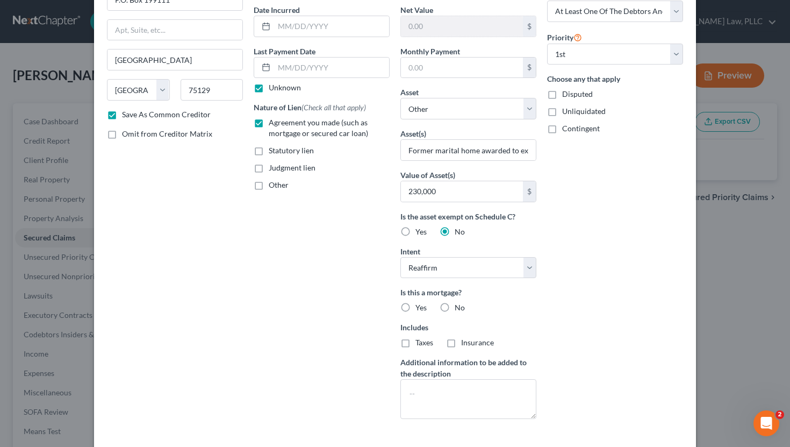
scroll to position [103, 0]
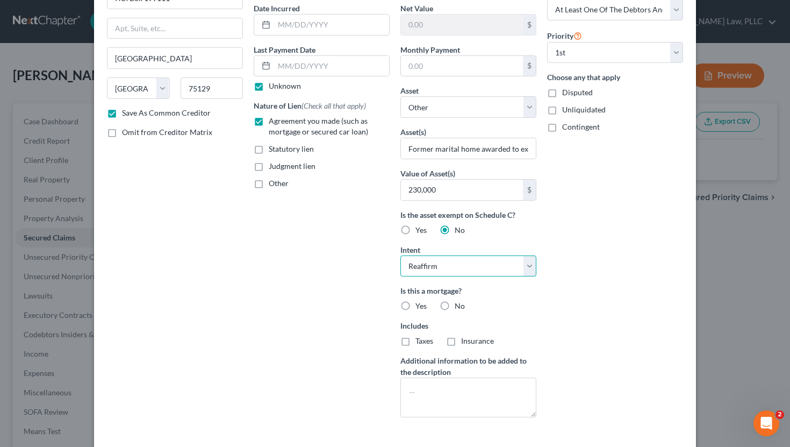
click at [446, 262] on select "Select Surrender Redeem Reaffirm Avoid Other" at bounding box center [468, 266] width 136 height 22
click at [400, 255] on select "Select Surrender Redeem Reaffirm Avoid Other" at bounding box center [468, 266] width 136 height 22
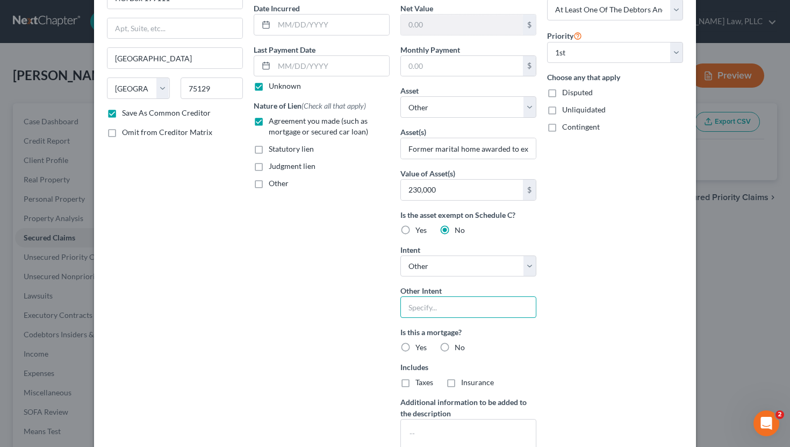
click at [446, 308] on input "text" at bounding box center [468, 307] width 136 height 22
click at [416, 344] on label "Yes" at bounding box center [421, 347] width 11 height 11
click at [420, 344] on input "Yes" at bounding box center [423, 345] width 7 height 7
drag, startPoint x: 405, startPoint y: 384, endPoint x: 411, endPoint y: 384, distance: 5.9
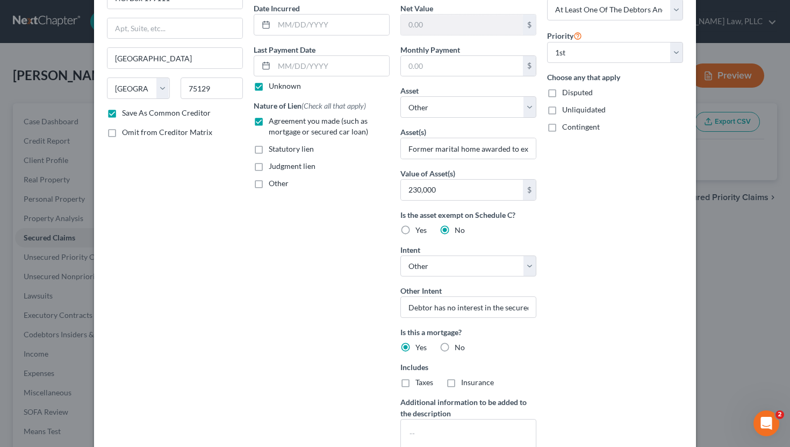
click at [416, 384] on label "Taxes" at bounding box center [425, 382] width 18 height 11
click at [420, 384] on input "Taxes" at bounding box center [423, 380] width 7 height 7
click at [446, 384] on label "Insurance" at bounding box center [477, 382] width 33 height 11
click at [446, 384] on input "Insurance" at bounding box center [469, 380] width 7 height 7
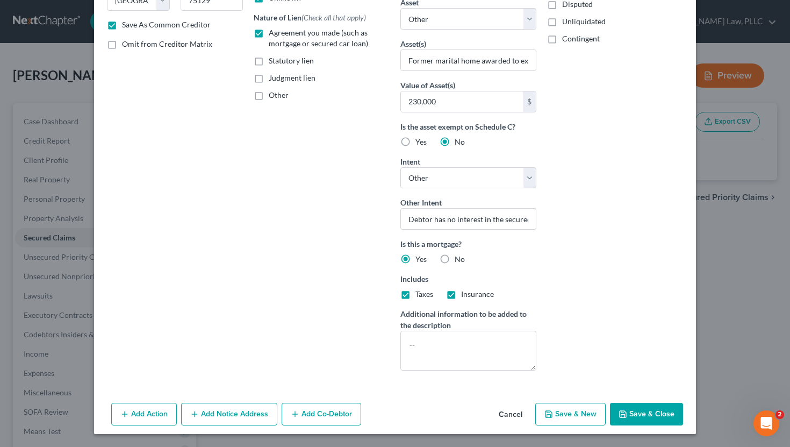
click at [446, 402] on button "Save & Close" at bounding box center [646, 414] width 73 height 23
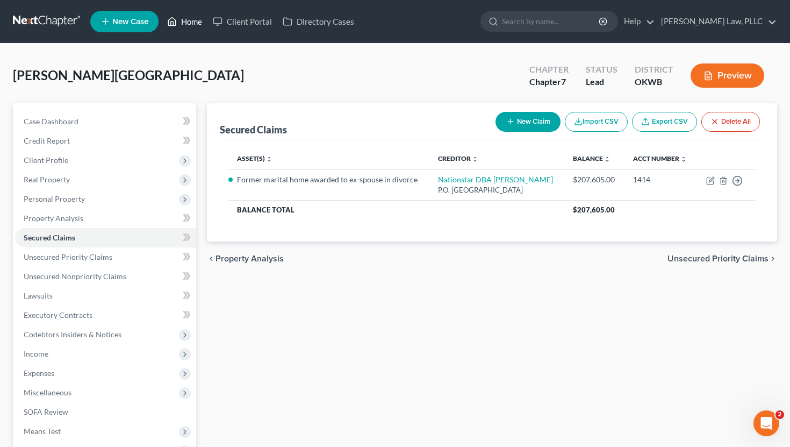
click at [183, 21] on link "Home" at bounding box center [185, 21] width 46 height 19
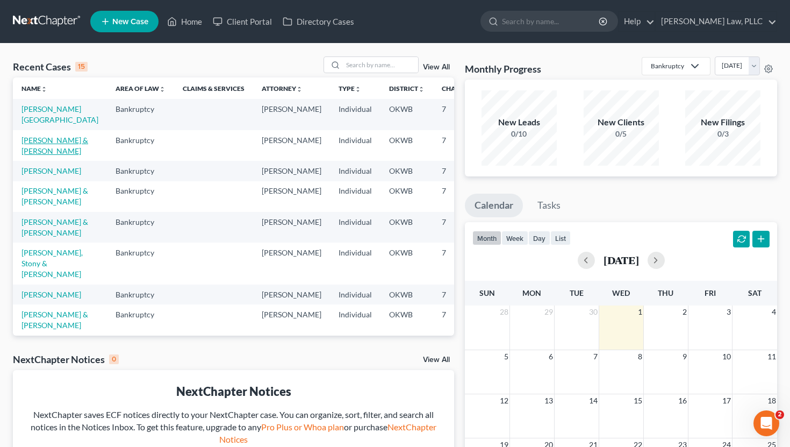
click at [34, 155] on link "Bunten, Brandon & Ashlie" at bounding box center [55, 145] width 67 height 20
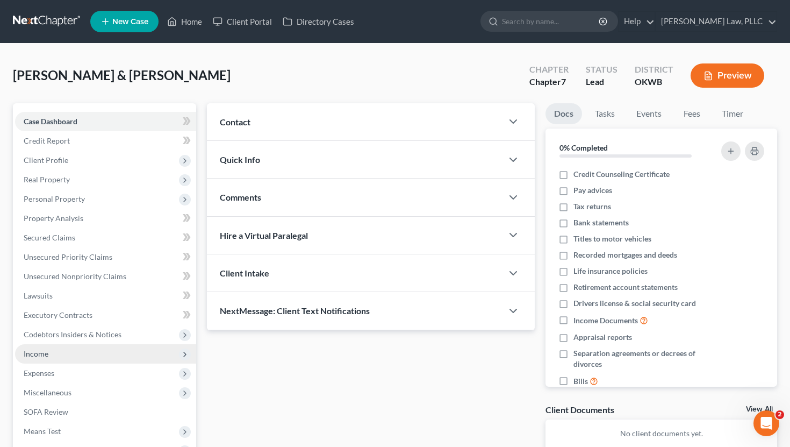
click at [61, 353] on span "Income" at bounding box center [105, 353] width 181 height 19
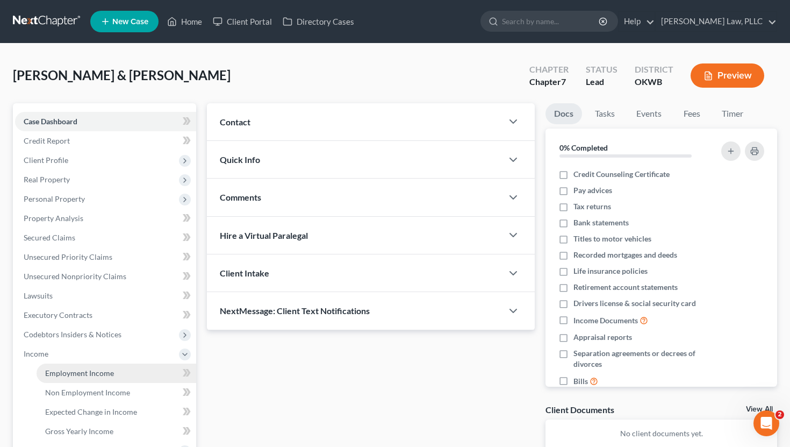
click at [84, 376] on span "Employment Income" at bounding box center [79, 372] width 69 height 9
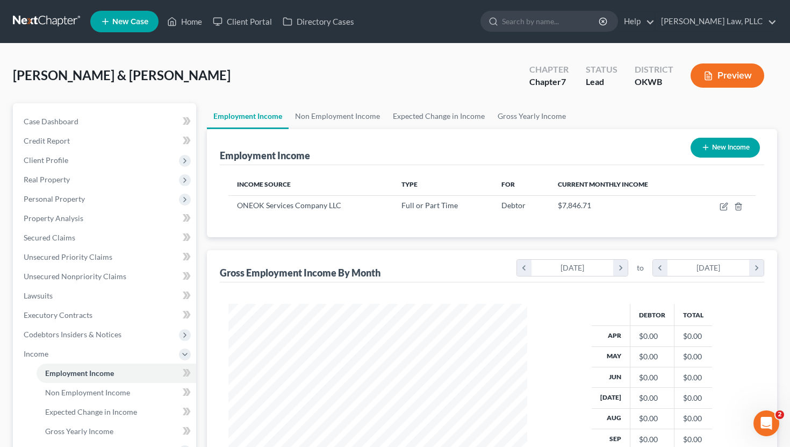
scroll to position [192, 320]
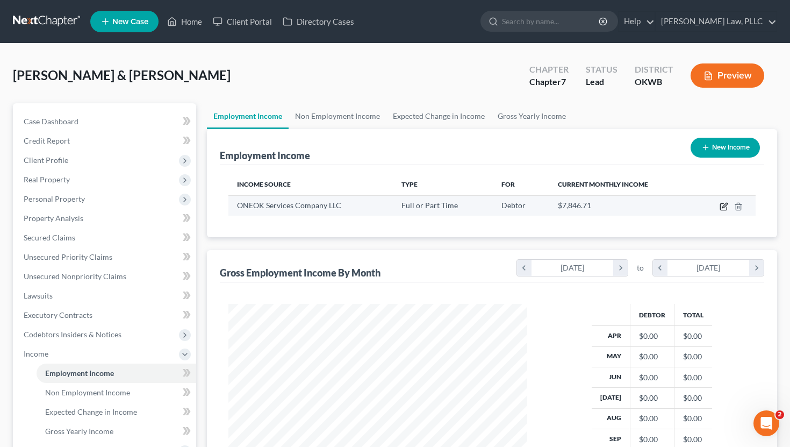
click at [446, 207] on icon "button" at bounding box center [724, 206] width 9 height 9
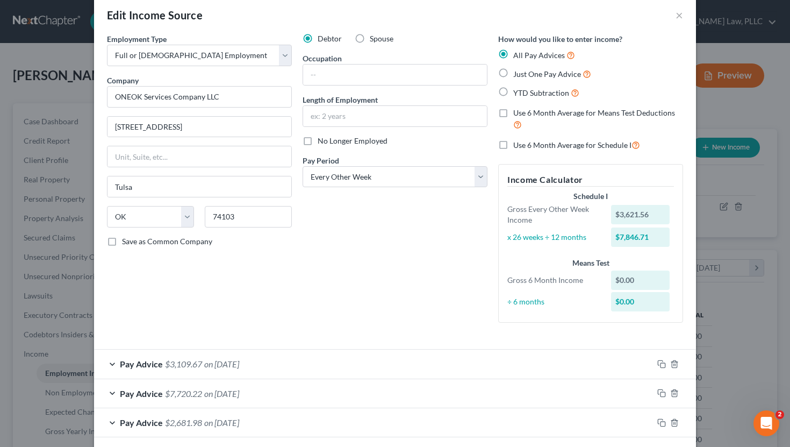
scroll to position [0, 0]
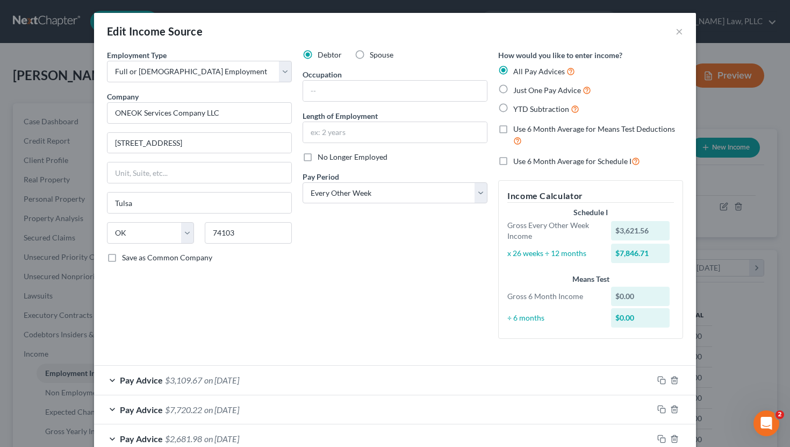
click at [446, 31] on div "Edit Income Source ×" at bounding box center [395, 31] width 602 height 37
click at [446, 31] on button "×" at bounding box center [680, 31] width 8 height 13
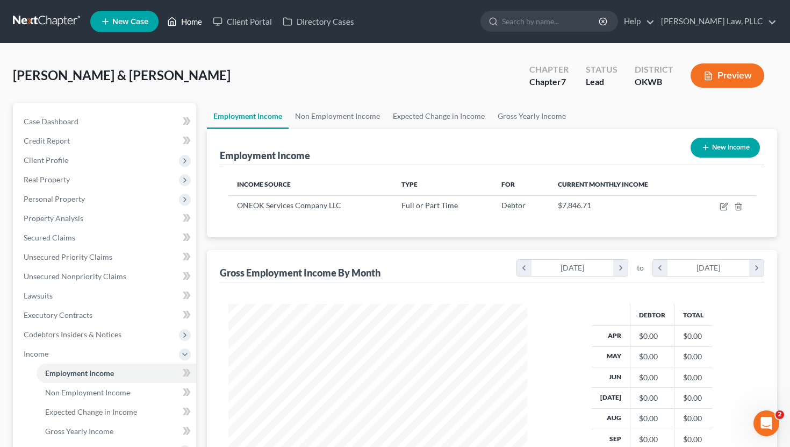
click at [189, 22] on link "Home" at bounding box center [185, 21] width 46 height 19
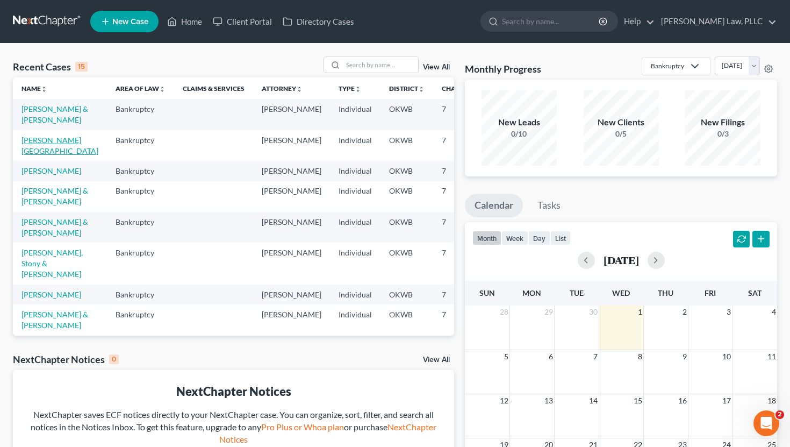
click at [35, 154] on link "Hommertzheim-Bohnet, Ashlee" at bounding box center [60, 145] width 77 height 20
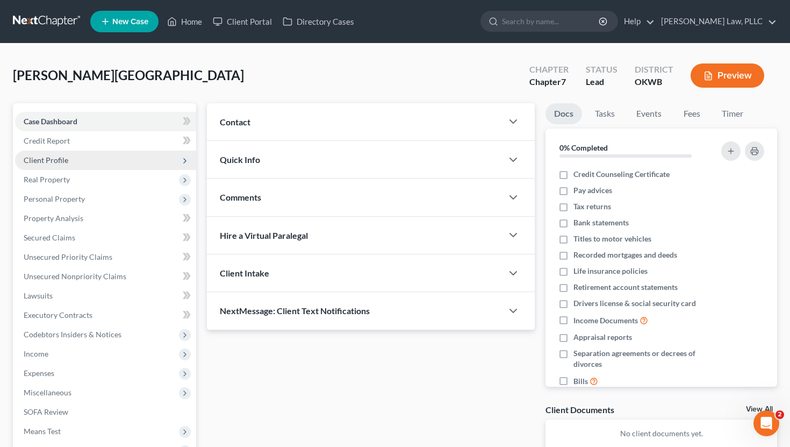
click at [80, 160] on span "Client Profile" at bounding box center [105, 160] width 181 height 19
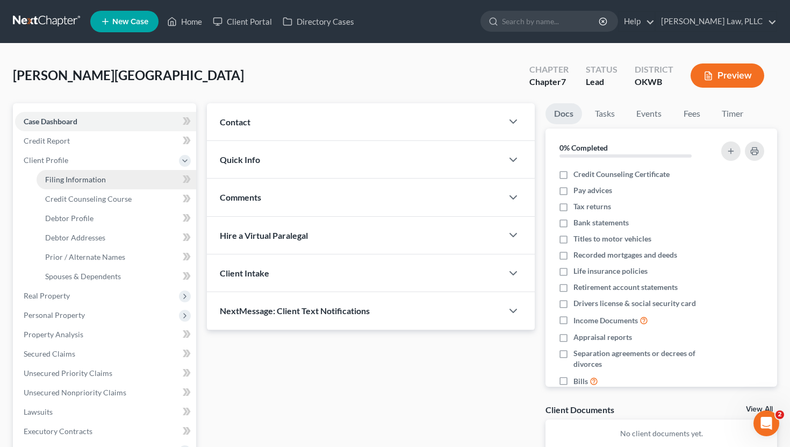
click at [75, 172] on link "Filing Information" at bounding box center [117, 179] width 160 height 19
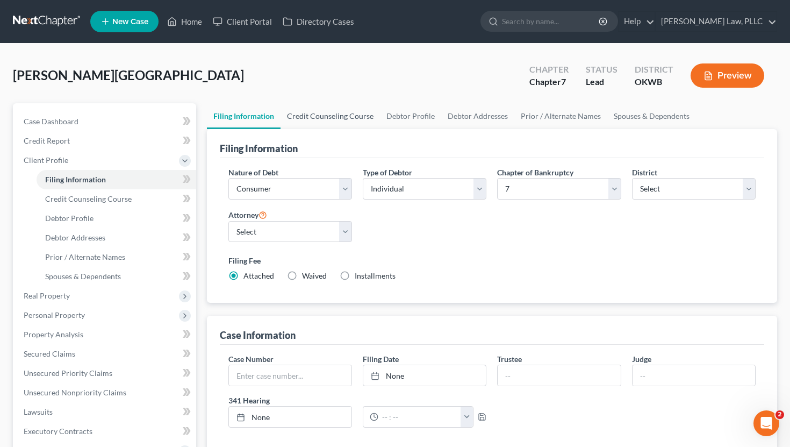
click at [307, 118] on link "Credit Counseling Course" at bounding box center [330, 116] width 99 height 26
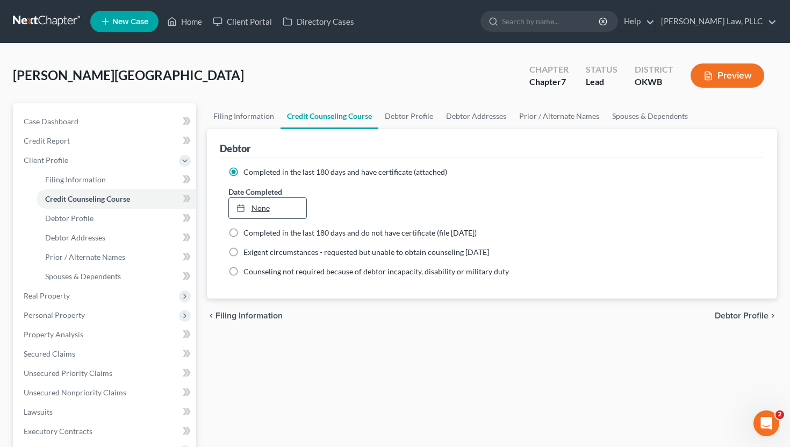
click at [261, 209] on link "None" at bounding box center [268, 208] width 78 height 20
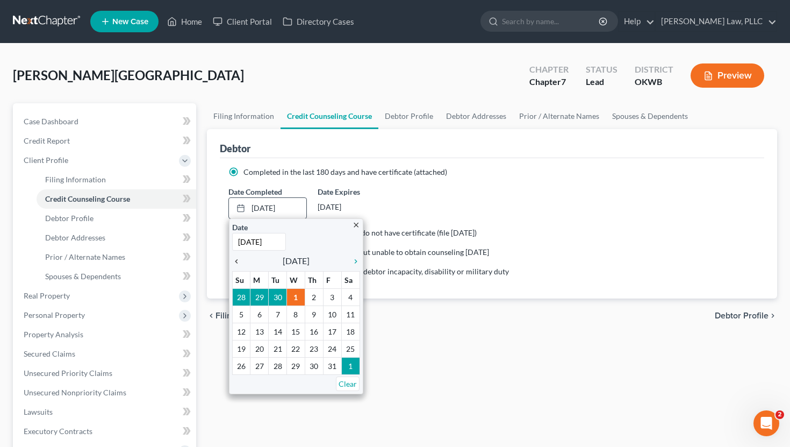
click at [236, 260] on icon "chevron_left" at bounding box center [239, 261] width 14 height 9
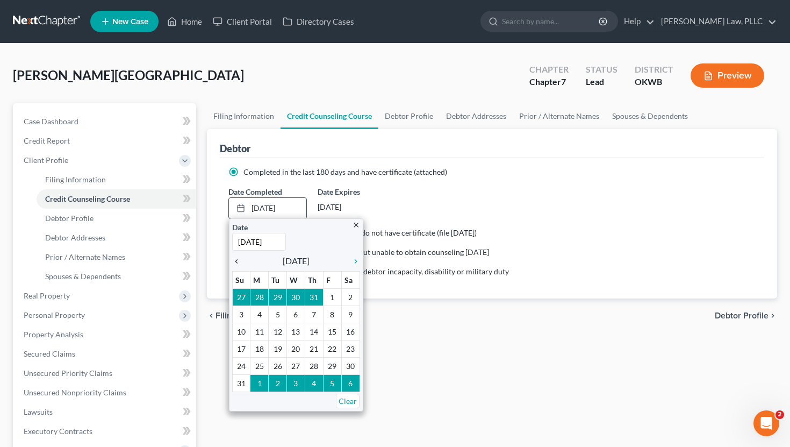
click at [236, 260] on icon "chevron_left" at bounding box center [239, 261] width 14 height 9
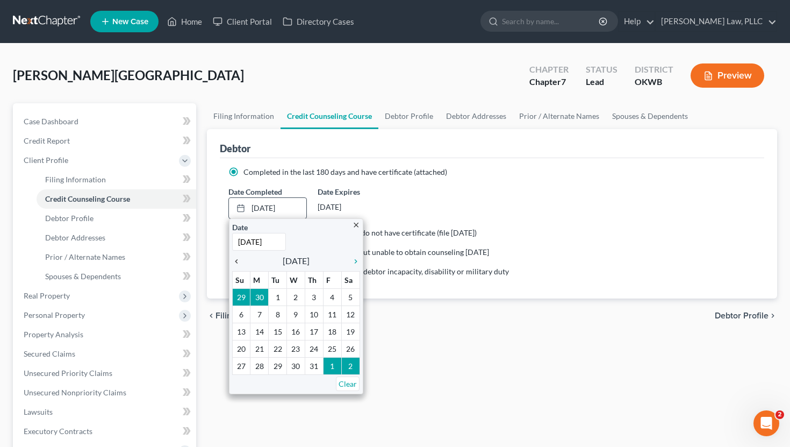
click at [236, 260] on icon "chevron_left" at bounding box center [239, 261] width 14 height 9
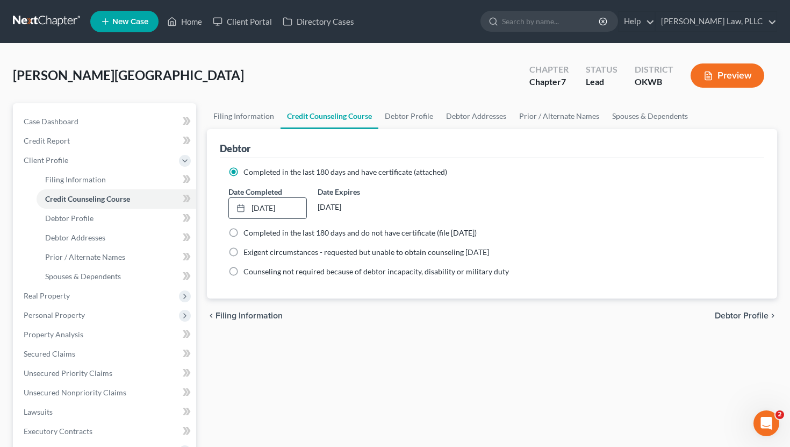
click at [325, 337] on div "Filing Information Credit Counseling Course Debtor Profile Debtor Addresses Pri…" at bounding box center [493, 374] width 582 height 543
click at [401, 122] on link "Debtor Profile" at bounding box center [408, 116] width 61 height 26
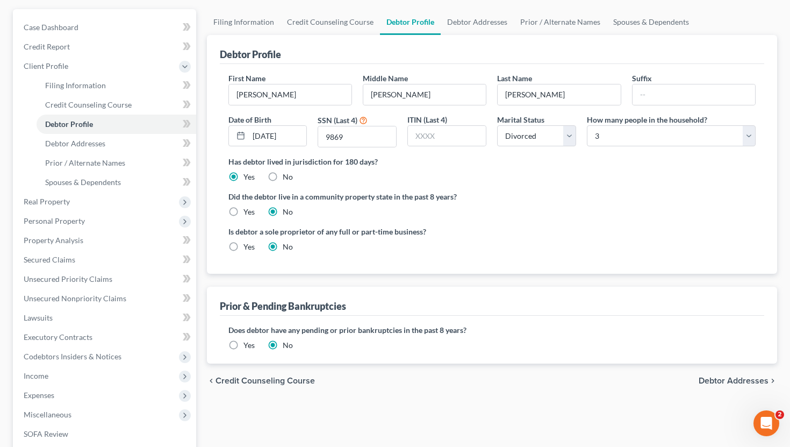
scroll to position [99, 0]
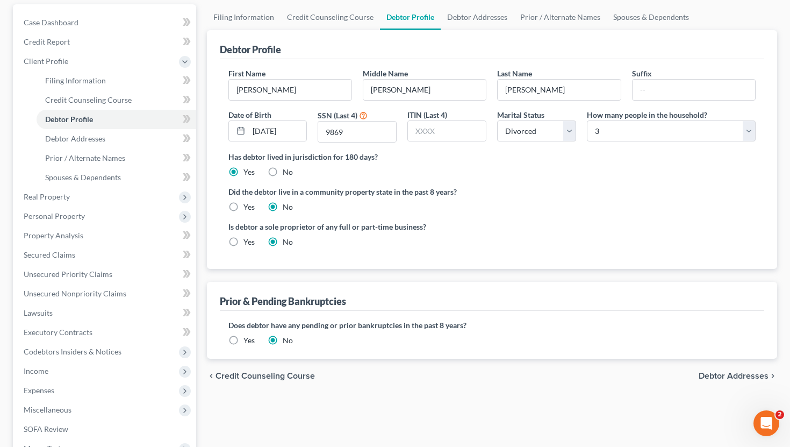
click at [244, 340] on label "Yes" at bounding box center [249, 340] width 11 height 11
click at [248, 340] on input "Yes" at bounding box center [251, 338] width 7 height 7
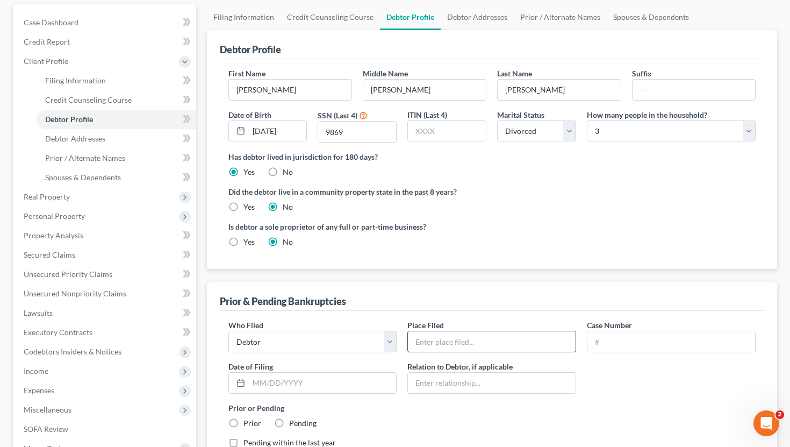
click at [446, 346] on input "text" at bounding box center [492, 341] width 168 height 20
click at [279, 379] on input "text" at bounding box center [323, 383] width 148 height 20
click at [446, 402] on label "Prior or Pending" at bounding box center [492, 407] width 528 height 11
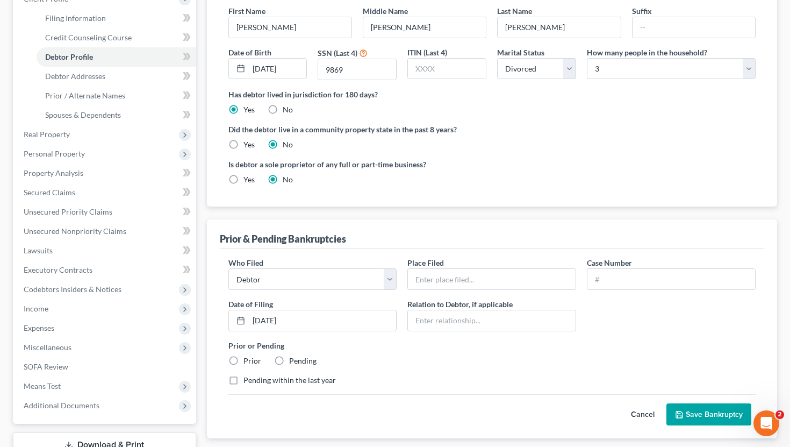
scroll to position [169, 0]
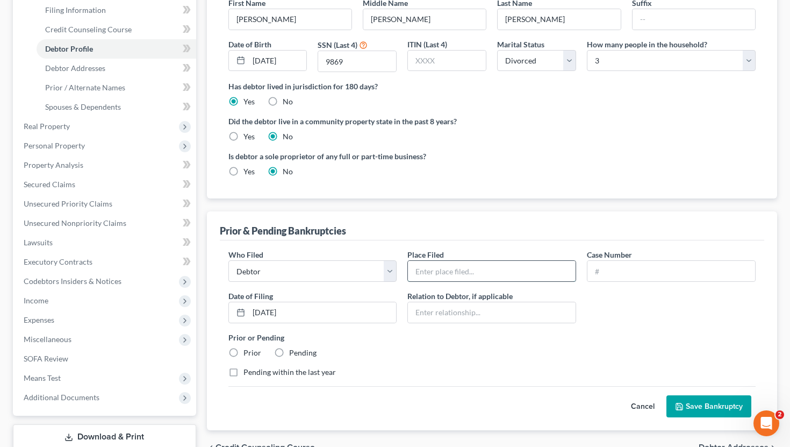
click at [446, 267] on input "text" at bounding box center [492, 271] width 168 height 20
click at [446, 402] on button "Save Bankruptcy" at bounding box center [709, 406] width 85 height 23
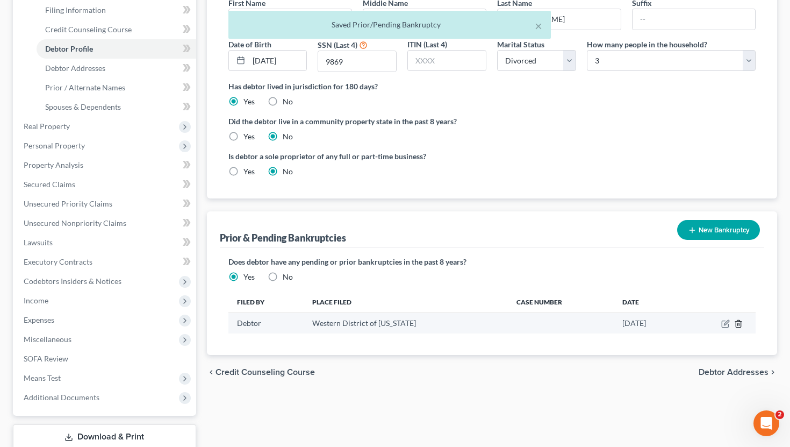
click at [446, 322] on icon "button" at bounding box center [738, 323] width 9 height 9
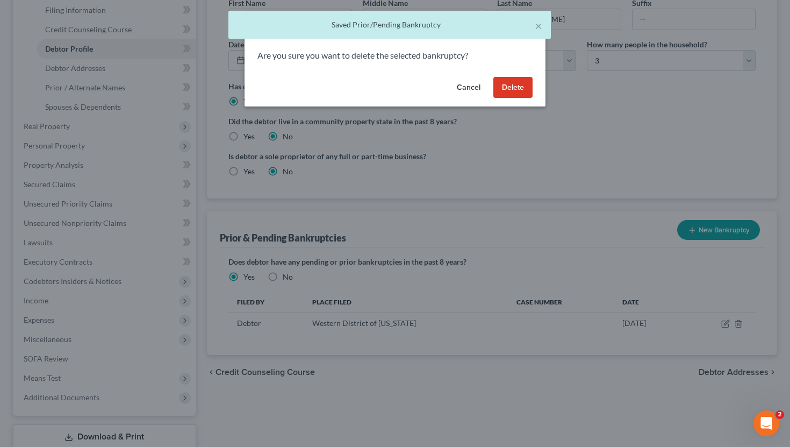
click at [446, 88] on button "Delete" at bounding box center [512, 88] width 39 height 22
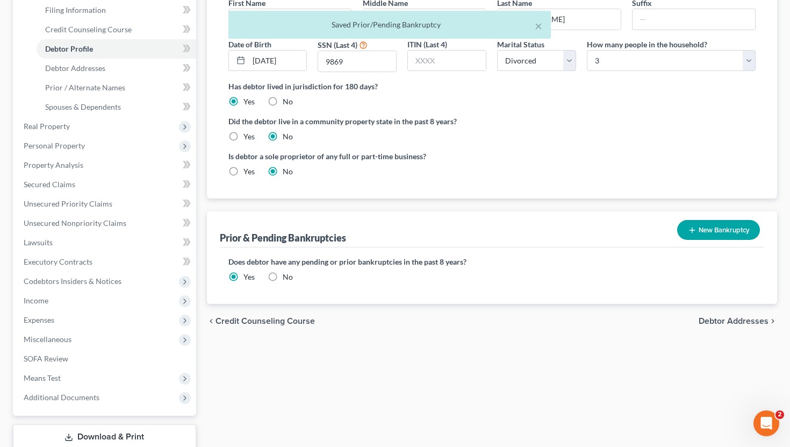
click at [446, 358] on div "Filing Information Credit Counseling Course Debtor Profile Debtor Addresses Pri…" at bounding box center [493, 205] width 582 height 543
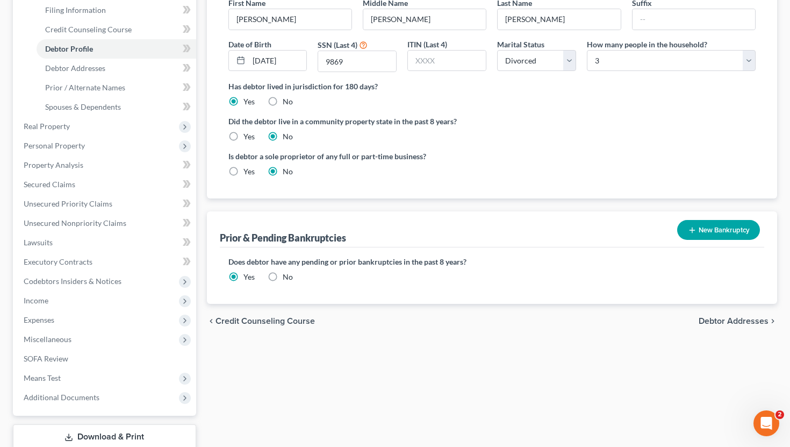
click at [283, 274] on label "No" at bounding box center [288, 276] width 10 height 11
click at [287, 274] on input "No" at bounding box center [290, 274] width 7 height 7
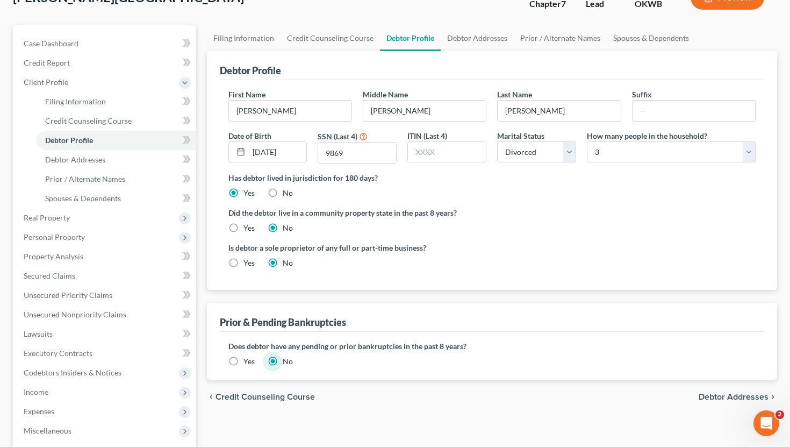
scroll to position [73, 0]
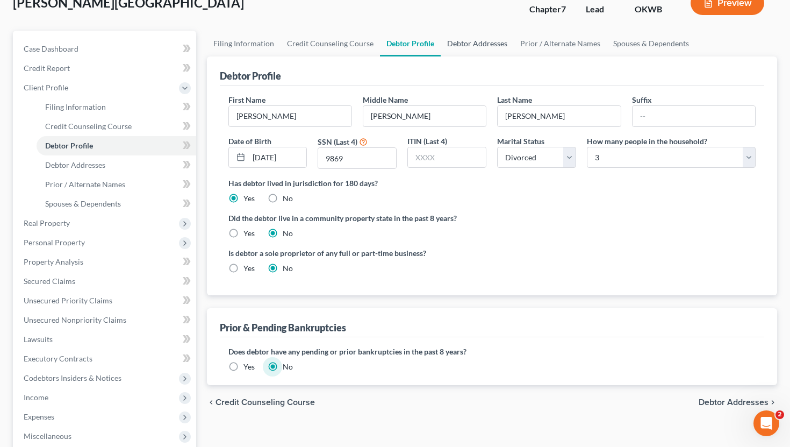
click at [446, 46] on link "Debtor Addresses" at bounding box center [477, 44] width 73 height 26
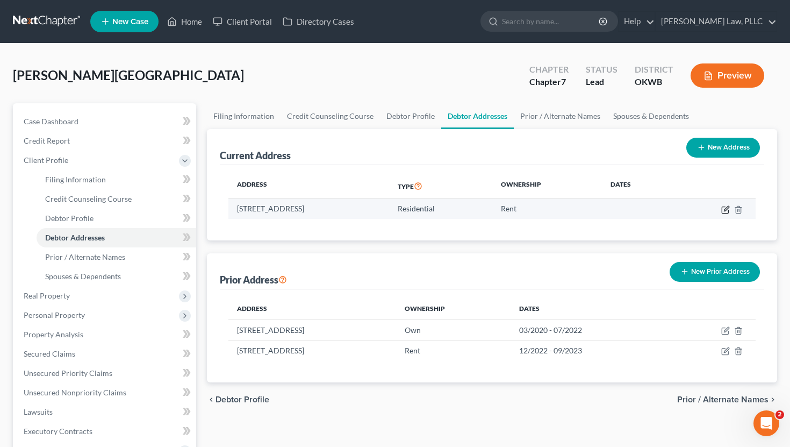
click at [446, 207] on icon "button" at bounding box center [725, 209] width 9 height 9
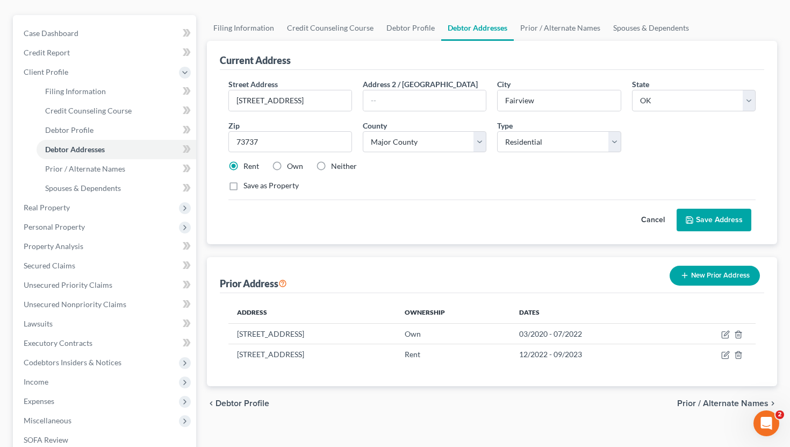
scroll to position [80, 0]
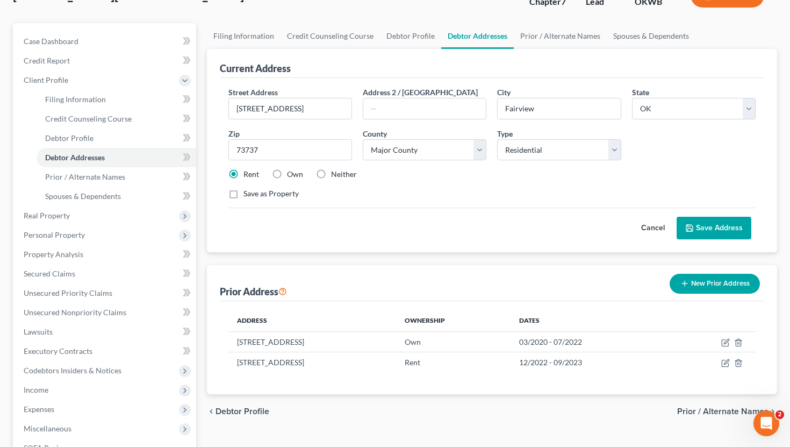
click at [446, 227] on button "Cancel" at bounding box center [652, 228] width 47 height 22
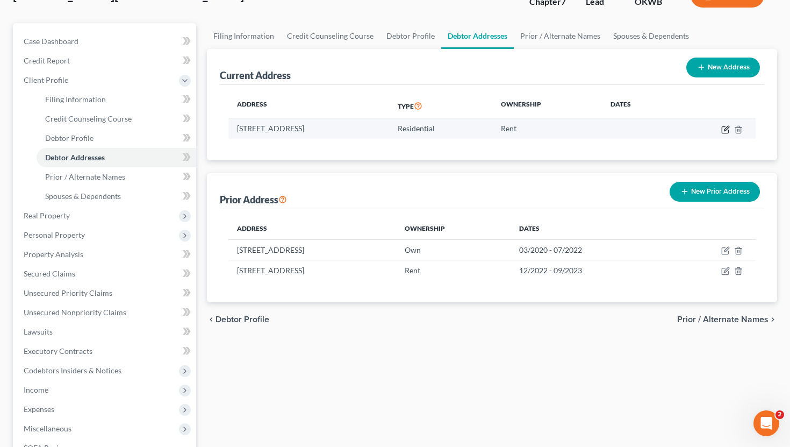
click at [446, 125] on icon "button" at bounding box center [725, 129] width 9 height 9
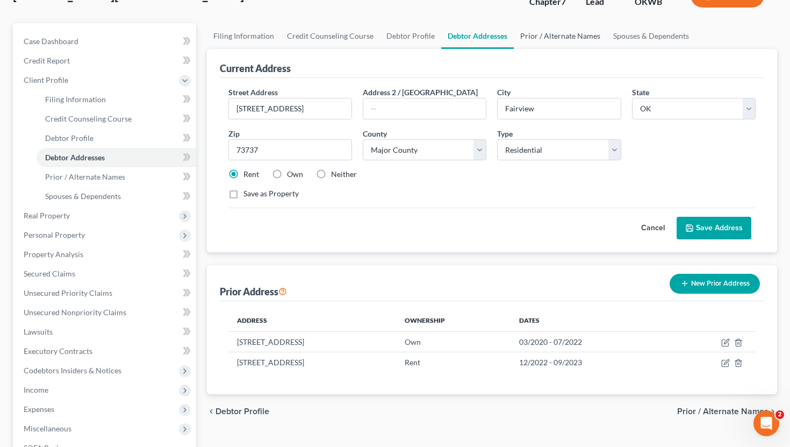
click at [446, 33] on link "Prior / Alternate Names" at bounding box center [560, 36] width 93 height 26
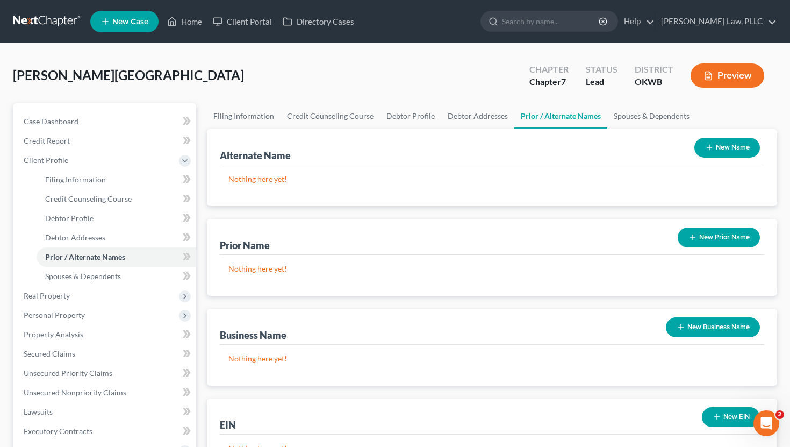
click at [446, 239] on button "New Prior Name" at bounding box center [719, 237] width 82 height 20
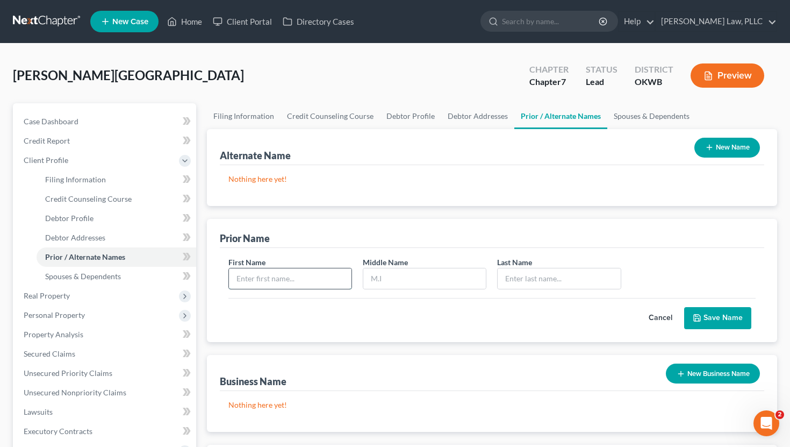
click at [309, 278] on input "text" at bounding box center [290, 278] width 123 height 20
click at [446, 311] on button "Save Name" at bounding box center [717, 318] width 67 height 23
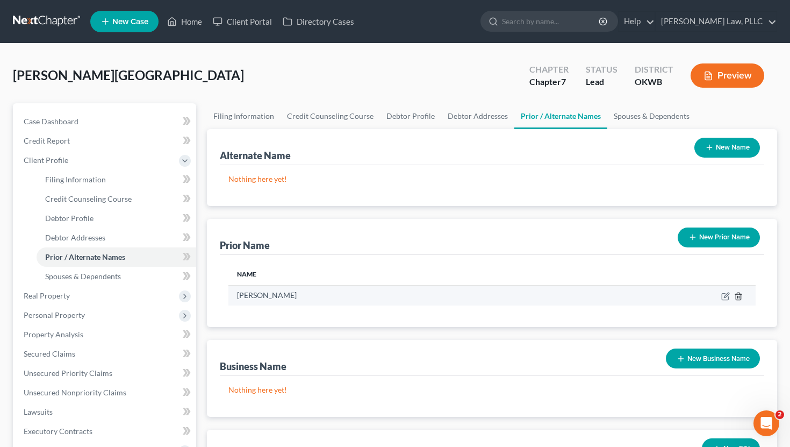
click at [446, 297] on icon "button" at bounding box center [738, 296] width 9 height 9
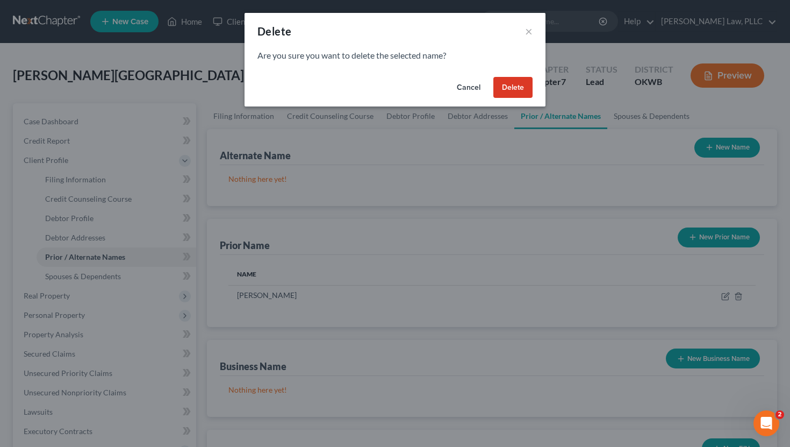
click at [446, 94] on button "Cancel" at bounding box center [468, 88] width 41 height 22
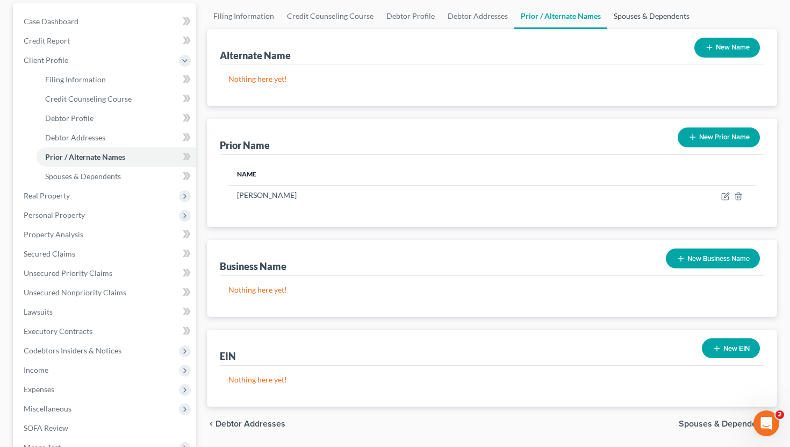
click at [446, 18] on link "Spouses & Dependents" at bounding box center [651, 16] width 89 height 26
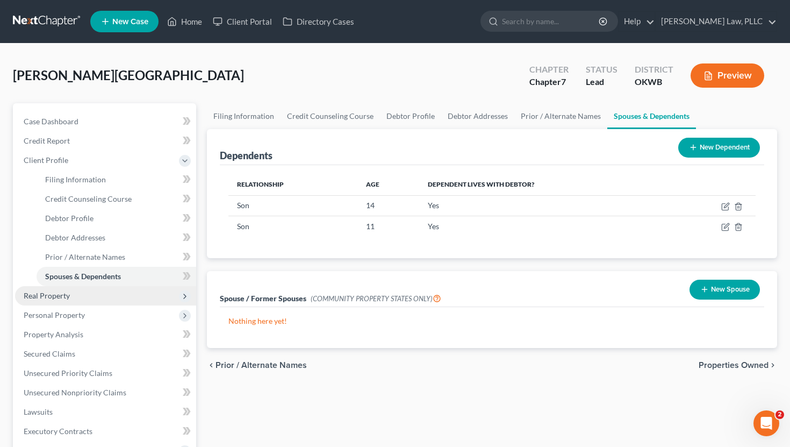
click at [98, 289] on span "Real Property" at bounding box center [105, 295] width 181 height 19
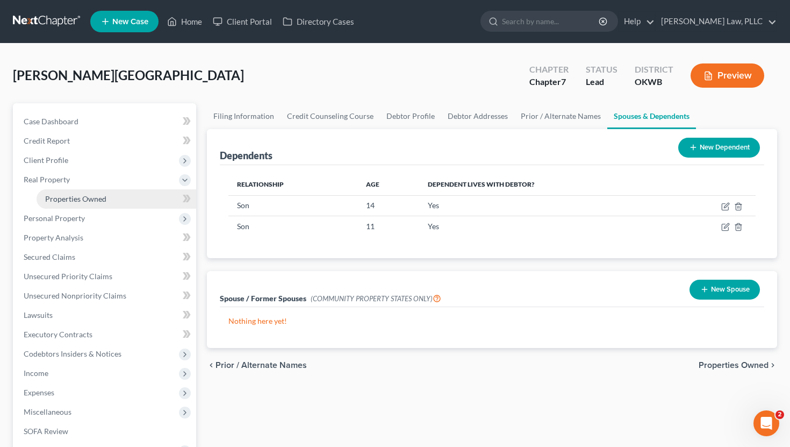
click at [114, 194] on link "Properties Owned" at bounding box center [117, 198] width 160 height 19
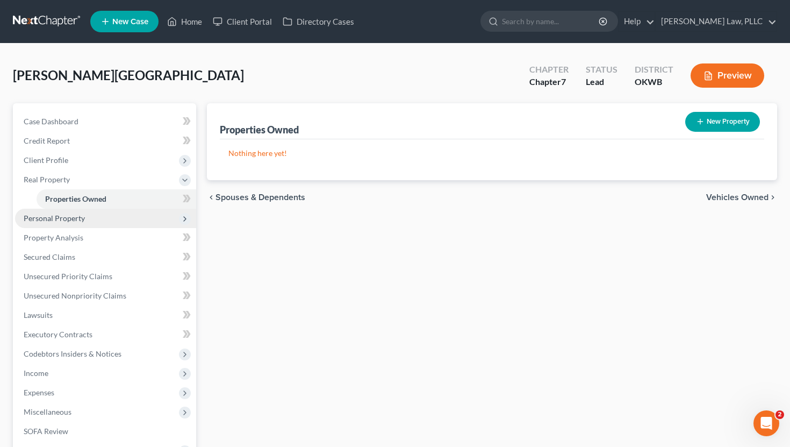
click at [89, 216] on span "Personal Property" at bounding box center [105, 218] width 181 height 19
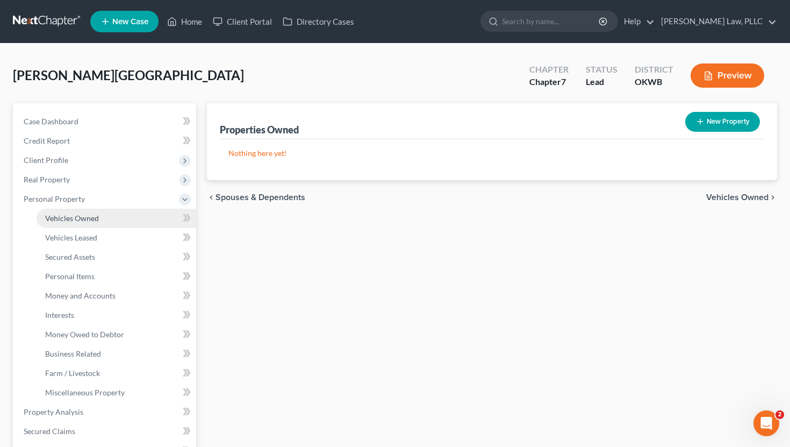
click at [92, 226] on link "Vehicles Owned" at bounding box center [117, 218] width 160 height 19
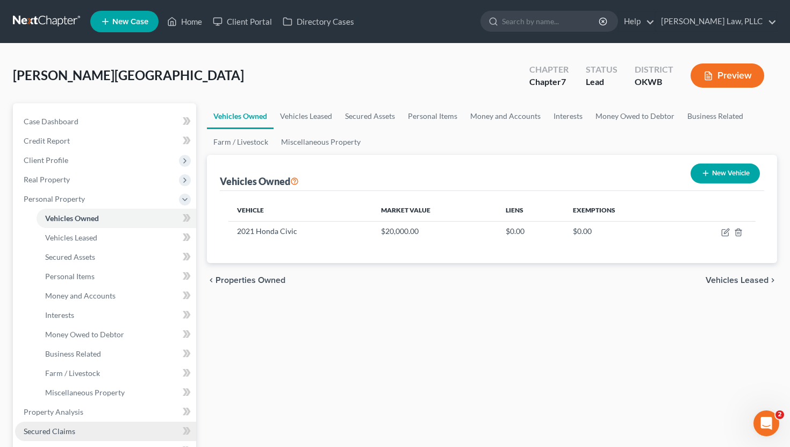
click at [33, 402] on span "Secured Claims" at bounding box center [50, 430] width 52 height 9
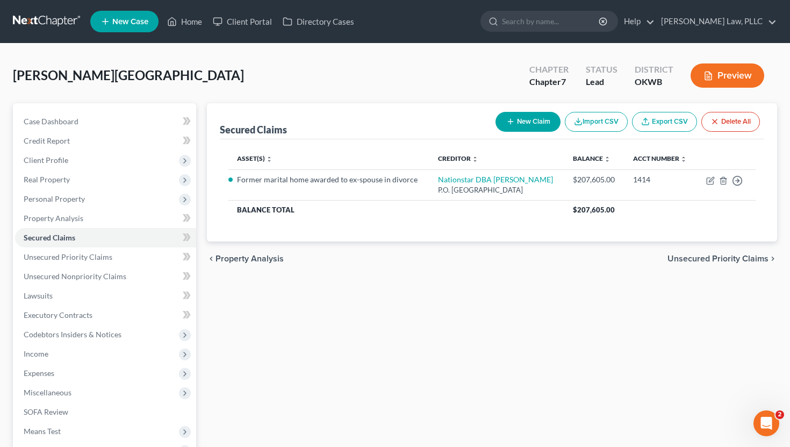
click at [446, 109] on div "New Claim Import CSV Export CSV Delete All" at bounding box center [627, 122] width 273 height 28
click at [446, 121] on icon "button" at bounding box center [510, 121] width 9 height 9
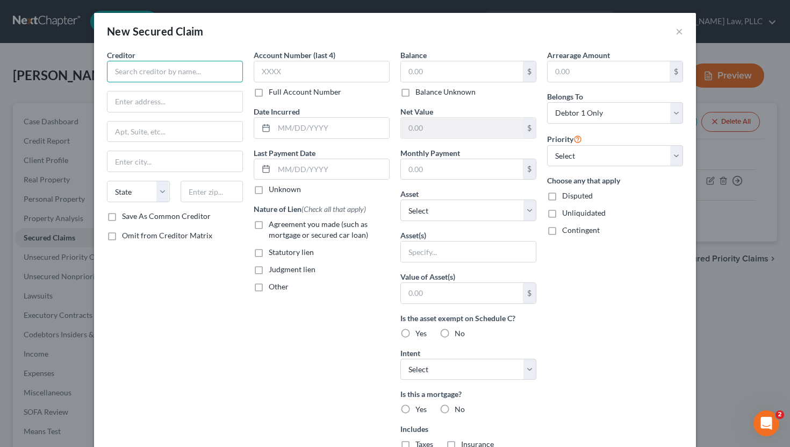
click at [196, 75] on input "text" at bounding box center [175, 72] width 136 height 22
click at [149, 95] on input "10750 W." at bounding box center [175, 101] width 135 height 20
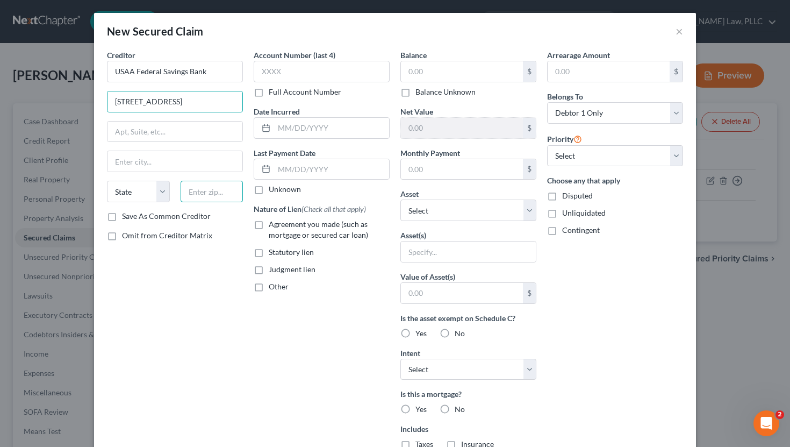
click at [201, 196] on input "text" at bounding box center [212, 192] width 63 height 22
click at [122, 216] on label "Save As Common Creditor" at bounding box center [166, 216] width 89 height 11
click at [126, 216] on input "Save As Common Creditor" at bounding box center [129, 214] width 7 height 7
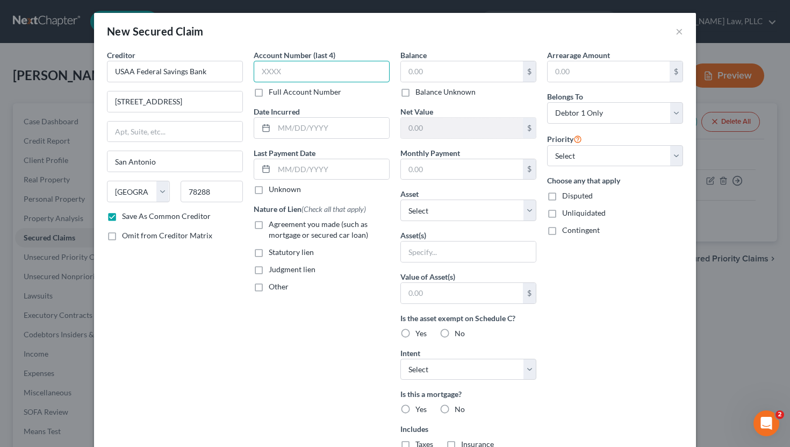
click at [310, 68] on input "text" at bounding box center [322, 72] width 136 height 22
click at [269, 191] on label "Unknown" at bounding box center [285, 189] width 32 height 11
click at [273, 191] on input "Unknown" at bounding box center [276, 187] width 7 height 7
click at [269, 224] on label "Agreement you made (such as mortgage or secured car loan)" at bounding box center [329, 230] width 121 height 22
click at [273, 224] on input "Agreement you made (such as mortgage or secured car loan)" at bounding box center [276, 222] width 7 height 7
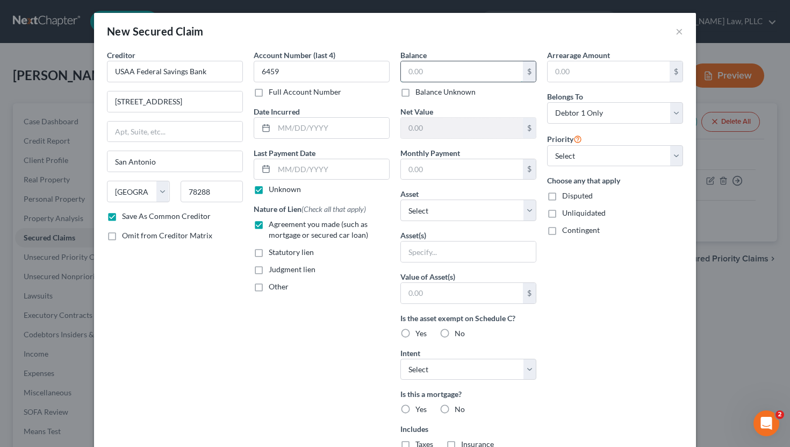
click at [446, 76] on input "text" at bounding box center [462, 71] width 122 height 20
click at [431, 211] on select "Select Other Multiple Assets Retirement through St. Mary's - $0.0 2021 Honda Ci…" at bounding box center [468, 210] width 136 height 22
click at [400, 199] on select "Select Other Multiple Assets Retirement through St. Mary's - $0.0 2021 Honda Ci…" at bounding box center [468, 210] width 136 height 22
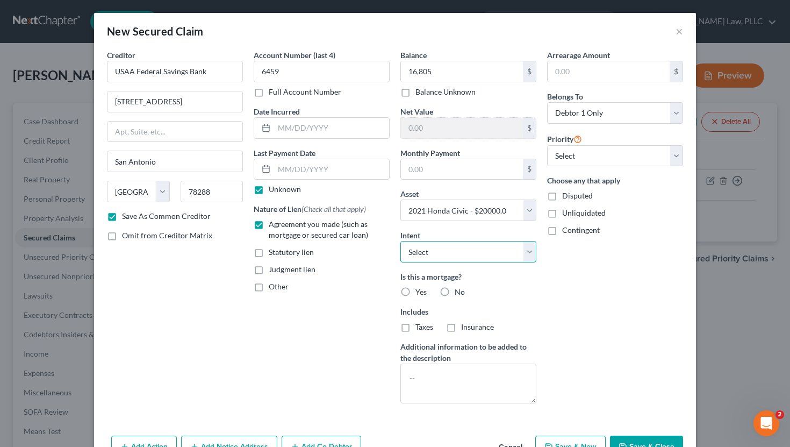
click at [430, 249] on select "Select Surrender Redeem Reaffirm Avoid Other" at bounding box center [468, 252] width 136 height 22
click at [400, 241] on select "Select Surrender Redeem Reaffirm Avoid Other" at bounding box center [468, 252] width 136 height 22
click at [446, 289] on label "No" at bounding box center [460, 292] width 10 height 11
click at [446, 289] on input "No" at bounding box center [462, 290] width 7 height 7
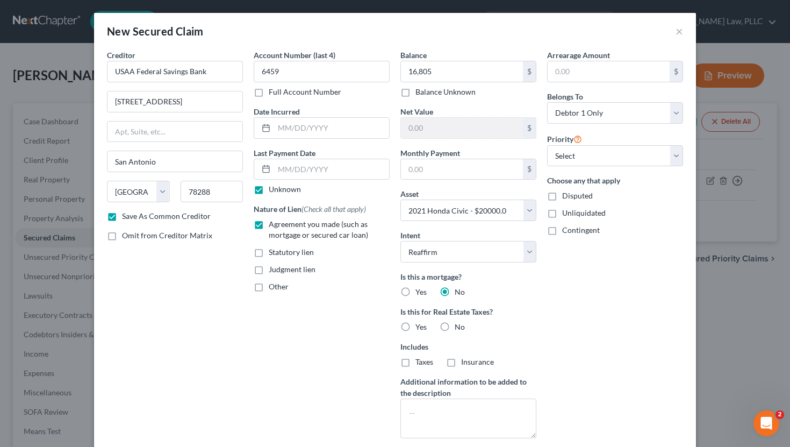
click at [446, 327] on label "No" at bounding box center [460, 326] width 10 height 11
click at [446, 327] on input "No" at bounding box center [462, 324] width 7 height 7
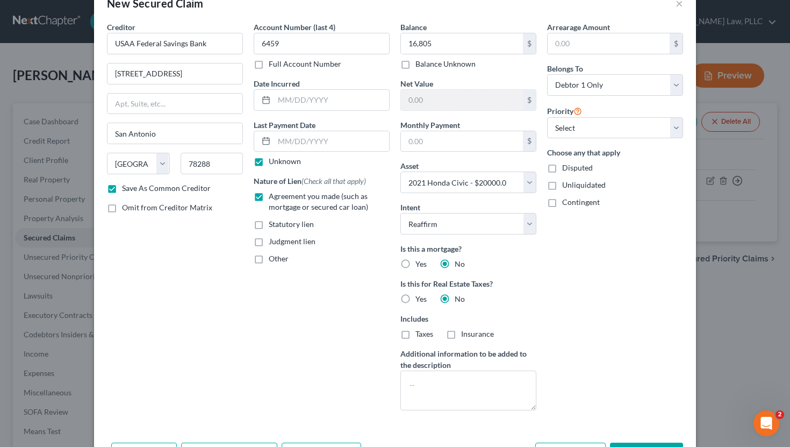
scroll to position [25, 0]
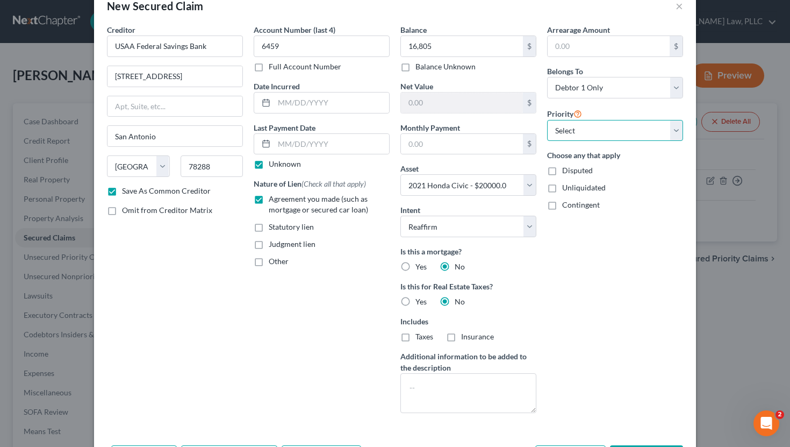
click at [446, 138] on select "Select 1st 2nd 3rd 4th 5th 6th 7th 8th 9th 10th 11th 12th 13th 14th 15th 16th 1…" at bounding box center [615, 131] width 136 height 22
click at [446, 120] on select "Select 1st 2nd 3rd 4th 5th 6th 7th 8th 9th 10th 11th 12th 13th 14th 15th 16th 1…" at bounding box center [615, 131] width 136 height 22
click at [413, 143] on input "text" at bounding box center [462, 144] width 122 height 20
click at [269, 166] on label "Unknown" at bounding box center [285, 164] width 32 height 11
click at [273, 166] on input "Unknown" at bounding box center [276, 162] width 7 height 7
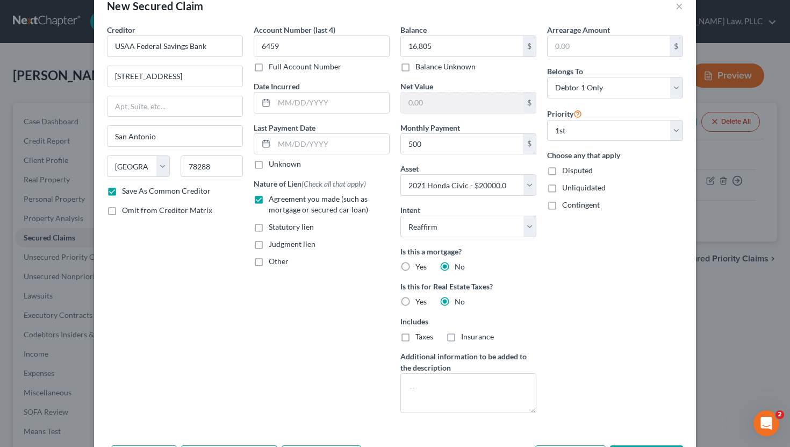
click at [446, 307] on div "Arrearage Amount $ Belongs To * Select Debtor 1 Only Debtor 2 Only Debtor 1 And…" at bounding box center [615, 222] width 147 height 397
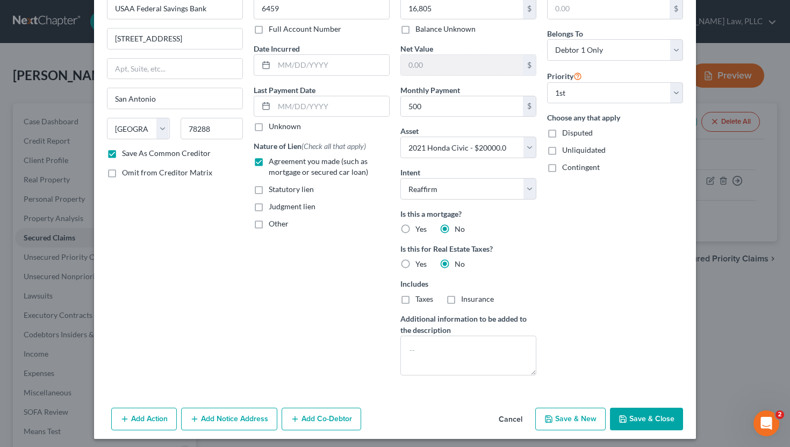
scroll to position [66, 0]
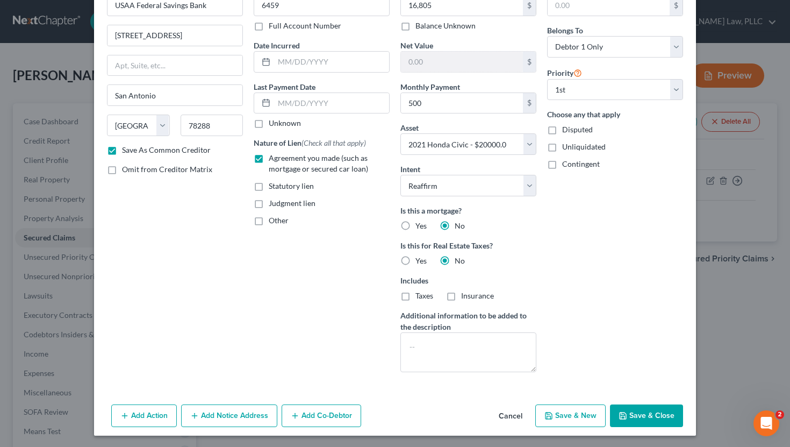
click at [446, 402] on button "Save & Close" at bounding box center [646, 415] width 73 height 23
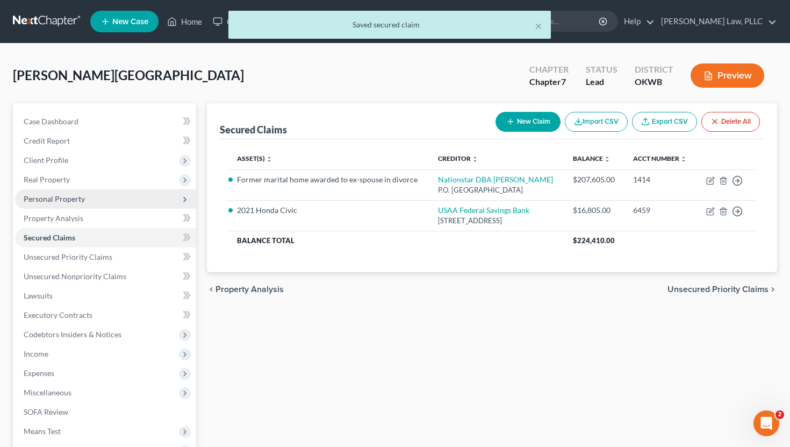
click at [77, 202] on span "Personal Property" at bounding box center [54, 198] width 61 height 9
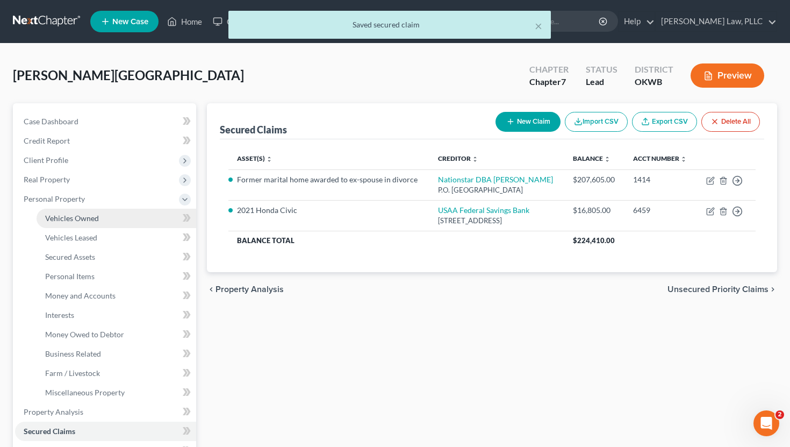
click at [71, 216] on span "Vehicles Owned" at bounding box center [72, 217] width 54 height 9
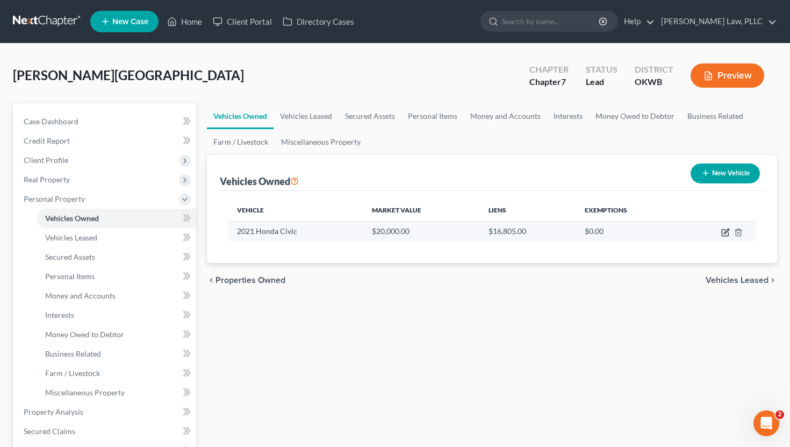
click at [446, 231] on icon "button" at bounding box center [725, 232] width 9 height 9
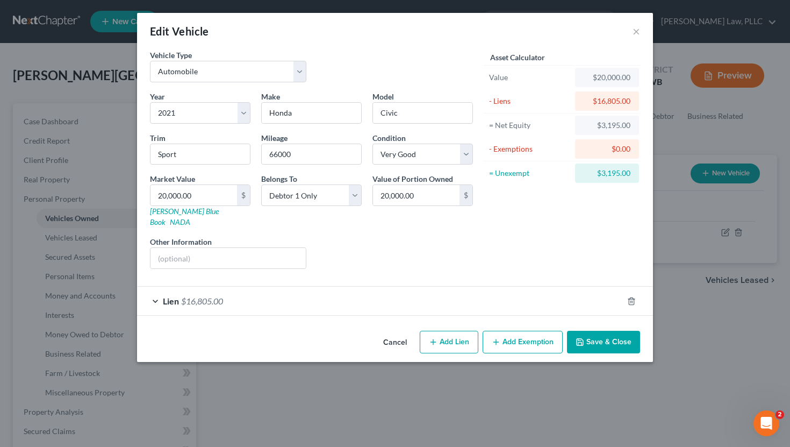
click at [446, 331] on button "Add Exemption" at bounding box center [523, 342] width 80 height 23
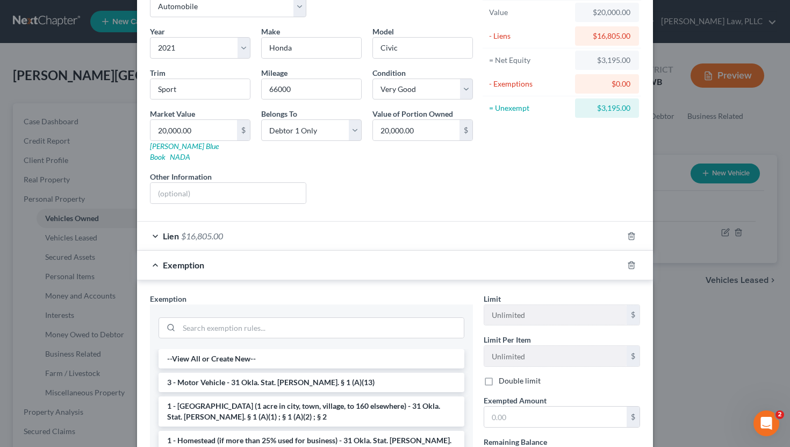
scroll to position [66, 0]
click at [391, 371] on li "3 - Motor Vehicle - 31 Okla. Stat. Ann. § 1 (A)(13)" at bounding box center [312, 380] width 306 height 19
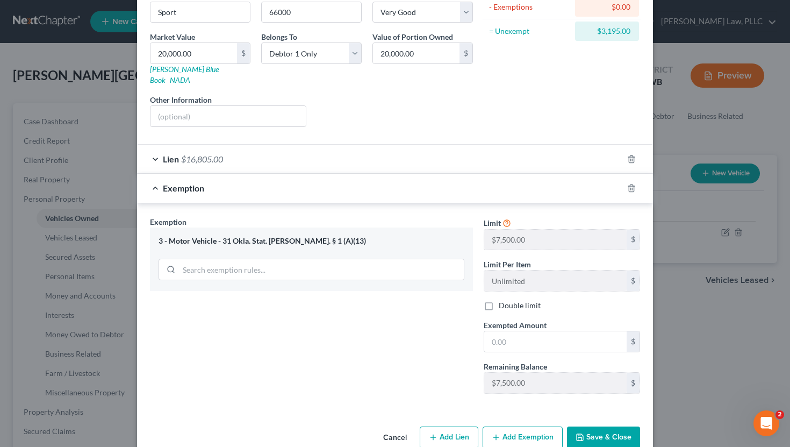
scroll to position [154, 0]
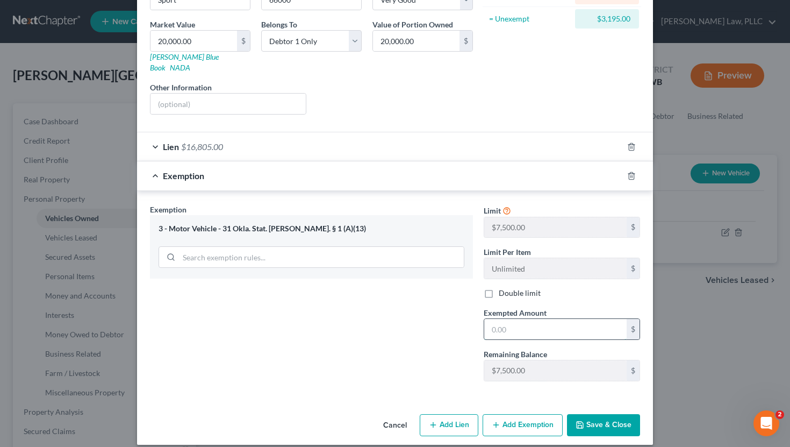
click at [446, 319] on input "text" at bounding box center [555, 329] width 142 height 20
click at [446, 402] on button "Save & Close" at bounding box center [603, 425] width 73 height 23
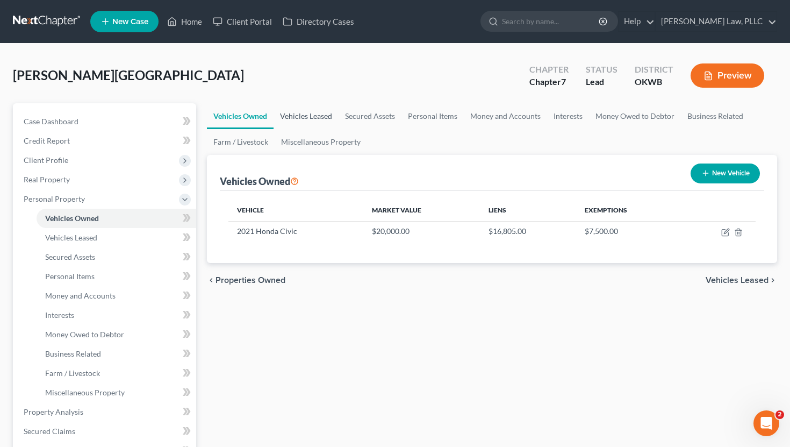
click at [318, 118] on link "Vehicles Leased" at bounding box center [306, 116] width 65 height 26
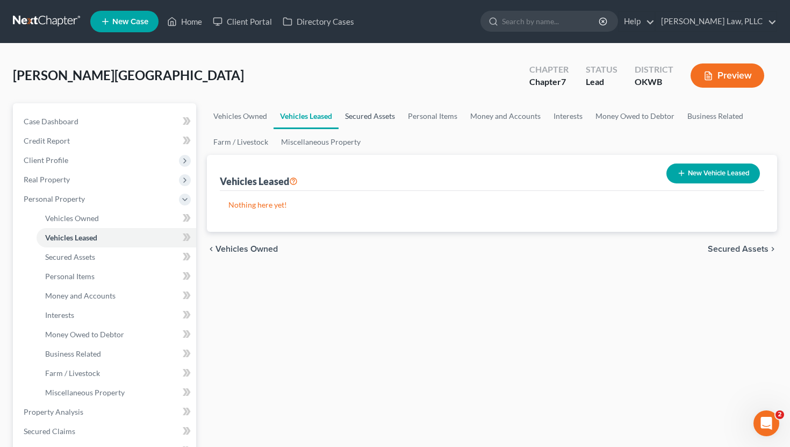
click at [370, 118] on link "Secured Assets" at bounding box center [370, 116] width 63 height 26
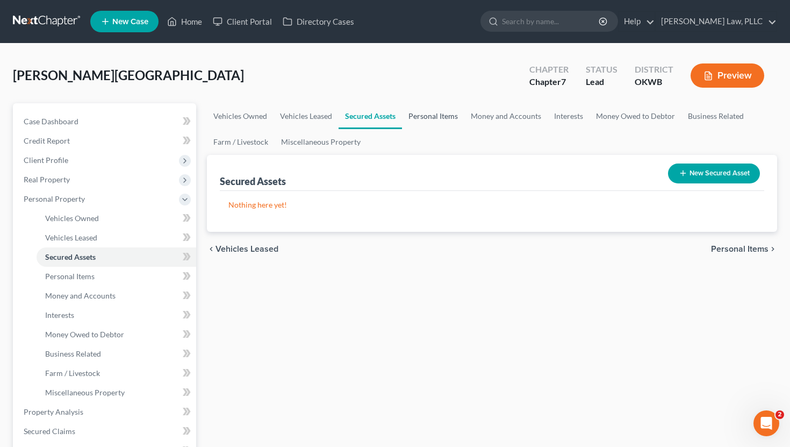
click at [428, 117] on link "Personal Items" at bounding box center [433, 116] width 62 height 26
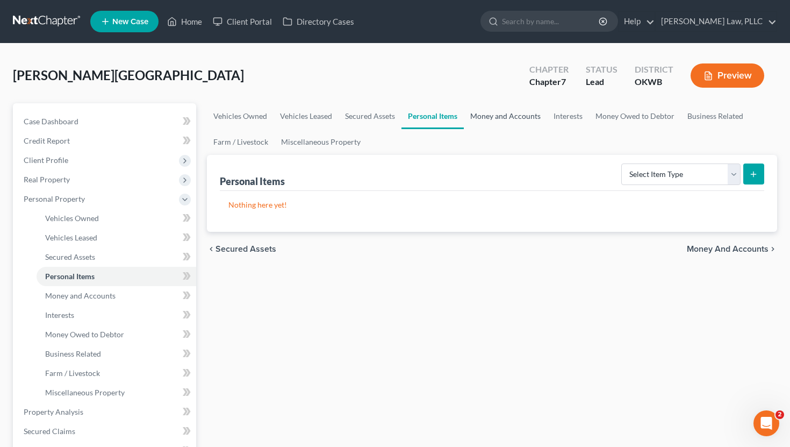
click at [446, 117] on link "Money and Accounts" at bounding box center [505, 116] width 83 height 26
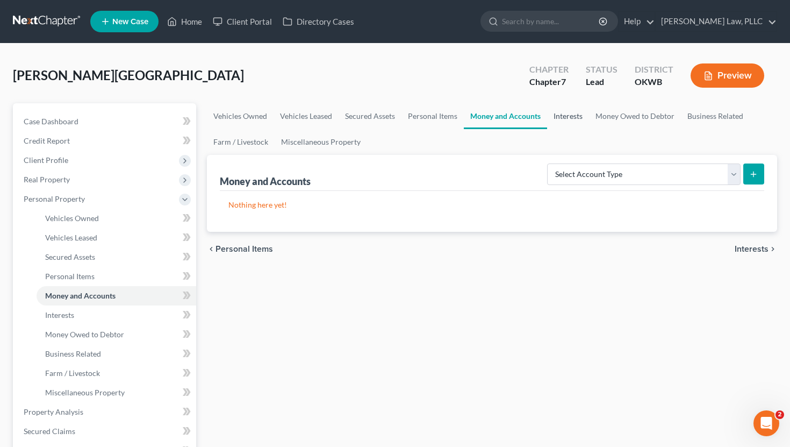
click at [446, 118] on link "Interests" at bounding box center [568, 116] width 42 height 26
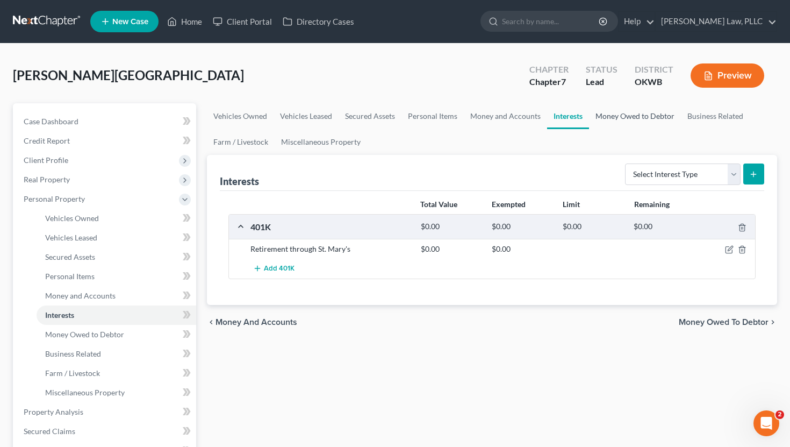
click at [446, 125] on link "Money Owed to Debtor" at bounding box center [635, 116] width 92 height 26
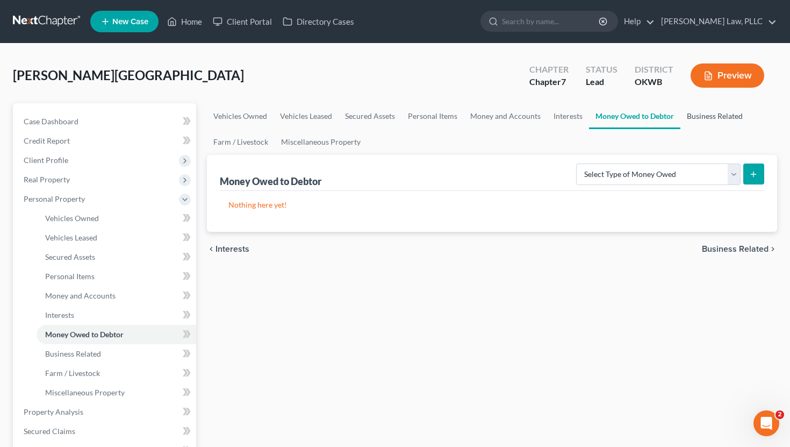
click at [446, 119] on link "Business Related" at bounding box center [715, 116] width 69 height 26
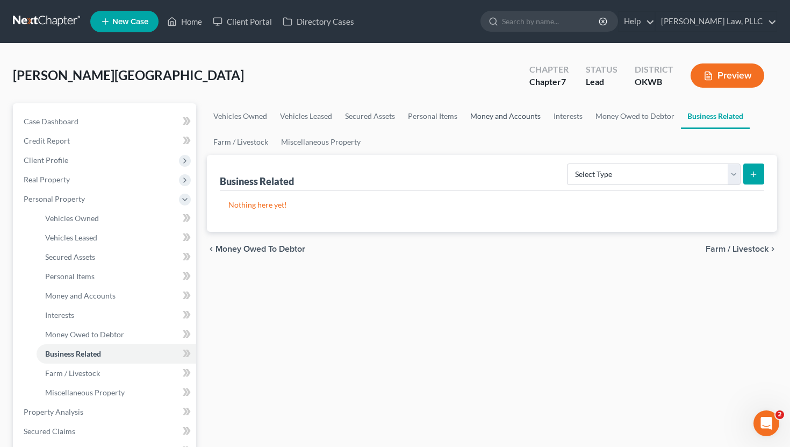
click at [446, 114] on link "Money and Accounts" at bounding box center [505, 116] width 83 height 26
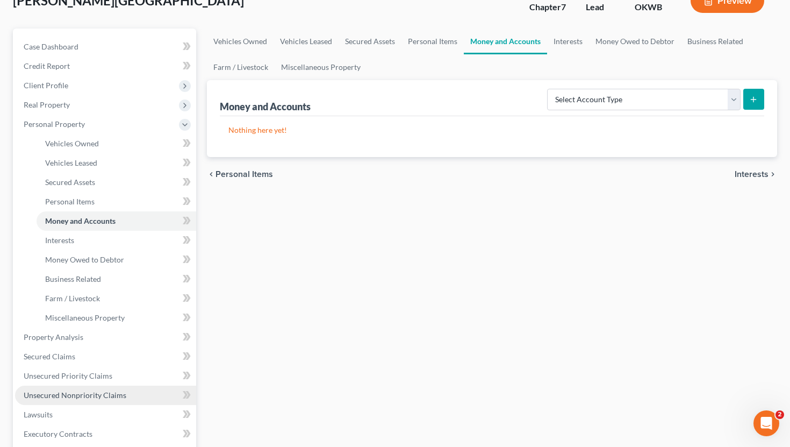
click at [92, 393] on span "Unsecured Nonpriority Claims" at bounding box center [75, 394] width 103 height 9
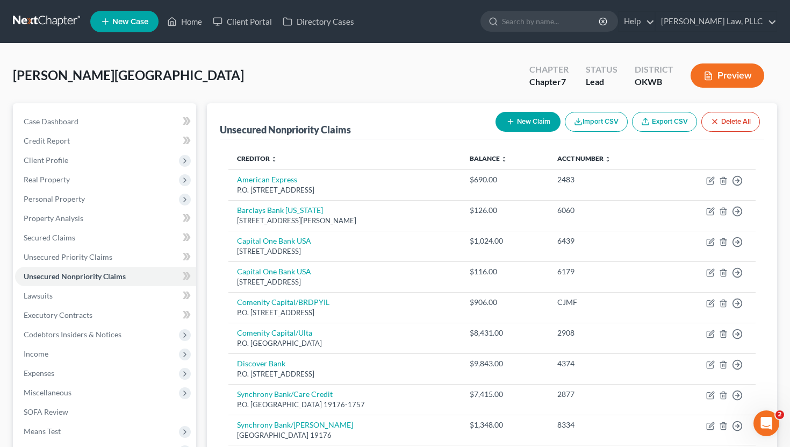
click at [446, 125] on icon "button" at bounding box center [510, 121] width 9 height 9
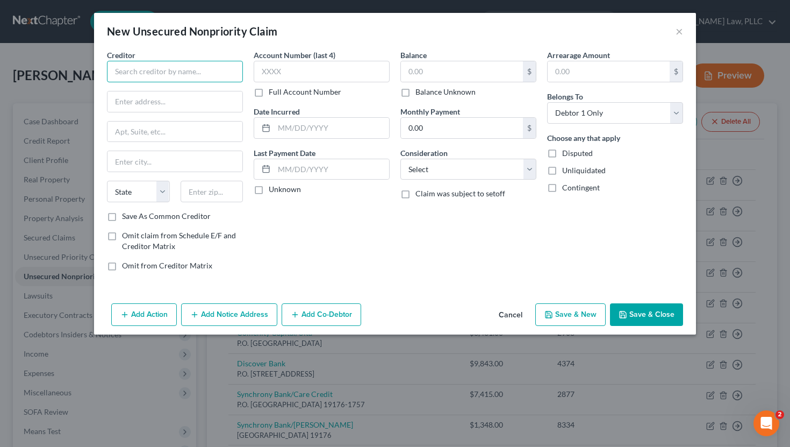
click at [185, 78] on input "text" at bounding box center [175, 72] width 136 height 22
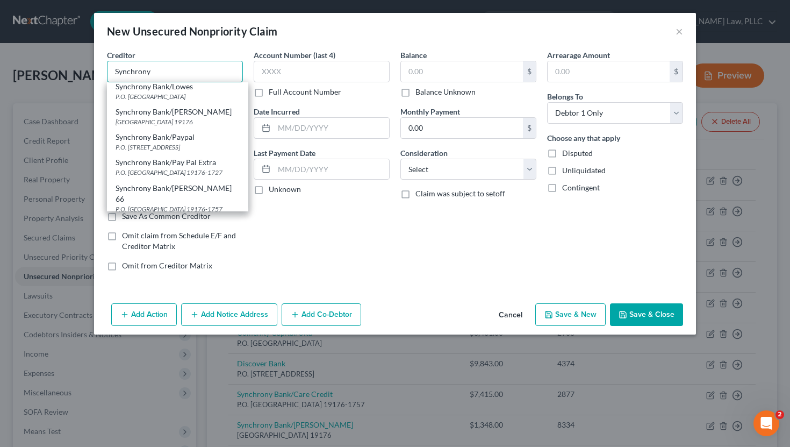
scroll to position [249, 0]
click at [187, 141] on div "P.O. Box 71727, Philadelphia, PA 19176" at bounding box center [178, 145] width 124 height 9
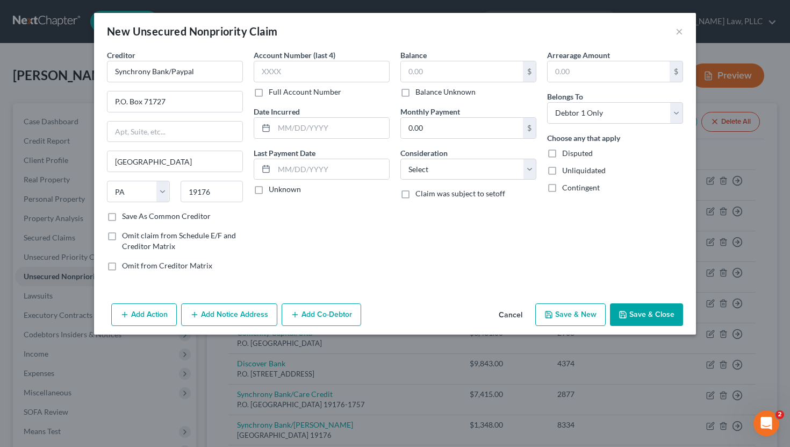
scroll to position [0, 0]
click at [345, 76] on input "text" at bounding box center [322, 72] width 136 height 22
click at [269, 194] on label "Unknown" at bounding box center [285, 189] width 32 height 11
click at [273, 191] on input "Unknown" at bounding box center [276, 187] width 7 height 7
click at [278, 194] on label "Unknown" at bounding box center [285, 189] width 32 height 11
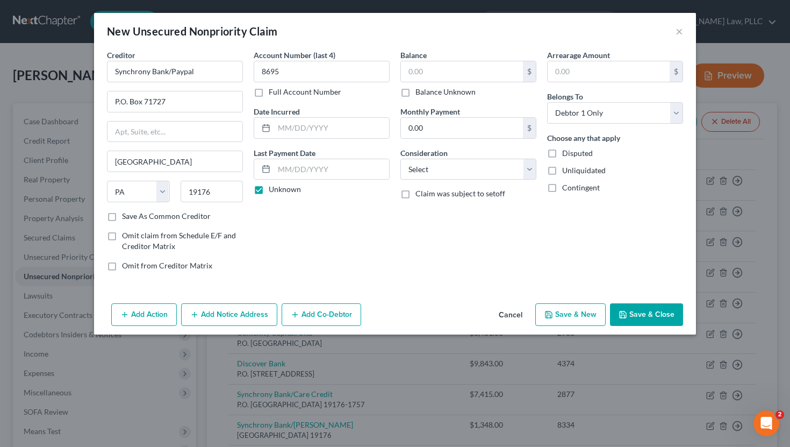
click at [278, 191] on input "Unknown" at bounding box center [276, 187] width 7 height 7
click at [288, 188] on label "Unknown" at bounding box center [285, 189] width 32 height 11
click at [280, 188] on input "Unknown" at bounding box center [276, 187] width 7 height 7
click at [440, 77] on input "text" at bounding box center [462, 71] width 122 height 20
click at [439, 174] on select "Select Cable / Satellite Services Collection Agency Credit Card Debt Debt Couns…" at bounding box center [468, 170] width 136 height 22
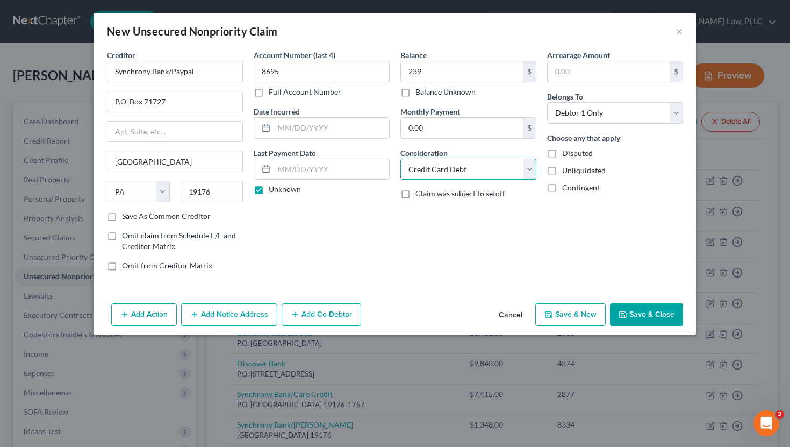
click at [400, 159] on select "Select Cable / Satellite Services Collection Agency Credit Card Debt Debt Couns…" at bounding box center [468, 170] width 136 height 22
click at [446, 315] on button "Save & New" at bounding box center [570, 314] width 70 height 23
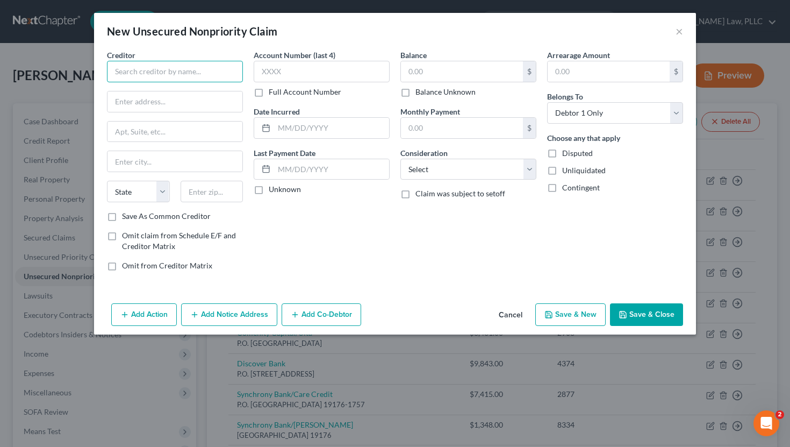
click at [199, 71] on input "text" at bounding box center [175, 72] width 136 height 22
click at [446, 312] on button "Cancel" at bounding box center [510, 315] width 41 height 22
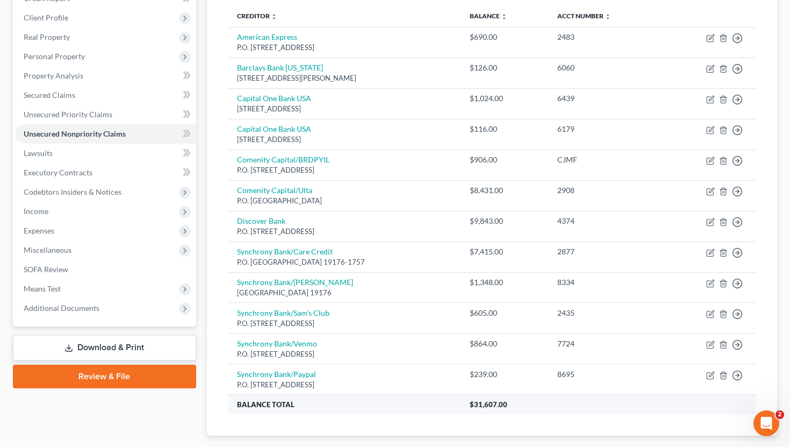
scroll to position [136, 0]
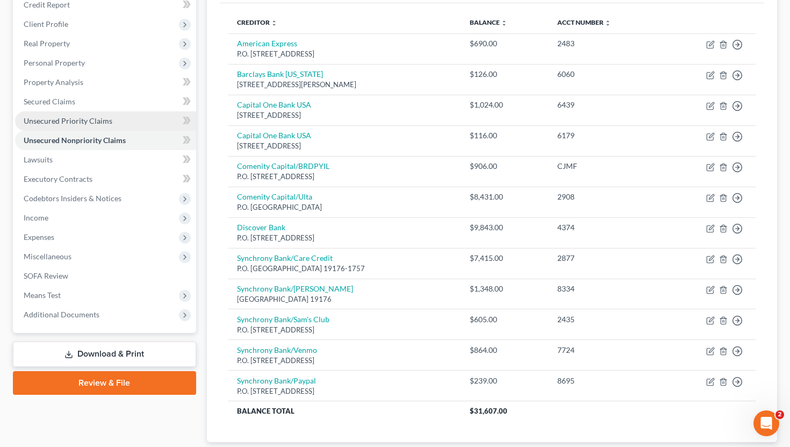
click at [94, 125] on link "Unsecured Priority Claims" at bounding box center [105, 120] width 181 height 19
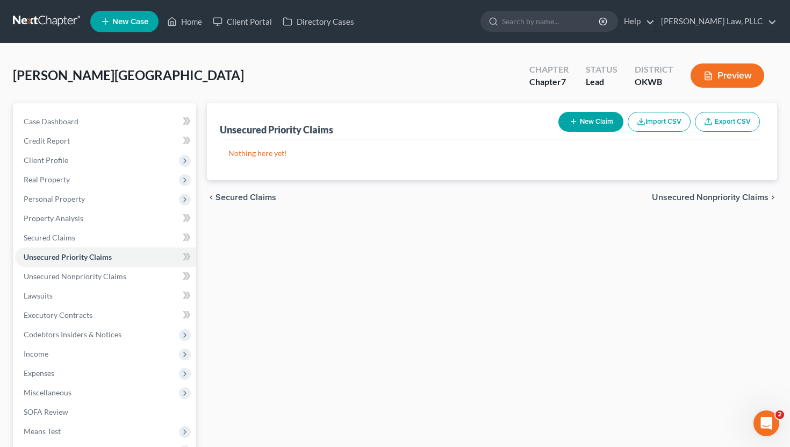
click at [446, 116] on button "New Claim" at bounding box center [591, 122] width 65 height 20
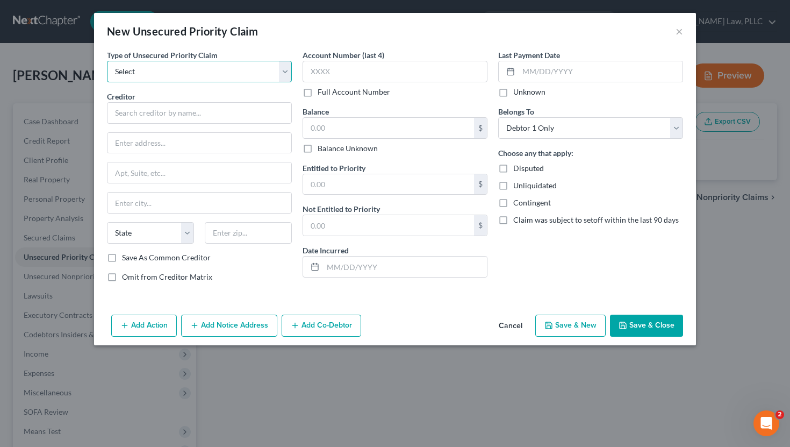
click at [221, 74] on select "Select Taxes & Other Government Units Domestic Support Obligations Extensions o…" at bounding box center [199, 72] width 185 height 22
click at [107, 61] on select "Select Taxes & Other Government Units Domestic Support Obligations Extensions o…" at bounding box center [199, 72] width 185 height 22
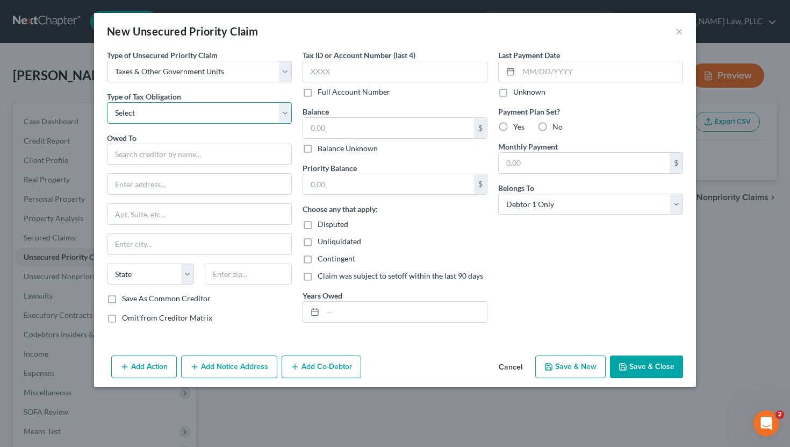
click at [190, 112] on select "Select Federal City State Franchise Tax Board Other" at bounding box center [199, 113] width 185 height 22
click at [107, 102] on select "Select Federal City State Franchise Tax Board Other" at bounding box center [199, 113] width 185 height 22
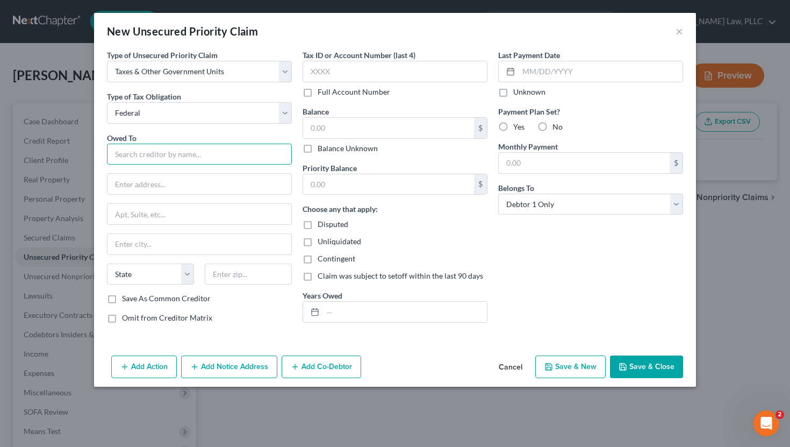
click at [177, 156] on input "text" at bounding box center [199, 155] width 185 height 22
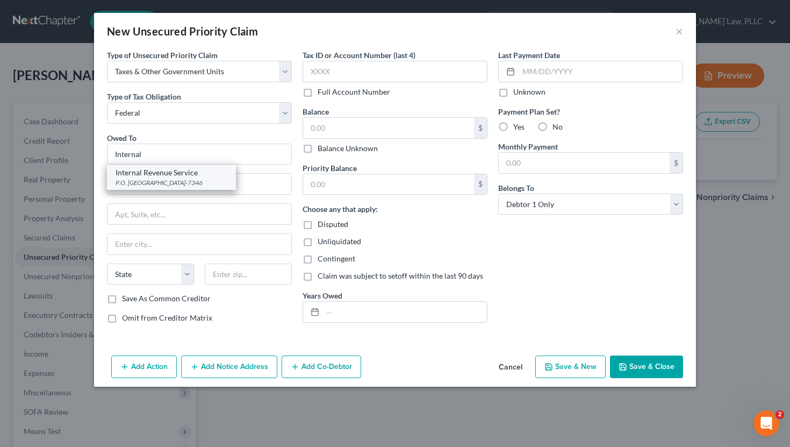
click at [172, 178] on div "P.O. Box 7346, Philadelphia, PA 19101-7346" at bounding box center [172, 182] width 112 height 9
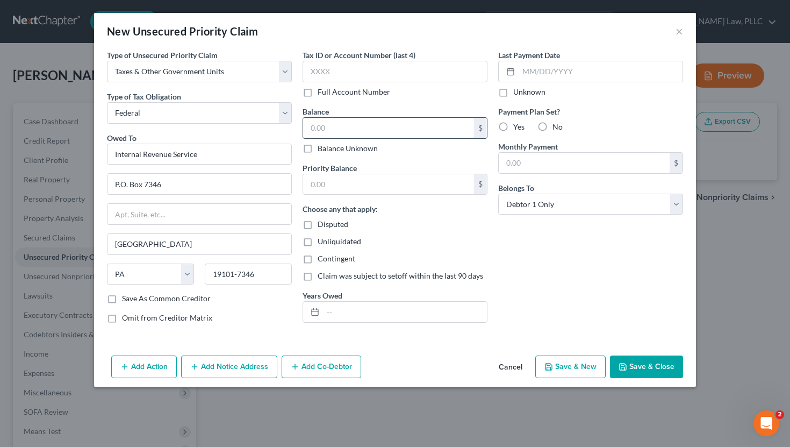
click at [360, 137] on input "text" at bounding box center [388, 128] width 171 height 20
click at [334, 312] on input "text" at bounding box center [405, 312] width 164 height 20
click at [446, 305] on div "Last Payment Date Unknown Payment Plan Set? Yes No Monthly Payment $ Belongs To…" at bounding box center [591, 190] width 196 height 282
click at [446, 168] on input "text" at bounding box center [584, 163] width 171 height 20
click at [446, 128] on span "Yes" at bounding box center [518, 126] width 11 height 9
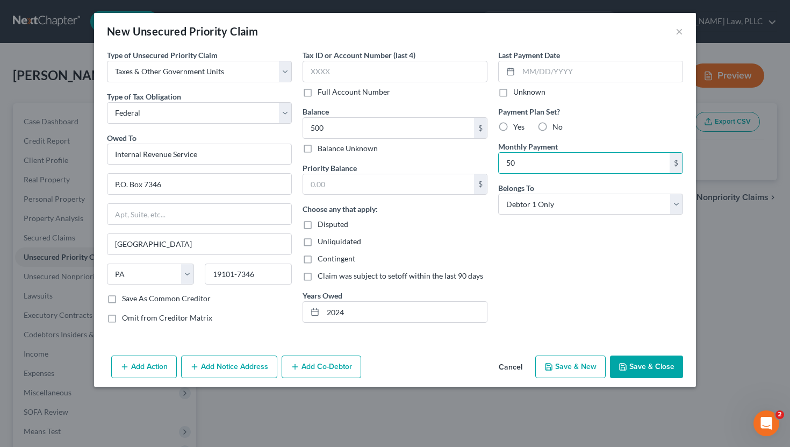
click at [446, 128] on input "Yes" at bounding box center [521, 124] width 7 height 7
click at [446, 362] on button "Save & Close" at bounding box center [646, 366] width 73 height 23
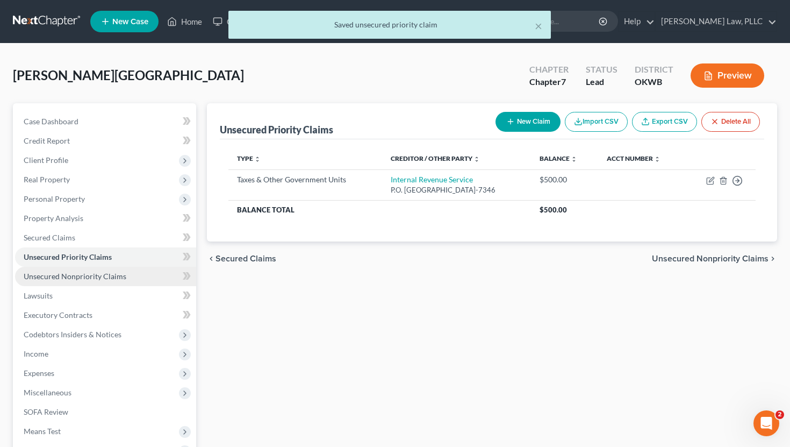
click at [84, 271] on span "Unsecured Nonpriority Claims" at bounding box center [75, 275] width 103 height 9
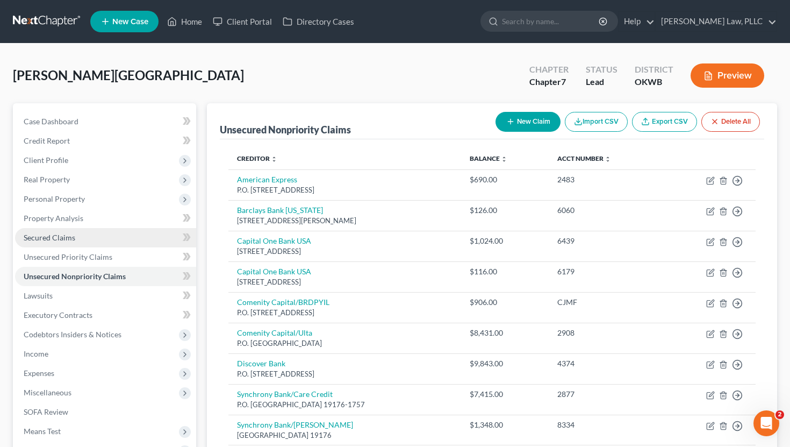
click at [108, 237] on link "Secured Claims" at bounding box center [105, 237] width 181 height 19
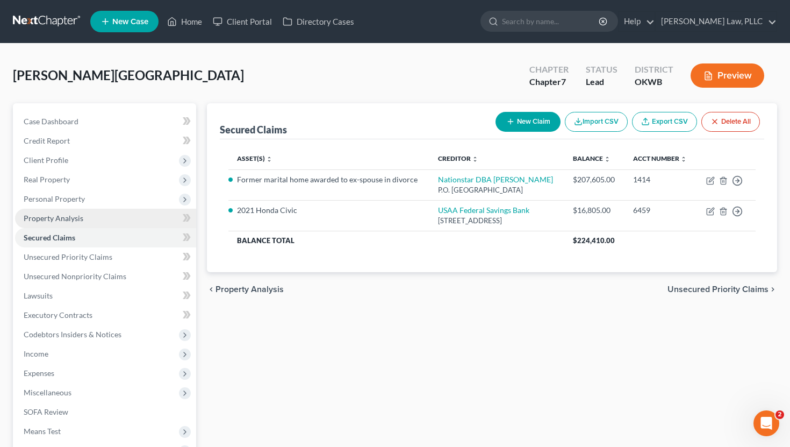
click at [107, 217] on link "Property Analysis" at bounding box center [105, 218] width 181 height 19
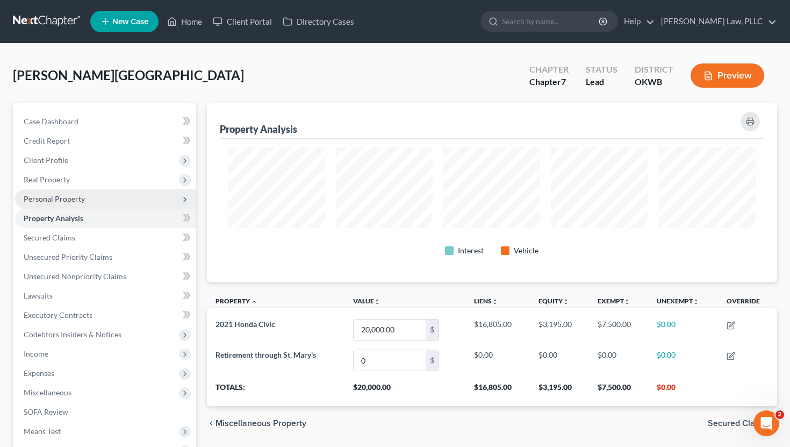
scroll to position [178, 570]
click at [98, 199] on span "Personal Property" at bounding box center [105, 198] width 181 height 19
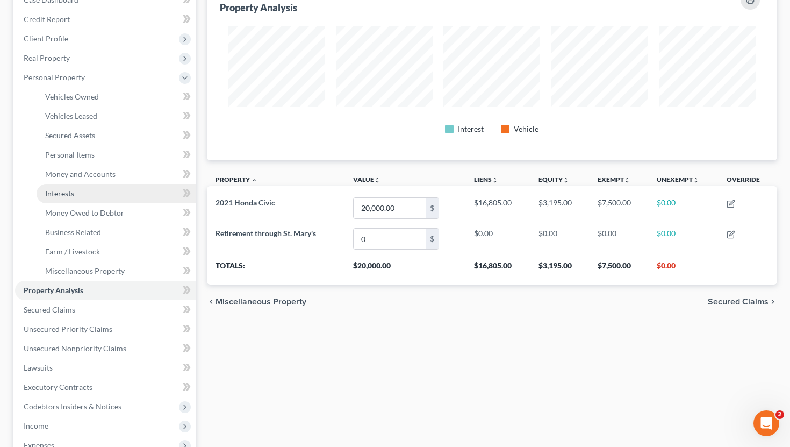
scroll to position [317, 0]
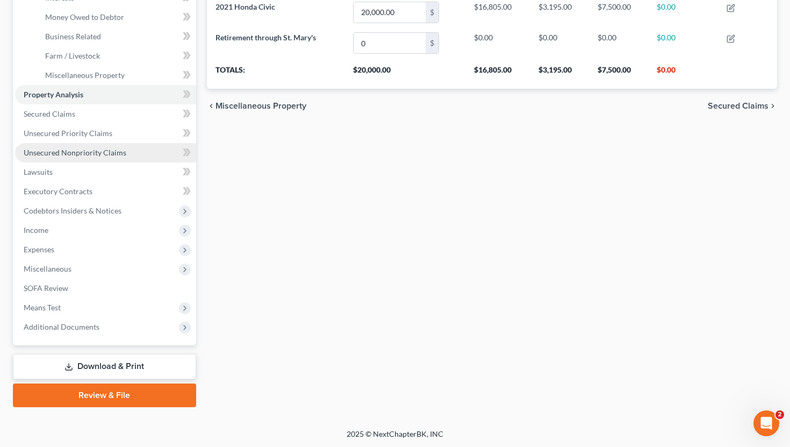
click at [67, 147] on link "Unsecured Nonpriority Claims" at bounding box center [105, 152] width 181 height 19
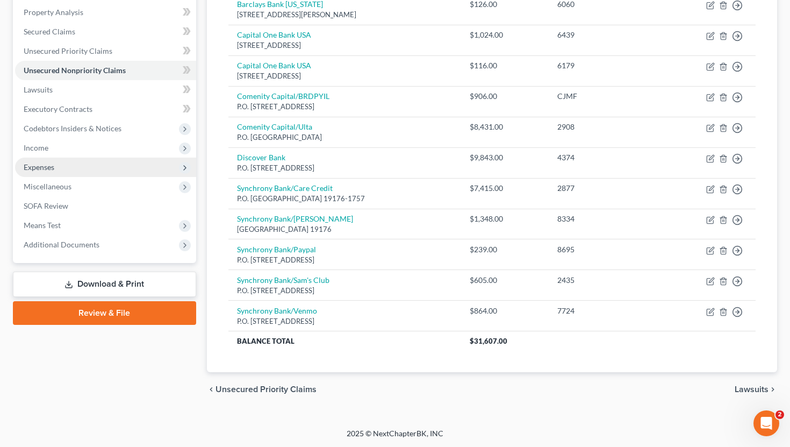
scroll to position [22, 0]
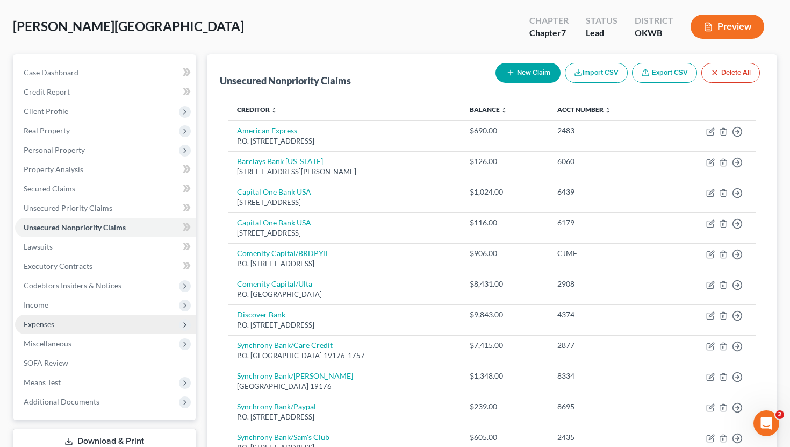
click at [62, 176] on ul "Case Dashboard Payments Invoices Payments Payments Credit Report Client Profile" at bounding box center [105, 237] width 181 height 348
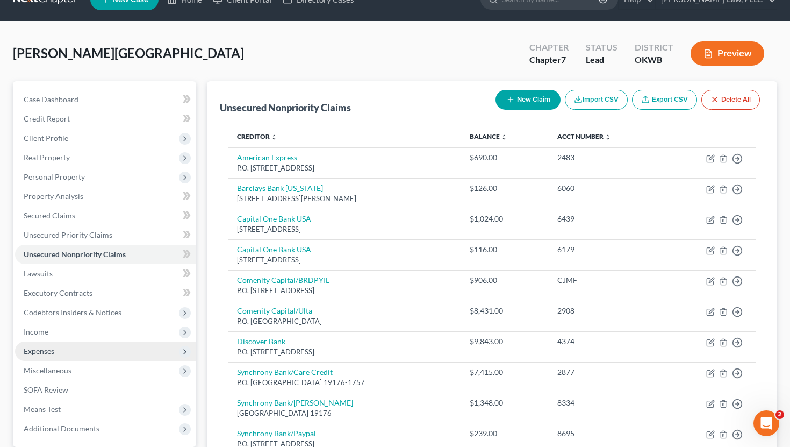
scroll to position [0, 0]
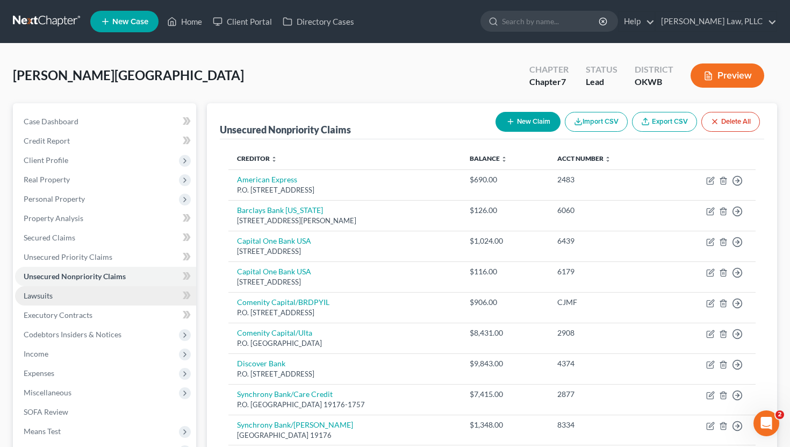
click at [51, 304] on link "Lawsuits" at bounding box center [105, 295] width 181 height 19
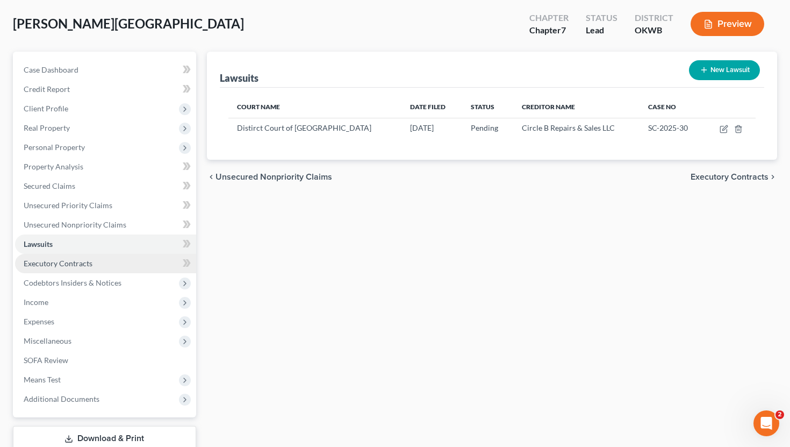
scroll to position [124, 0]
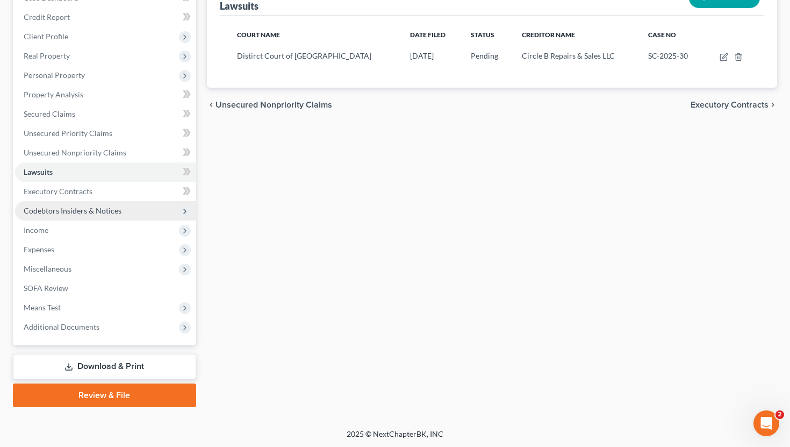
click at [78, 206] on span "Codebtors Insiders & Notices" at bounding box center [73, 210] width 98 height 9
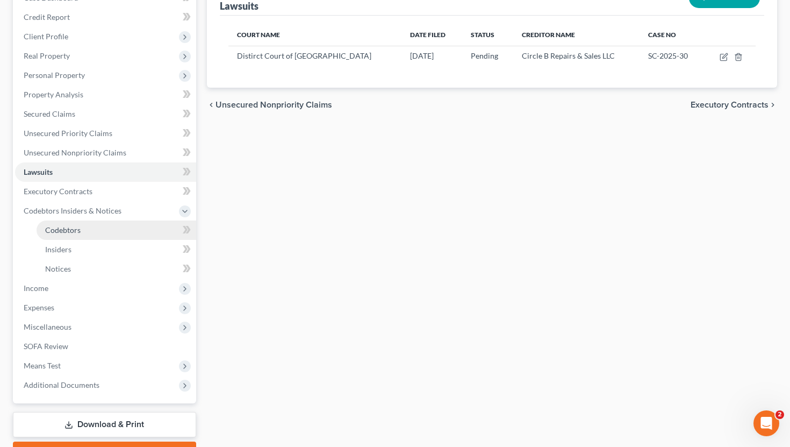
click at [71, 229] on span "Codebtors" at bounding box center [62, 229] width 35 height 9
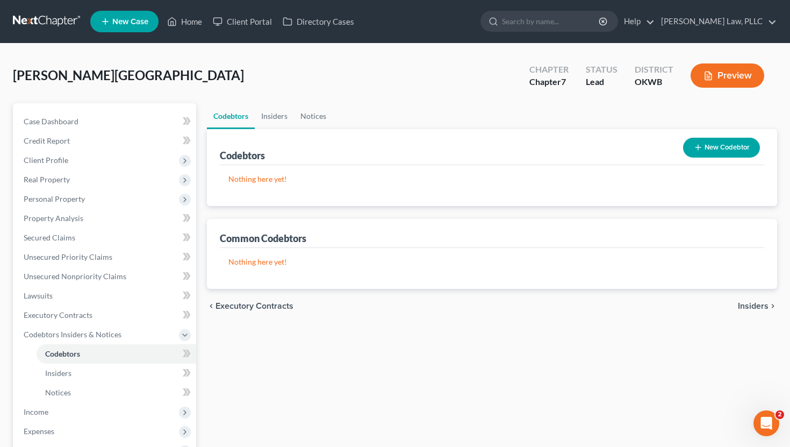
click at [446, 139] on button "New Codebtor" at bounding box center [721, 148] width 77 height 20
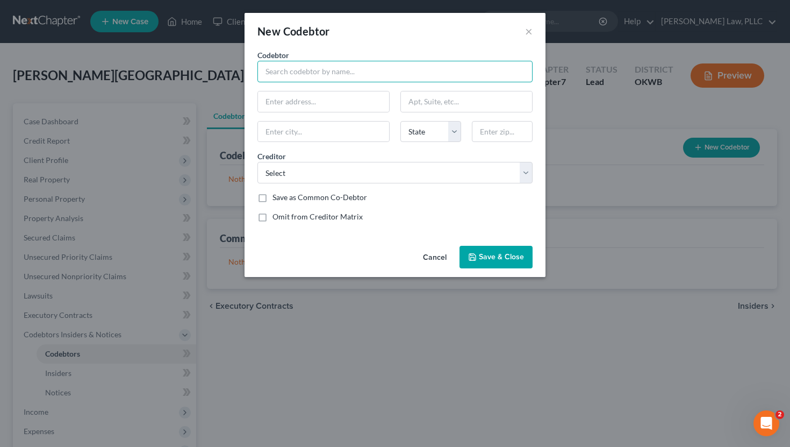
click at [317, 74] on input "text" at bounding box center [394, 72] width 275 height 22
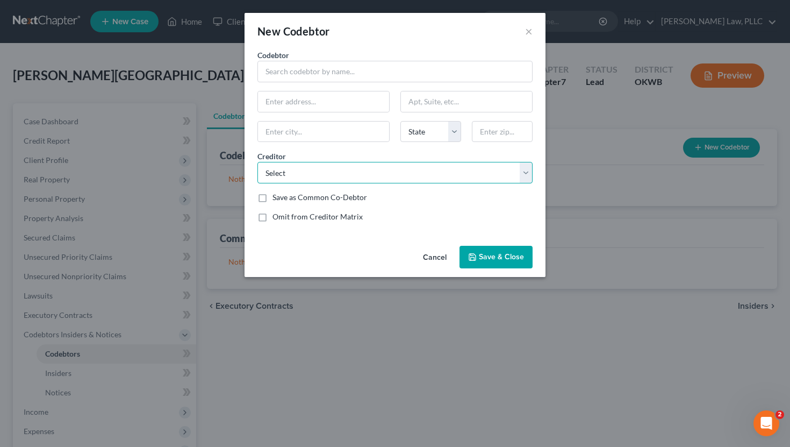
click at [323, 171] on select "Select Synchrony Bank/Care Credit Nationstar DBA Mr. Cooper Capital One Bank US…" at bounding box center [394, 173] width 275 height 22
click at [257, 162] on select "Select Synchrony Bank/Care Credit Nationstar DBA Mr. Cooper Capital One Bank US…" at bounding box center [394, 173] width 275 height 22
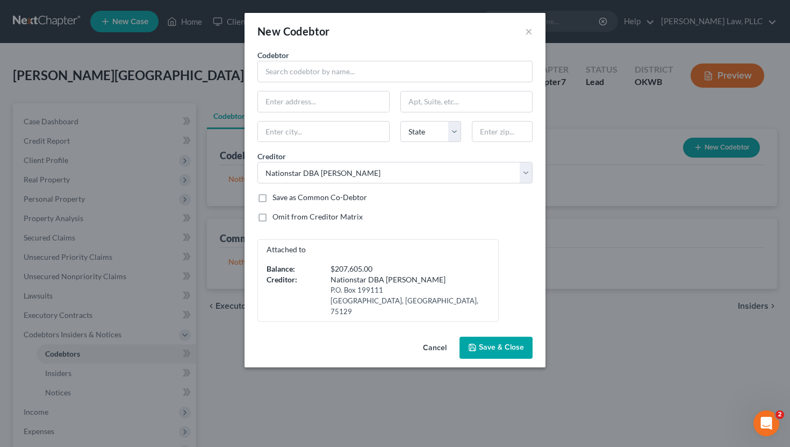
click at [320, 198] on label "Save as Common Co-Debtor" at bounding box center [320, 197] width 95 height 11
click at [284, 198] on input "Save as Common Co-Debtor" at bounding box center [280, 195] width 7 height 7
click at [309, 74] on input "text" at bounding box center [394, 72] width 275 height 22
click at [292, 102] on input "text" at bounding box center [323, 101] width 131 height 20
click at [446, 343] on span "Save & Close" at bounding box center [501, 347] width 45 height 9
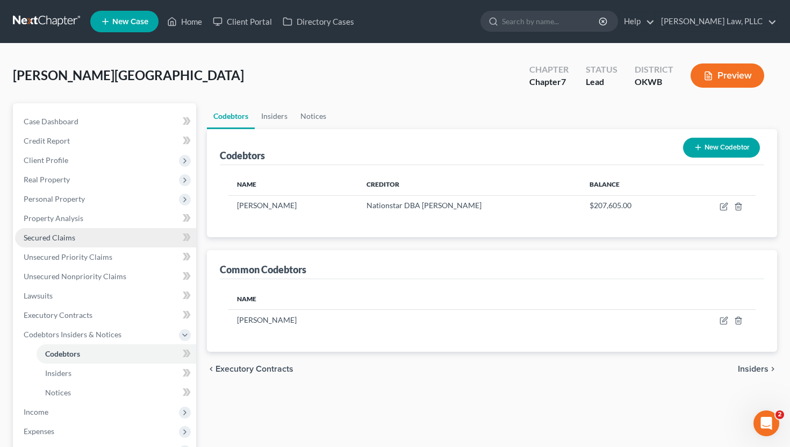
click at [68, 239] on span "Secured Claims" at bounding box center [50, 237] width 52 height 9
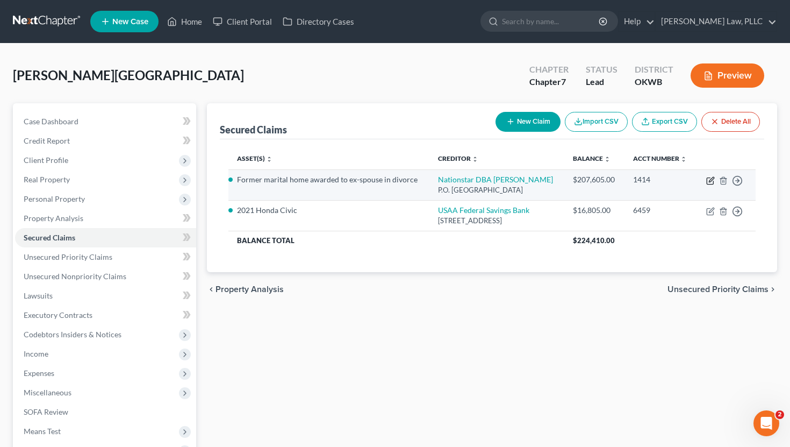
click at [446, 185] on icon "button" at bounding box center [710, 180] width 9 height 9
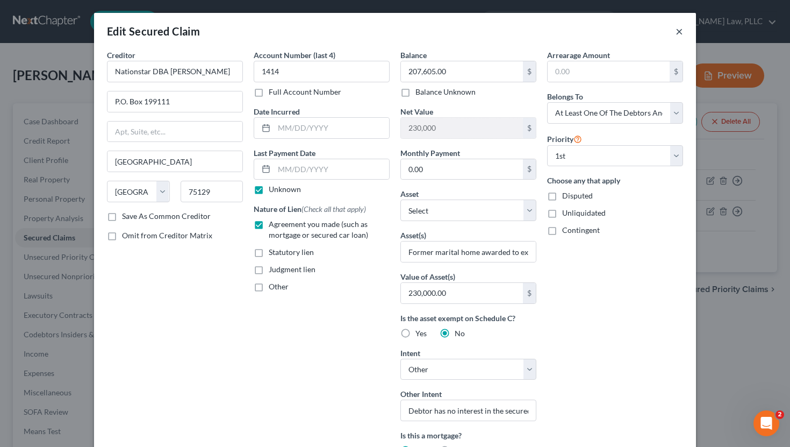
click at [446, 25] on button "×" at bounding box center [680, 31] width 8 height 13
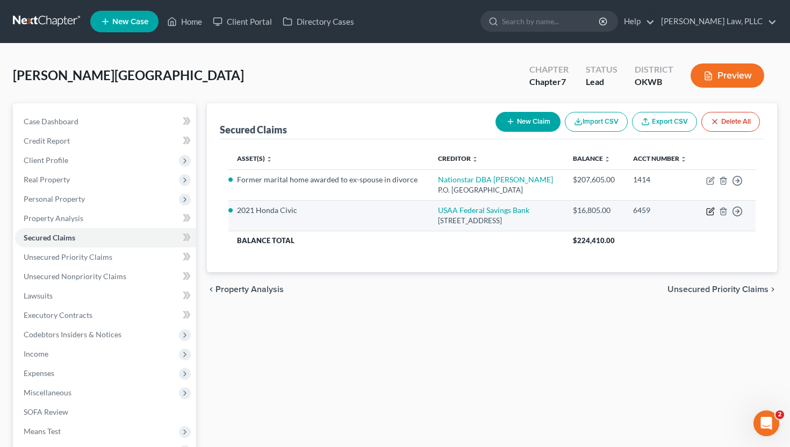
click at [446, 216] on icon "button" at bounding box center [710, 211] width 9 height 9
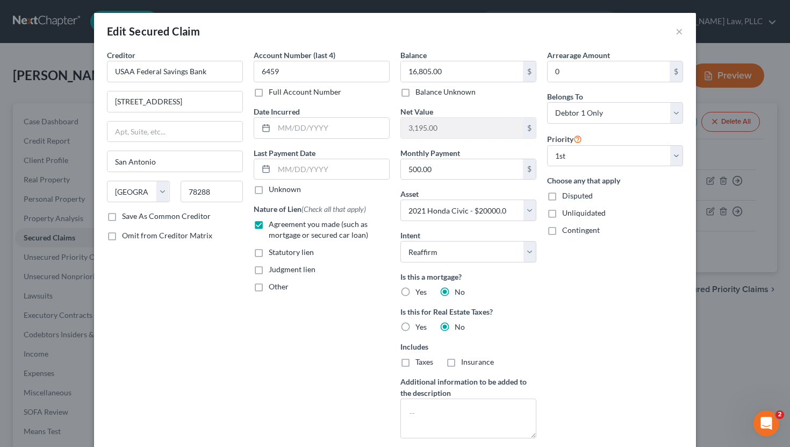
click at [446, 332] on div "Edit Secured Claim × Creditor * USAA Federal Savings Bank 9800 Fredericksburg R…" at bounding box center [395, 223] width 790 height 447
click at [38, 273] on div "Edit Secured Claim × Creditor * USAA Federal Savings Bank 9800 Fredericksburg R…" at bounding box center [395, 223] width 790 height 447
click at [446, 30] on button "×" at bounding box center [680, 31] width 8 height 13
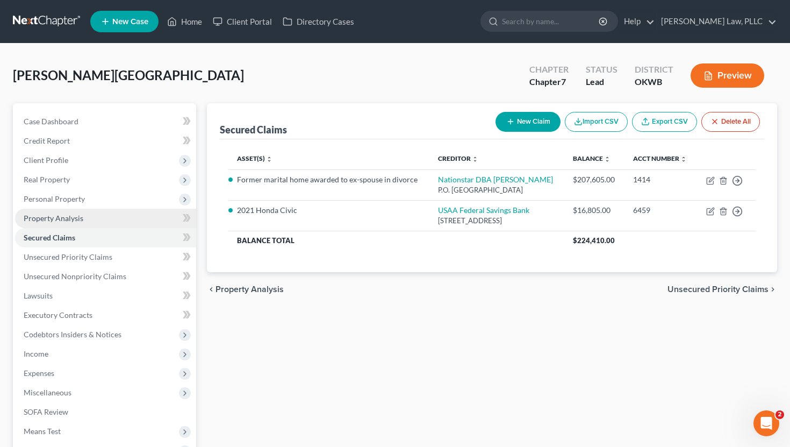
click at [78, 219] on span "Property Analysis" at bounding box center [54, 217] width 60 height 9
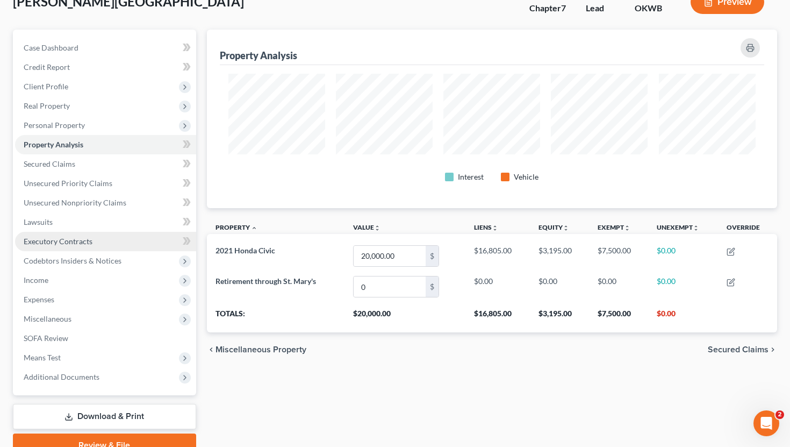
scroll to position [87, 0]
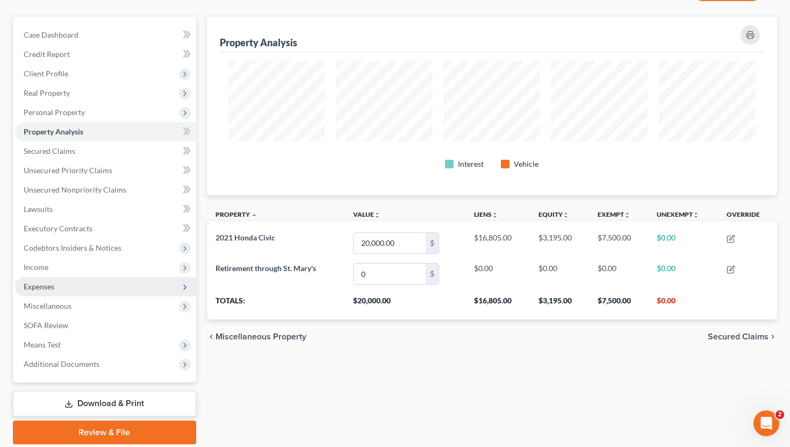
click at [41, 292] on span "Expenses" at bounding box center [105, 286] width 181 height 19
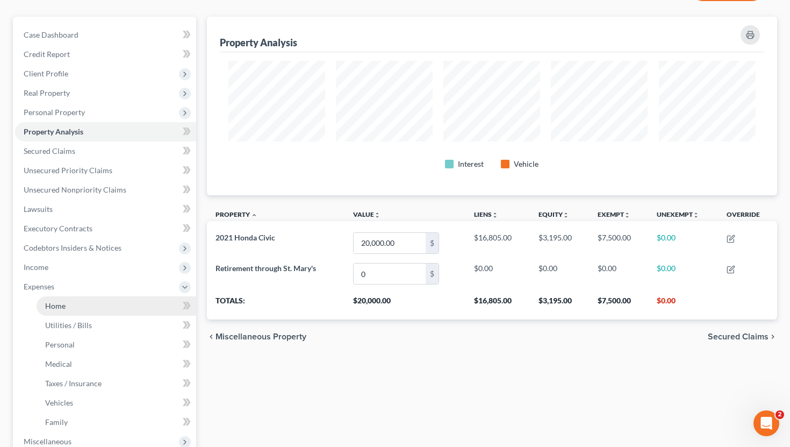
click at [56, 303] on span "Home" at bounding box center [55, 305] width 20 height 9
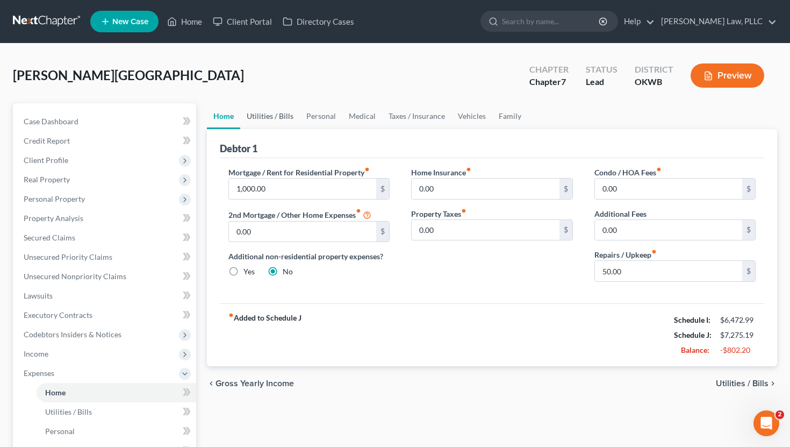
click at [275, 116] on link "Utilities / Bills" at bounding box center [270, 116] width 60 height 26
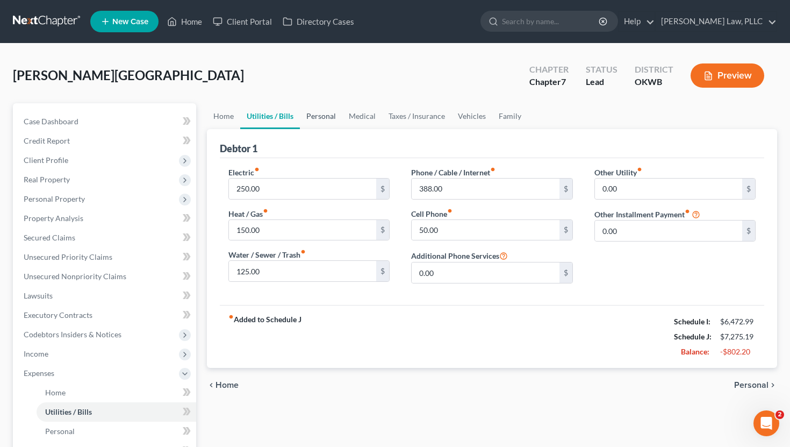
click at [316, 117] on link "Personal" at bounding box center [321, 116] width 42 height 26
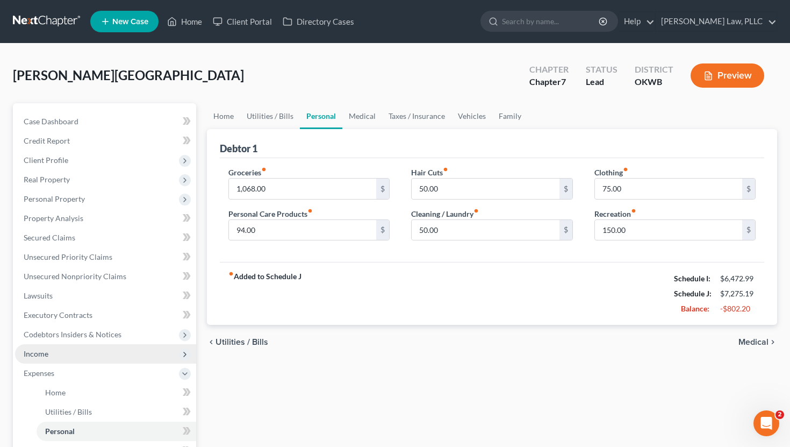
click at [65, 353] on span "Income" at bounding box center [105, 353] width 181 height 19
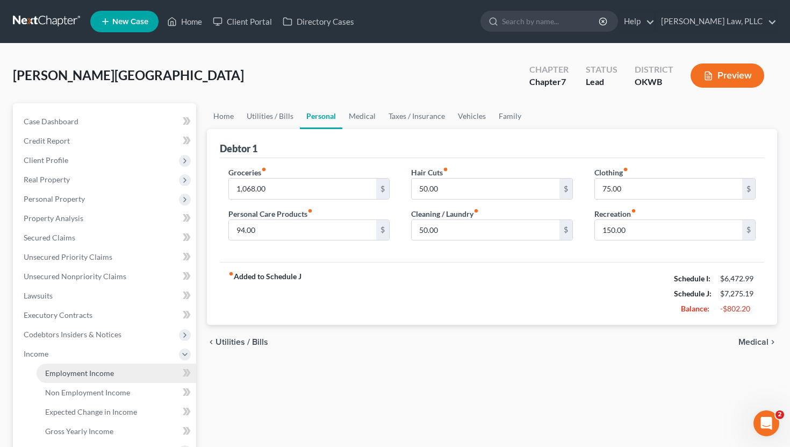
click at [65, 366] on link "Employment Income" at bounding box center [117, 372] width 160 height 19
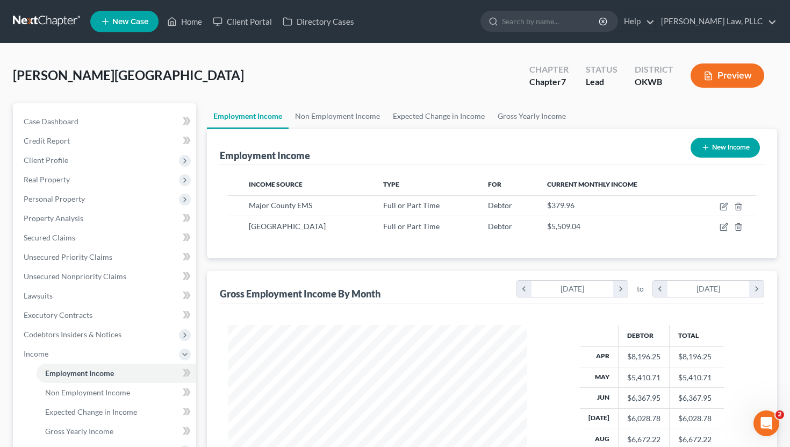
scroll to position [5, 0]
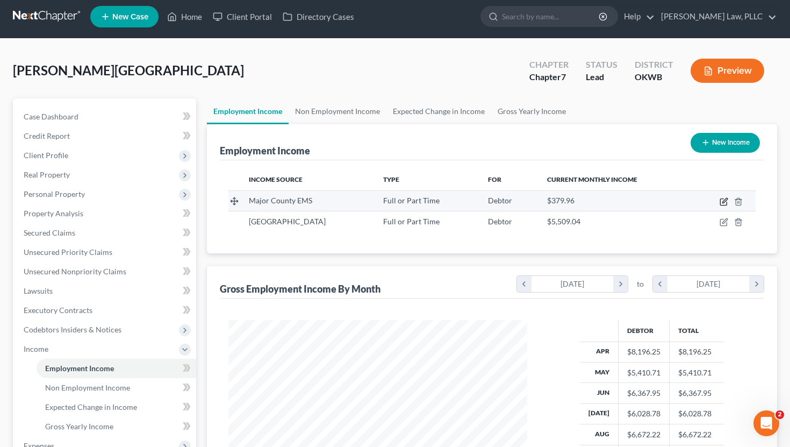
click at [446, 199] on icon "button" at bounding box center [724, 201] width 9 height 9
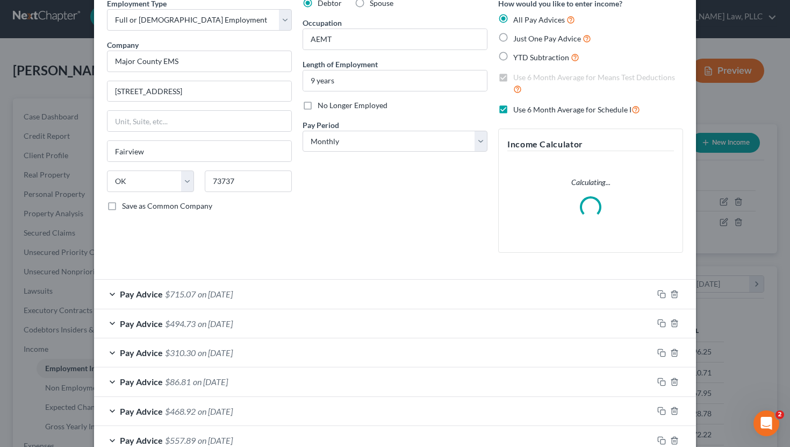
scroll to position [53, 0]
click at [446, 325] on div "Edit Income Source × Employment Type * Select Full or Part Time Employment Self…" at bounding box center [395, 223] width 790 height 447
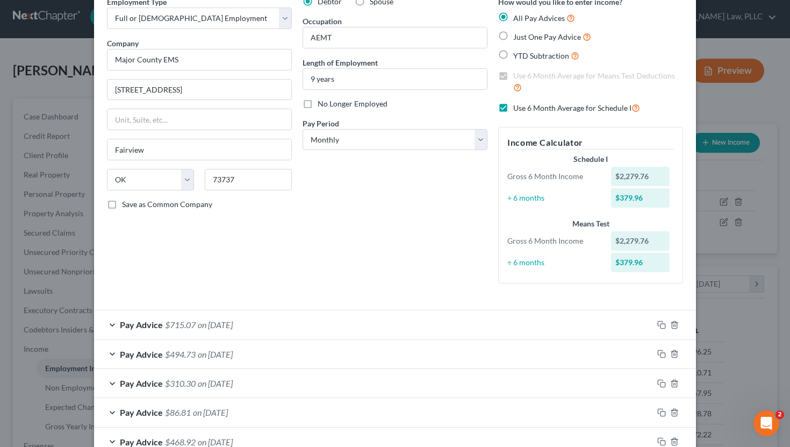
click at [446, 304] on div "Edit Income Source × Employment Type * Select Full or Part Time Employment Self…" at bounding box center [395, 223] width 790 height 447
click at [40, 305] on div "Edit Income Source × Employment Type * Select Full or Part Time Employment Self…" at bounding box center [395, 223] width 790 height 447
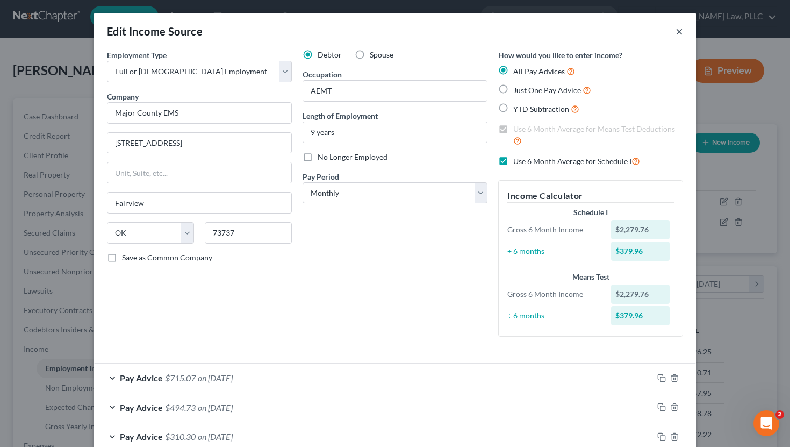
click at [446, 28] on button "×" at bounding box center [680, 31] width 8 height 13
